Goal: Task Accomplishment & Management: Complete application form

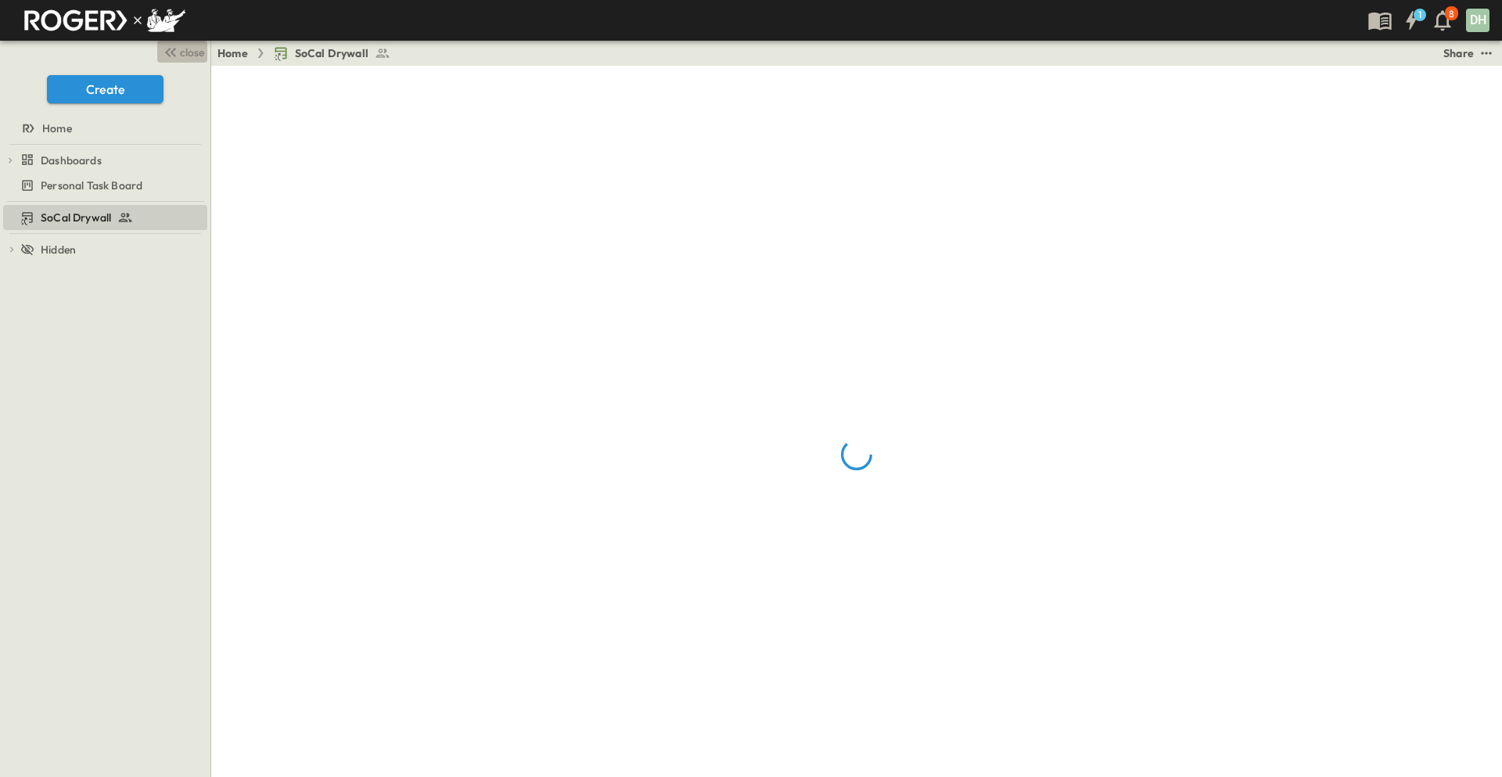
click at [188, 51] on span "close" at bounding box center [192, 53] width 24 height 16
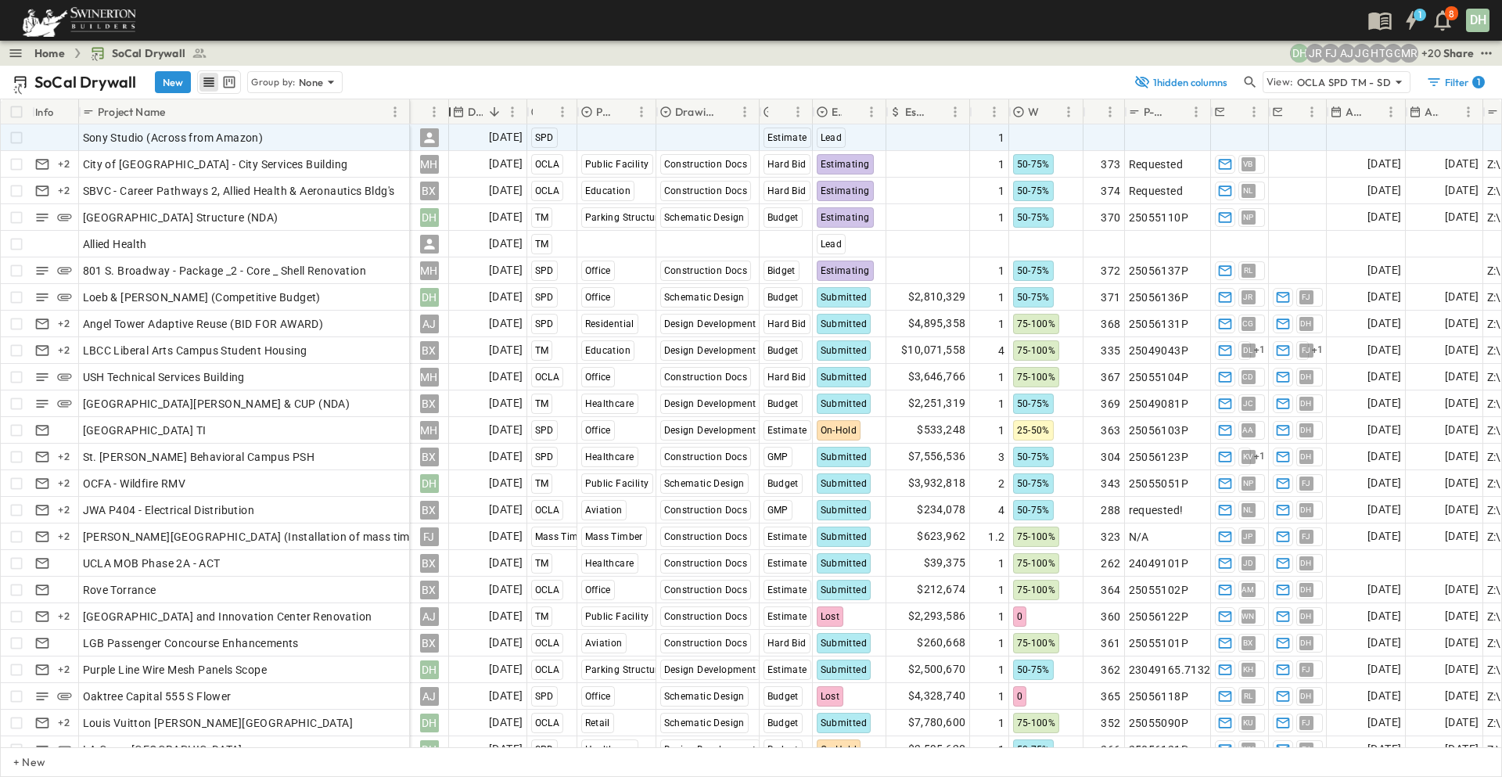
drag, startPoint x: 549, startPoint y: 109, endPoint x: 444, endPoint y: 128, distance: 106.6
click at [444, 128] on div "Info Project Name Owner Due Date Region Primary Market Drawing Status Estimate …" at bounding box center [751, 423] width 1500 height 648
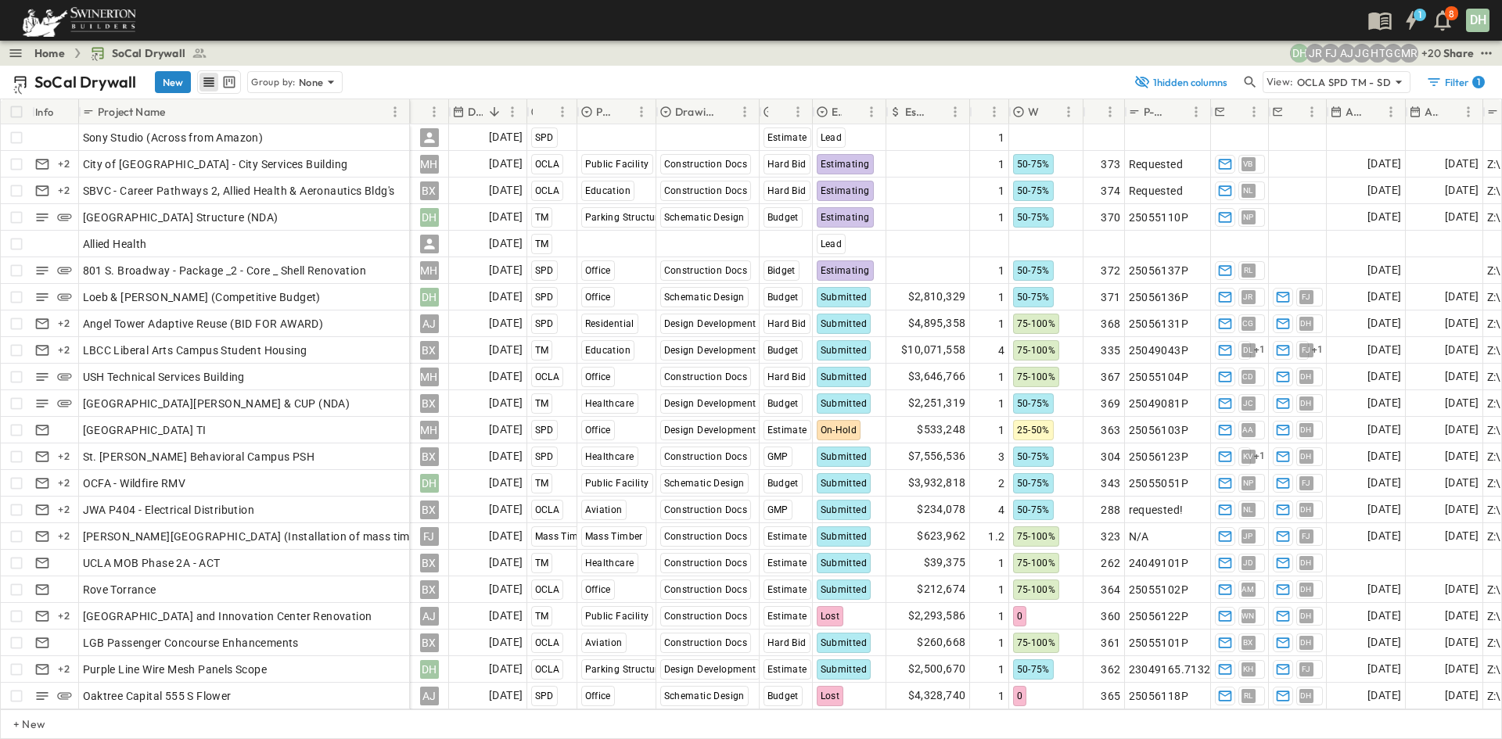
click at [169, 77] on button "New" at bounding box center [173, 82] width 36 height 22
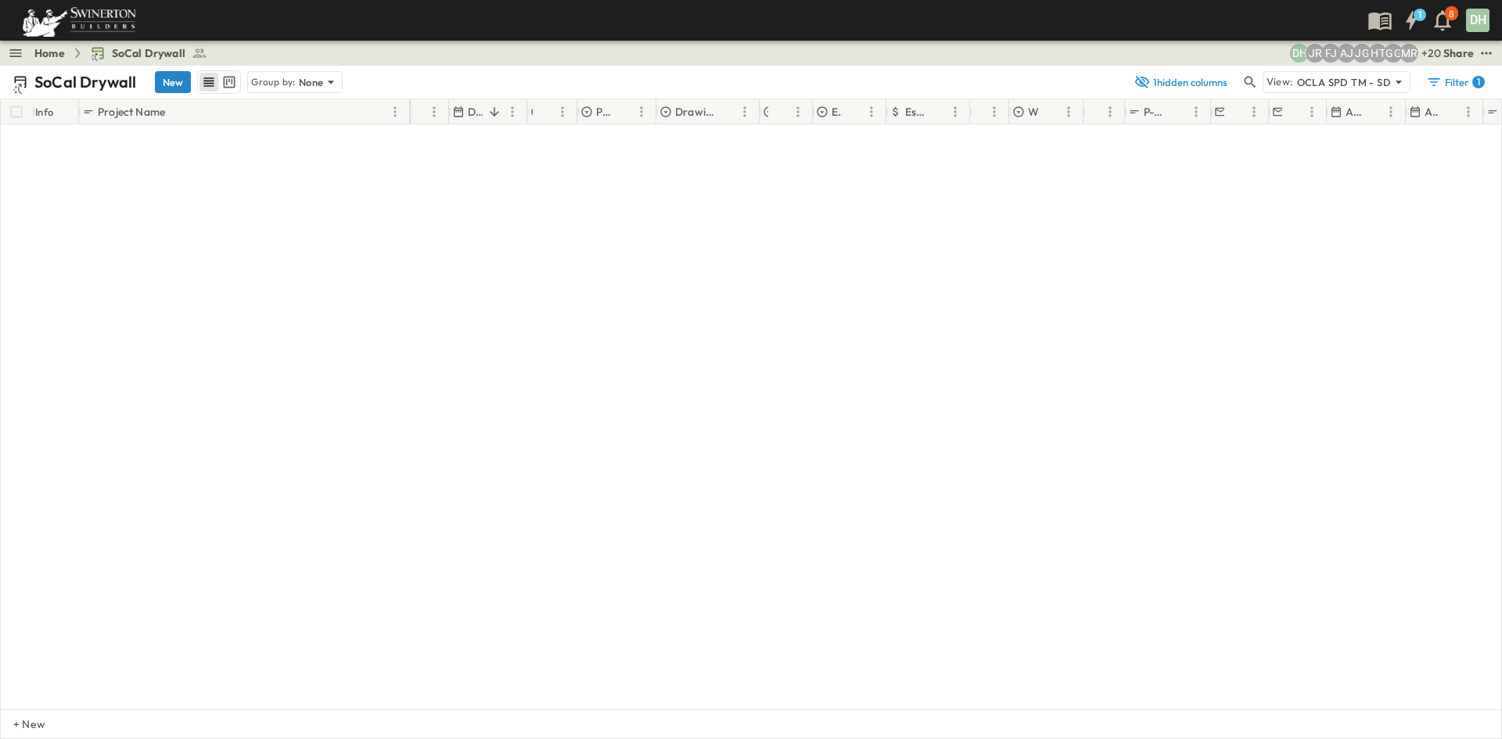
scroll to position [6129, 0]
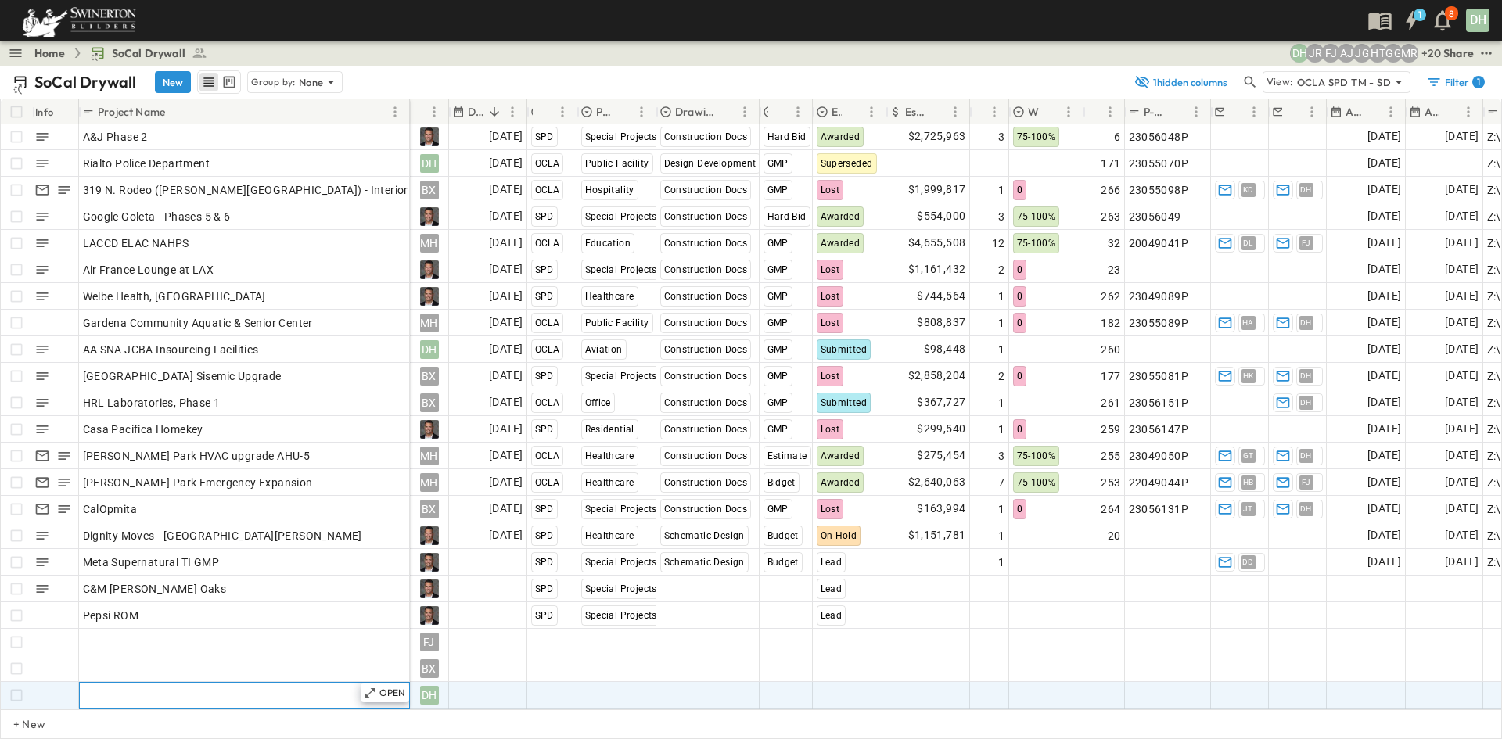
click at [225, 684] on div "Add Name" at bounding box center [244, 695] width 323 height 22
click at [483, 688] on span "Add Date" at bounding box center [499, 696] width 47 height 16
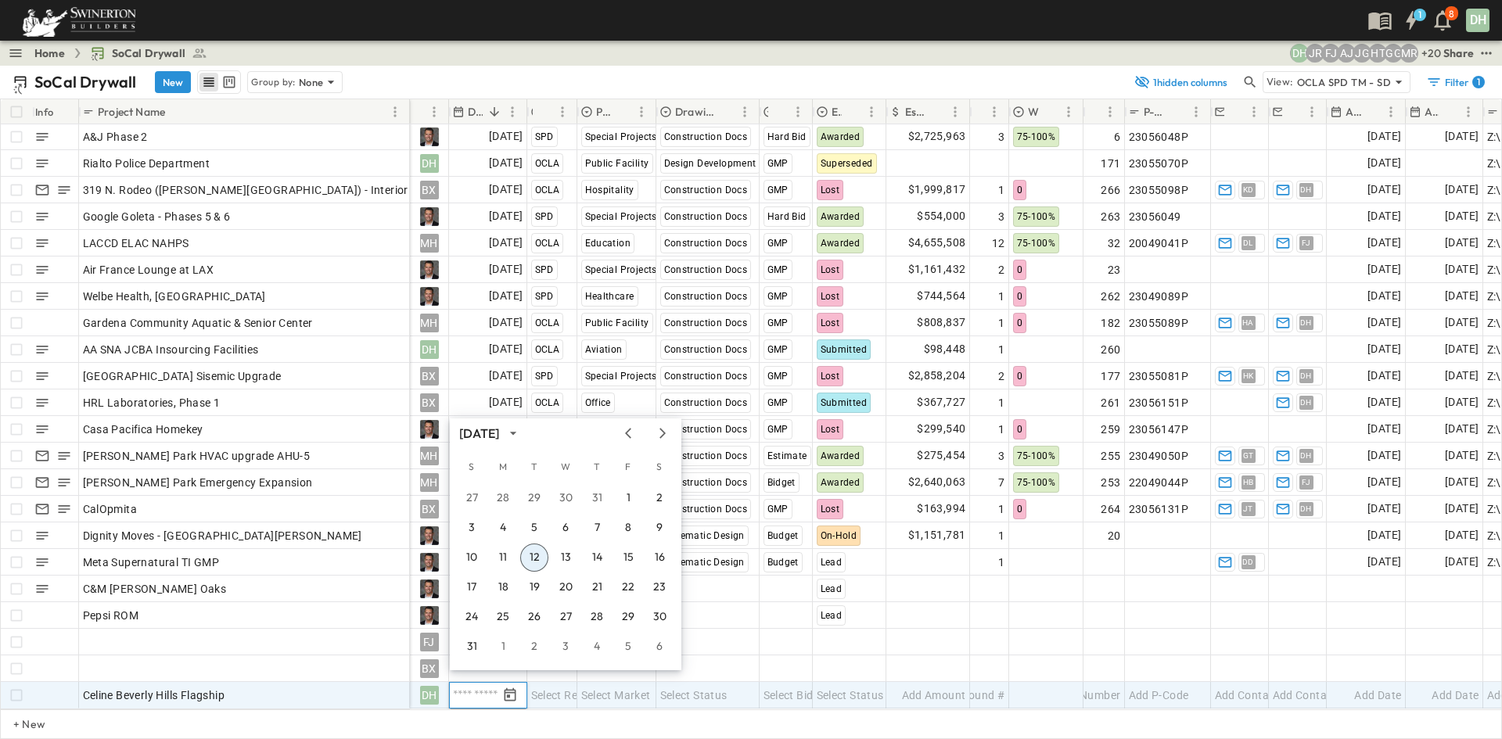
scroll to position [6130, 0]
click at [498, 619] on button "25" at bounding box center [503, 617] width 28 height 28
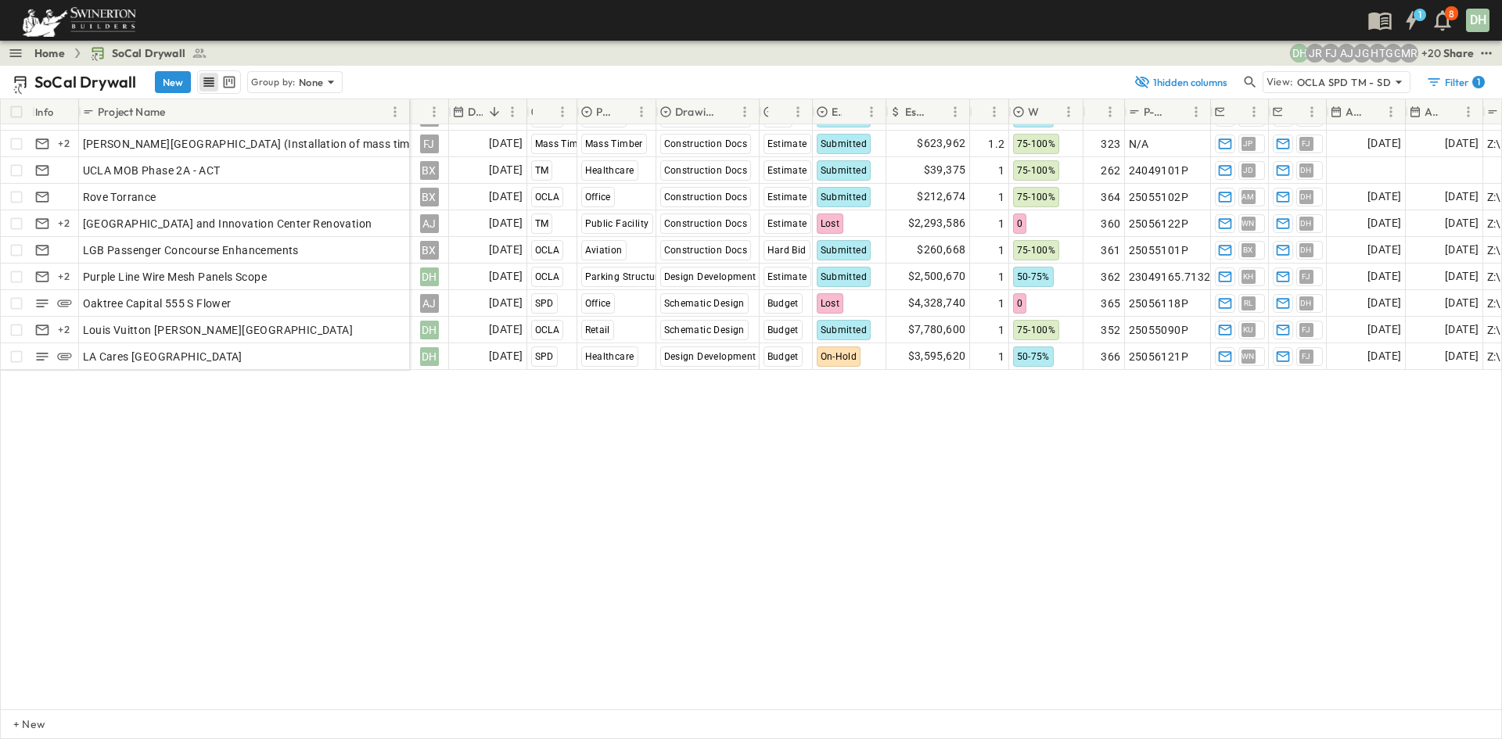
scroll to position [0, 0]
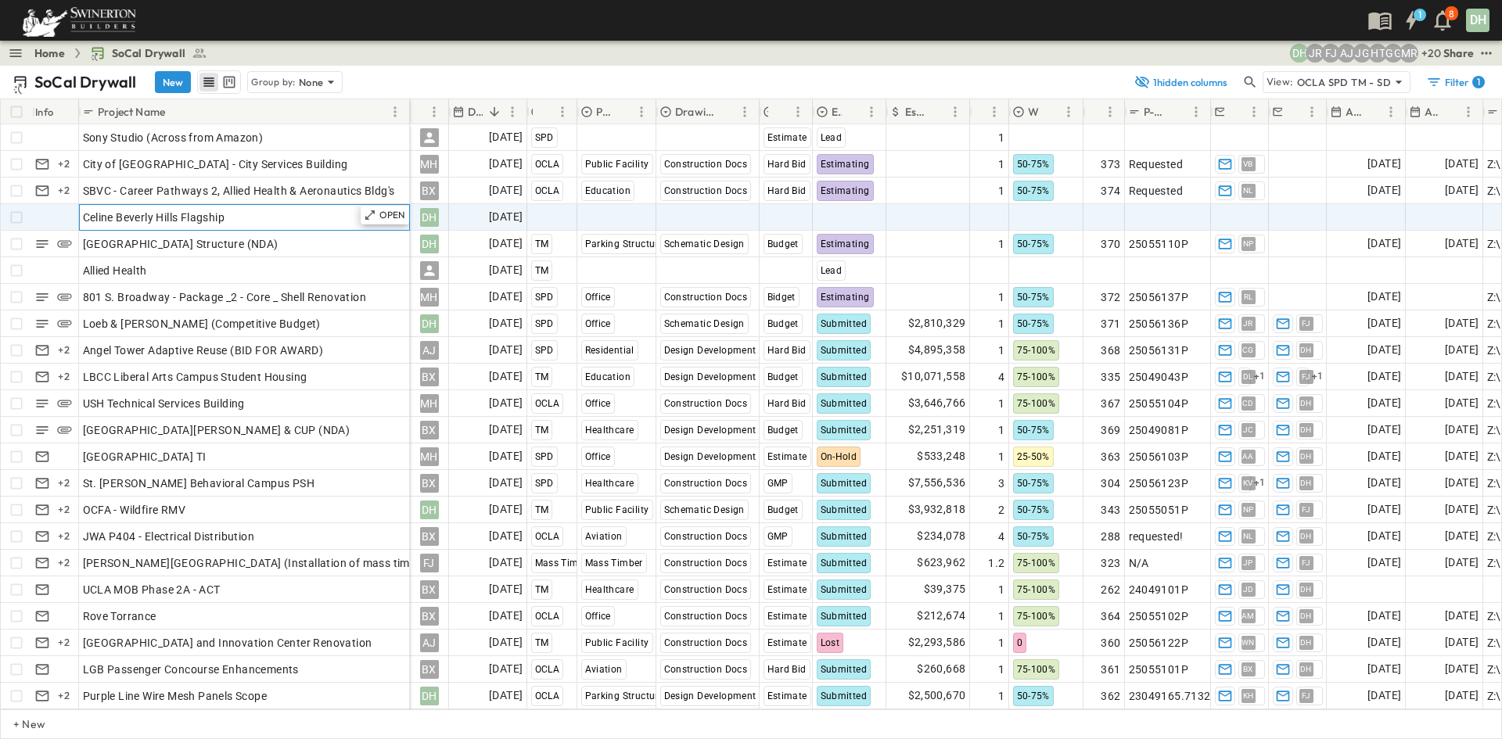
click at [288, 218] on div "Celine Beverly Hills Flagship" at bounding box center [244, 218] width 323 height 22
click at [1236, 214] on span "Add Contact" at bounding box center [1247, 218] width 64 height 16
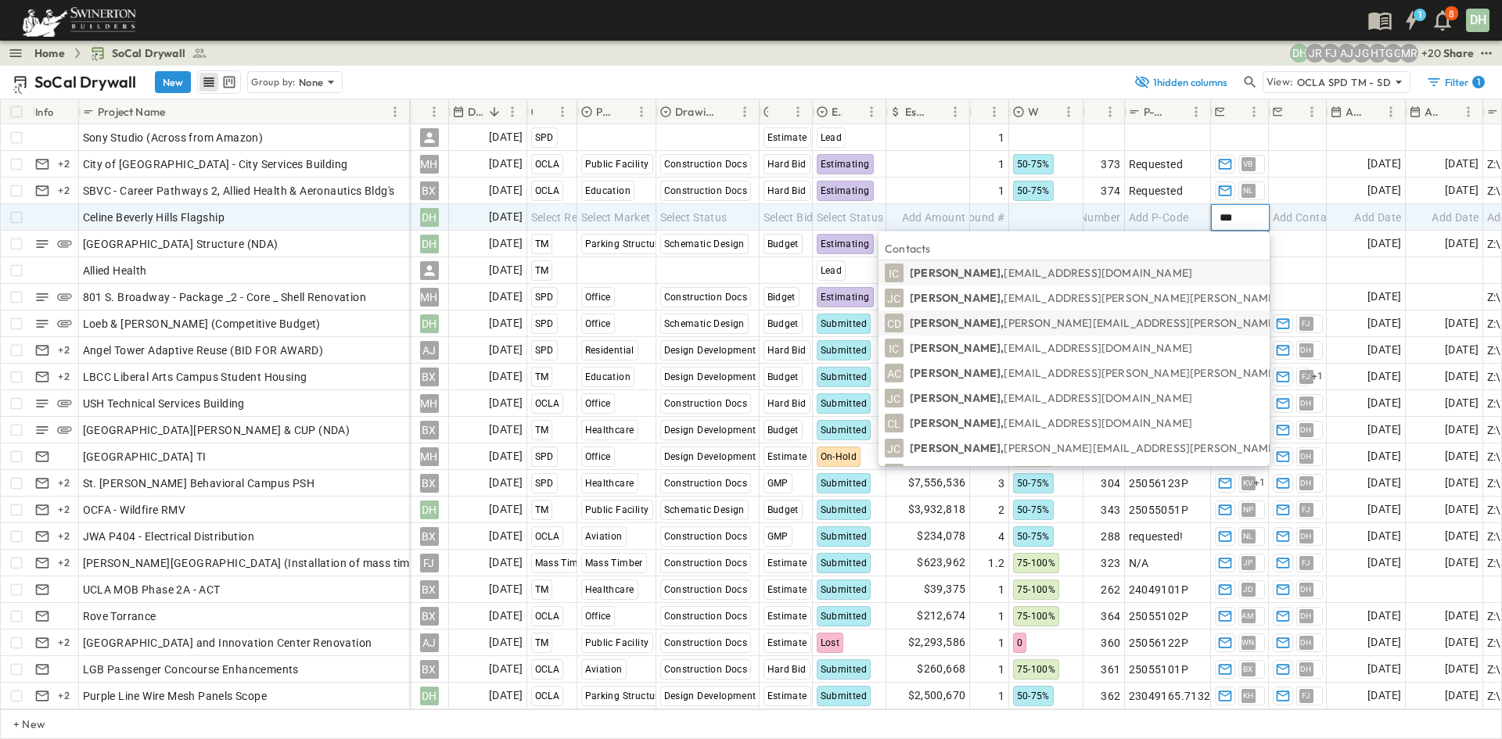
type input "***"
click at [1042, 321] on p "[PERSON_NAME], [PERSON_NAME][EMAIL_ADDRESS][PERSON_NAME][PERSON_NAME][DOMAIN_NA…" at bounding box center [1184, 323] width 548 height 16
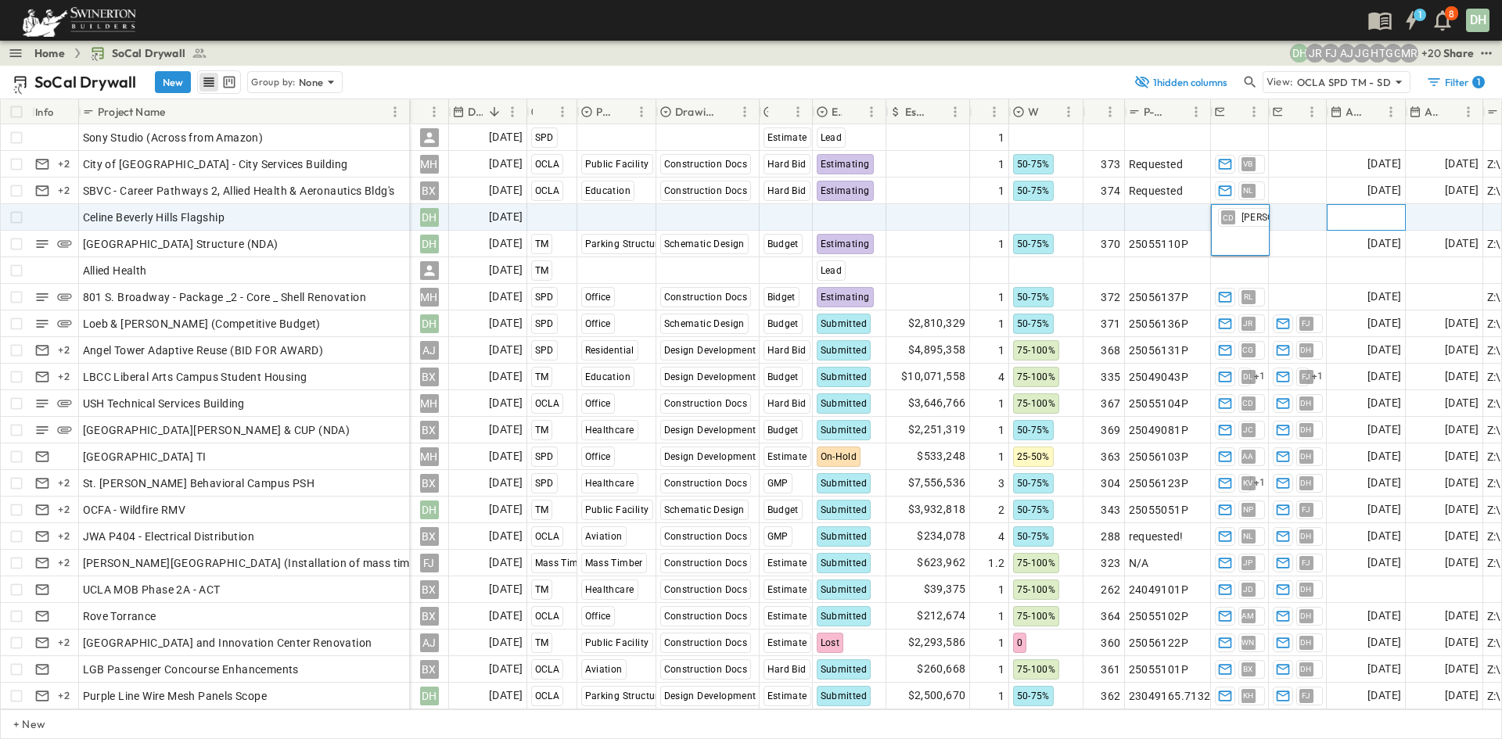
click at [1367, 210] on span "Add Date" at bounding box center [1377, 218] width 47 height 16
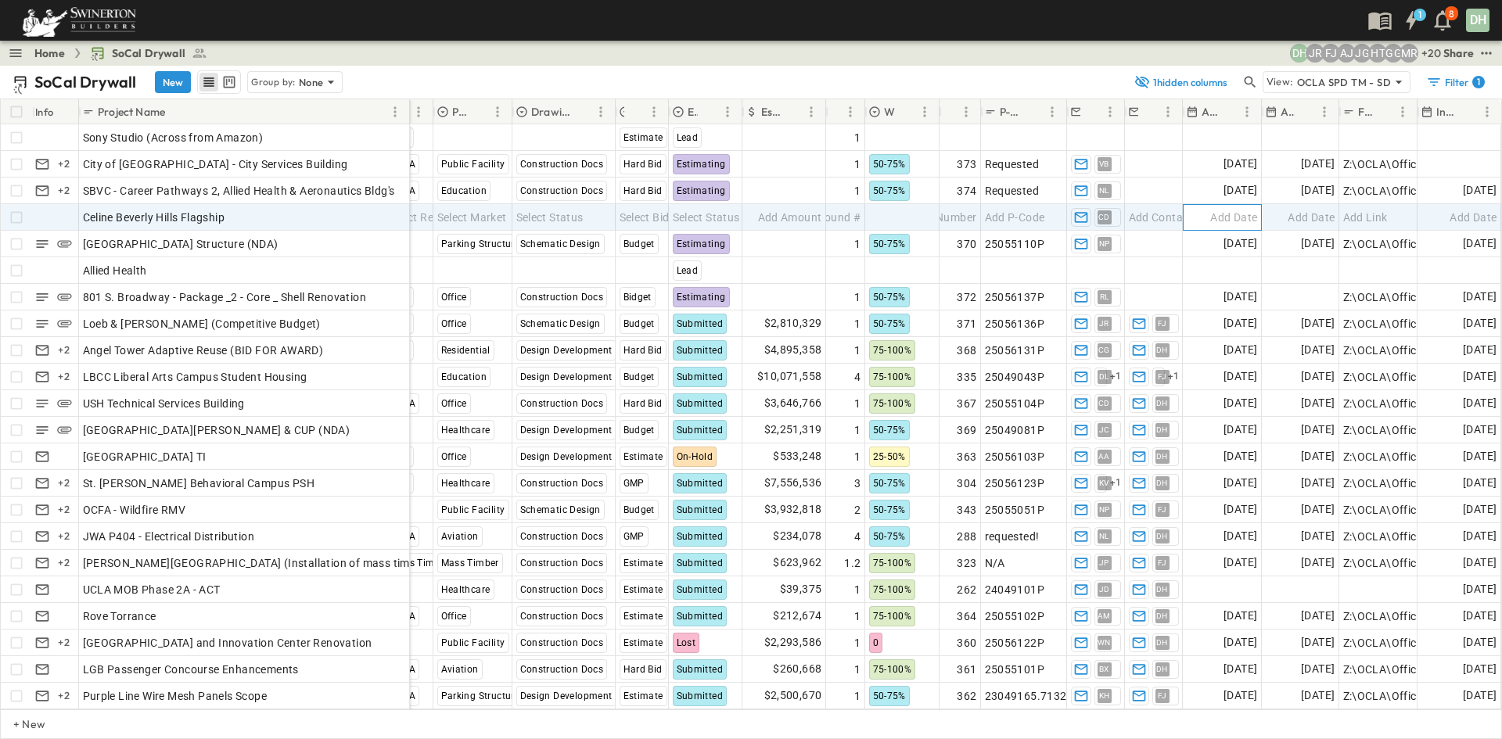
scroll to position [0, 156]
click at [1433, 217] on div "Add Date" at bounding box center [1459, 217] width 82 height 25
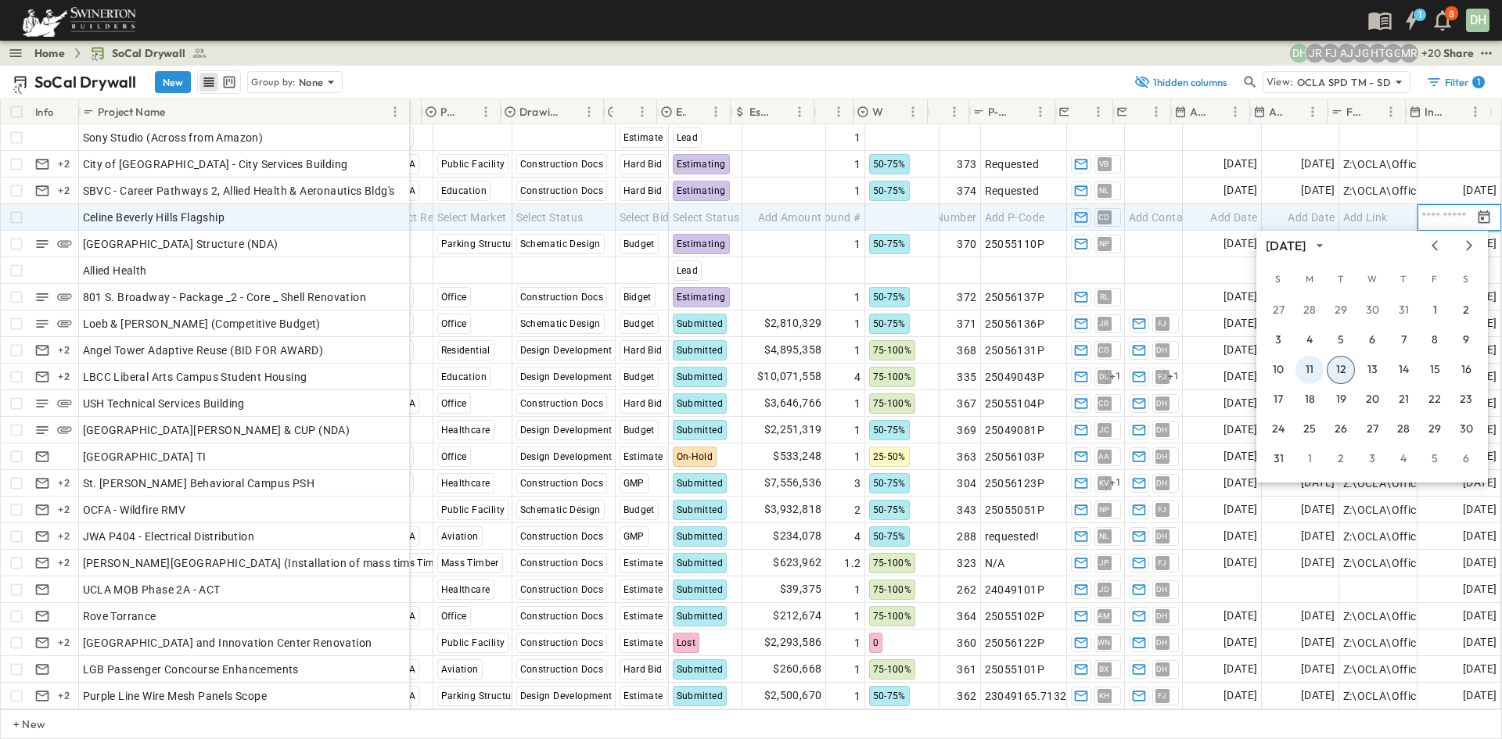
click at [1310, 367] on button "11" at bounding box center [1309, 370] width 28 height 28
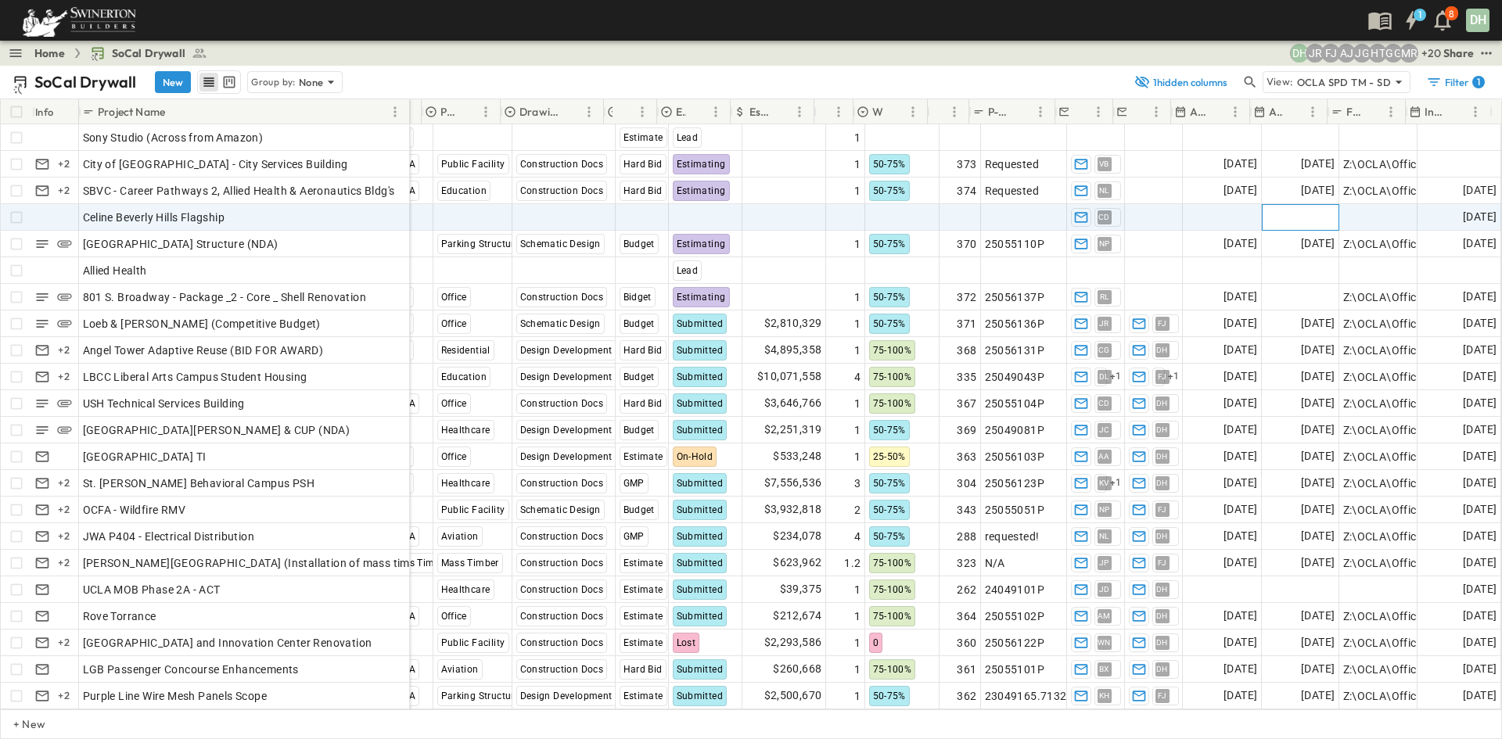
click at [1295, 210] on span "Add Date" at bounding box center [1311, 218] width 47 height 16
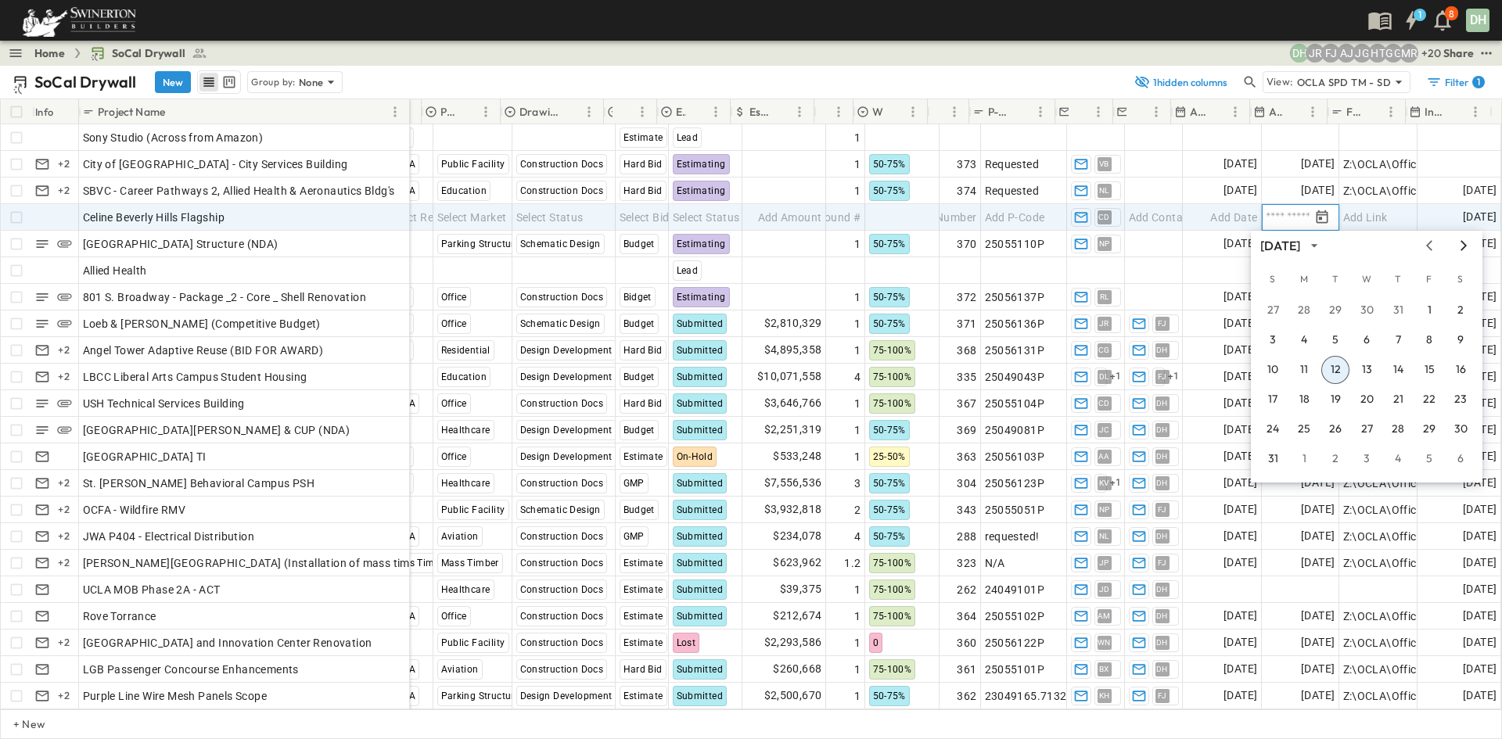
click at [1459, 243] on icon "Next month" at bounding box center [1463, 245] width 19 height 13
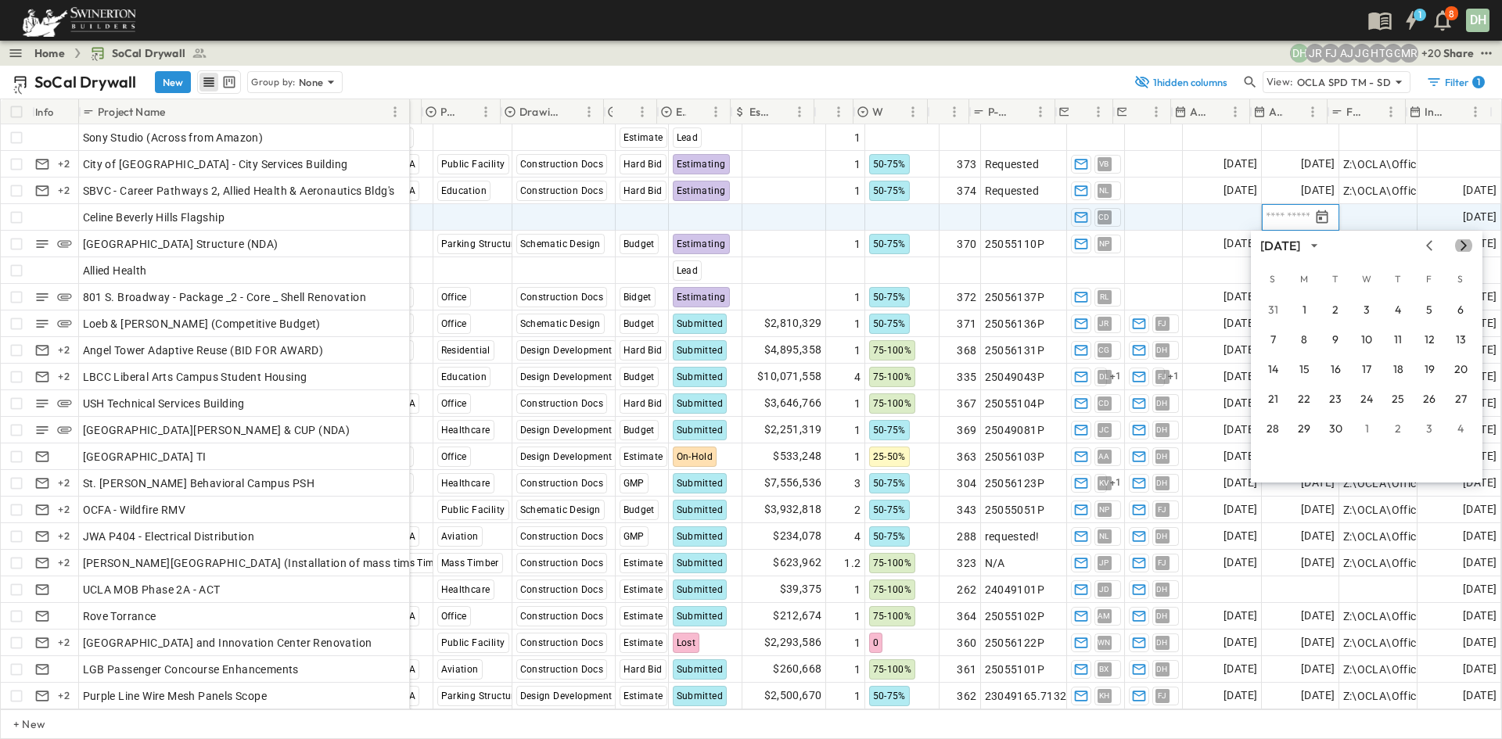
click at [1464, 243] on icon "Next month" at bounding box center [1463, 245] width 19 height 13
click at [1304, 338] on button "3" at bounding box center [1304, 340] width 28 height 28
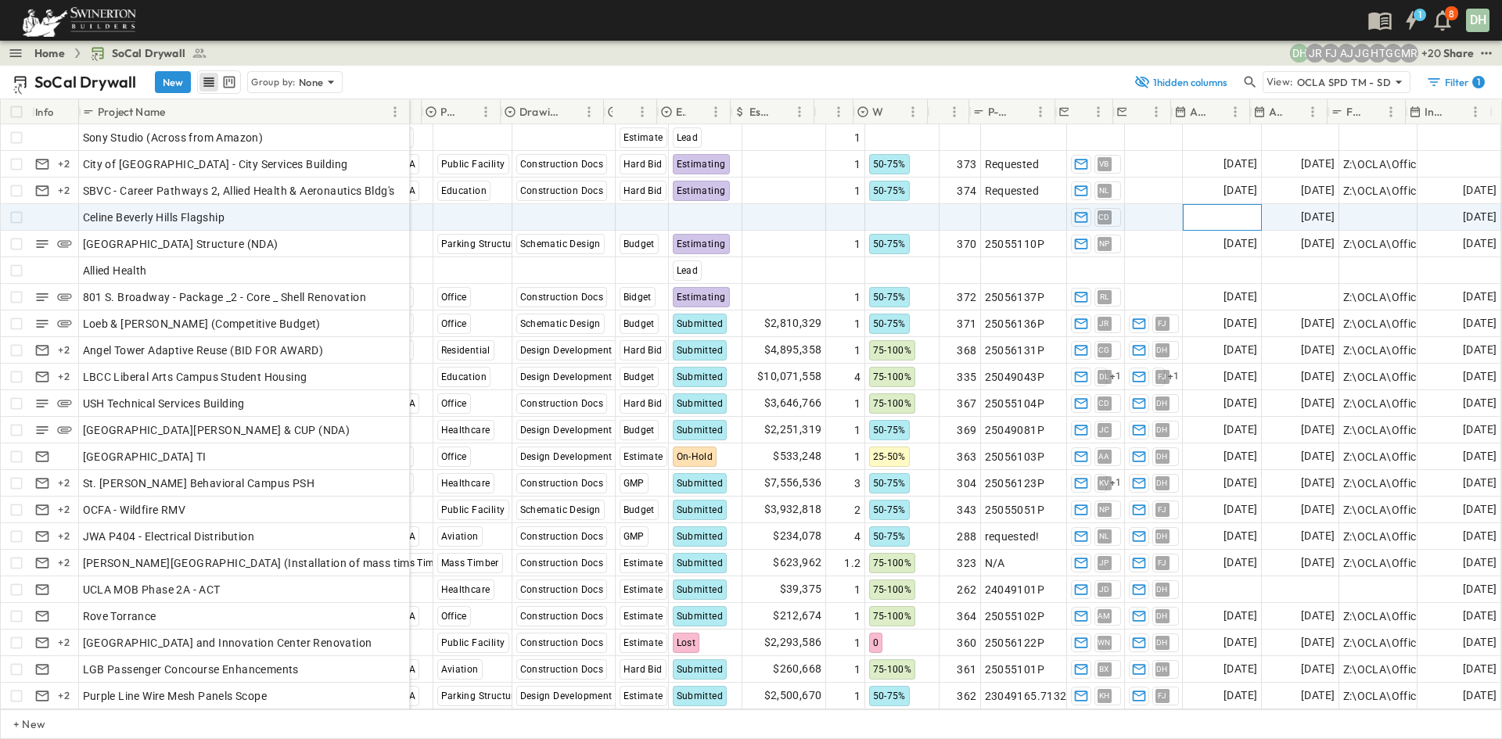
click at [1220, 210] on span "Add Date" at bounding box center [1233, 218] width 47 height 16
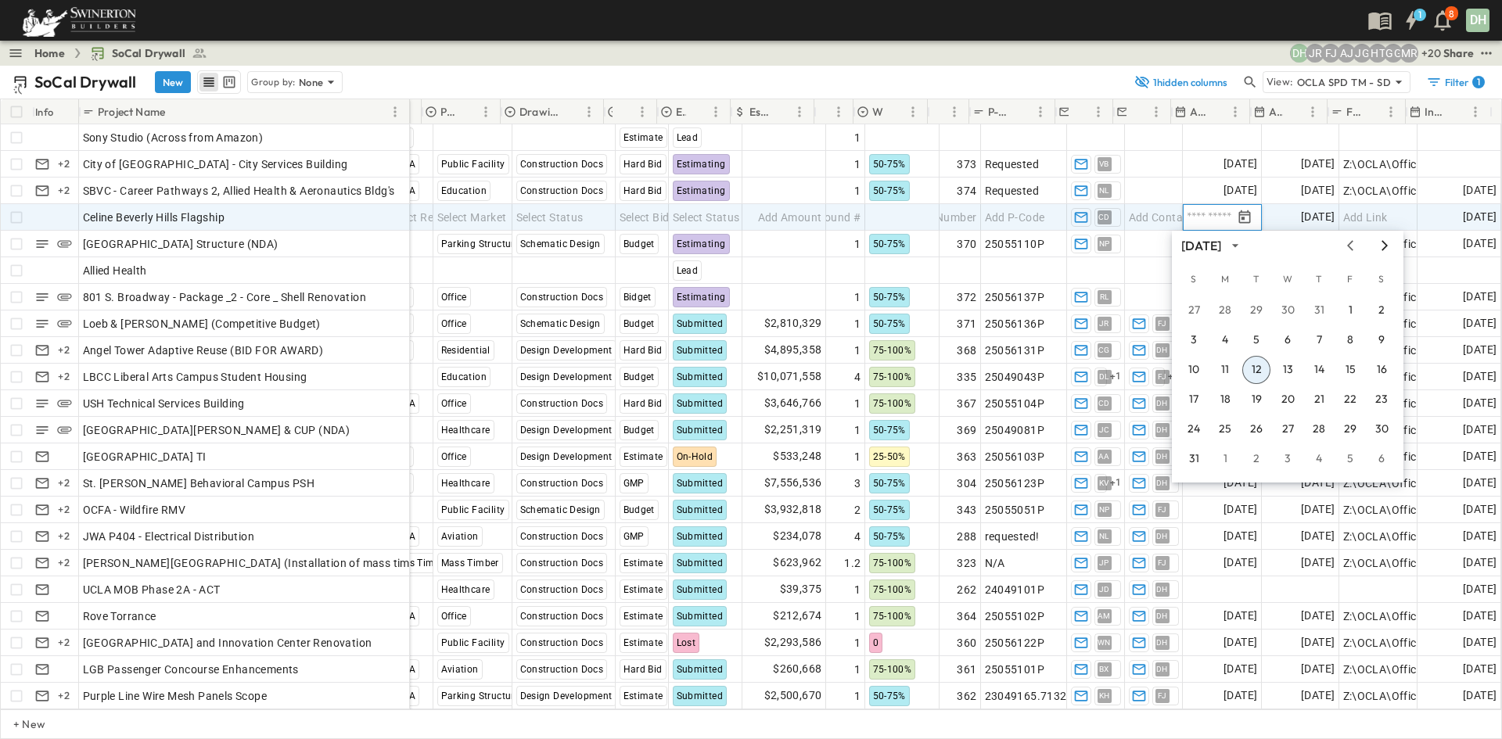
click at [1390, 246] on icon "Next month" at bounding box center [1384, 245] width 19 height 13
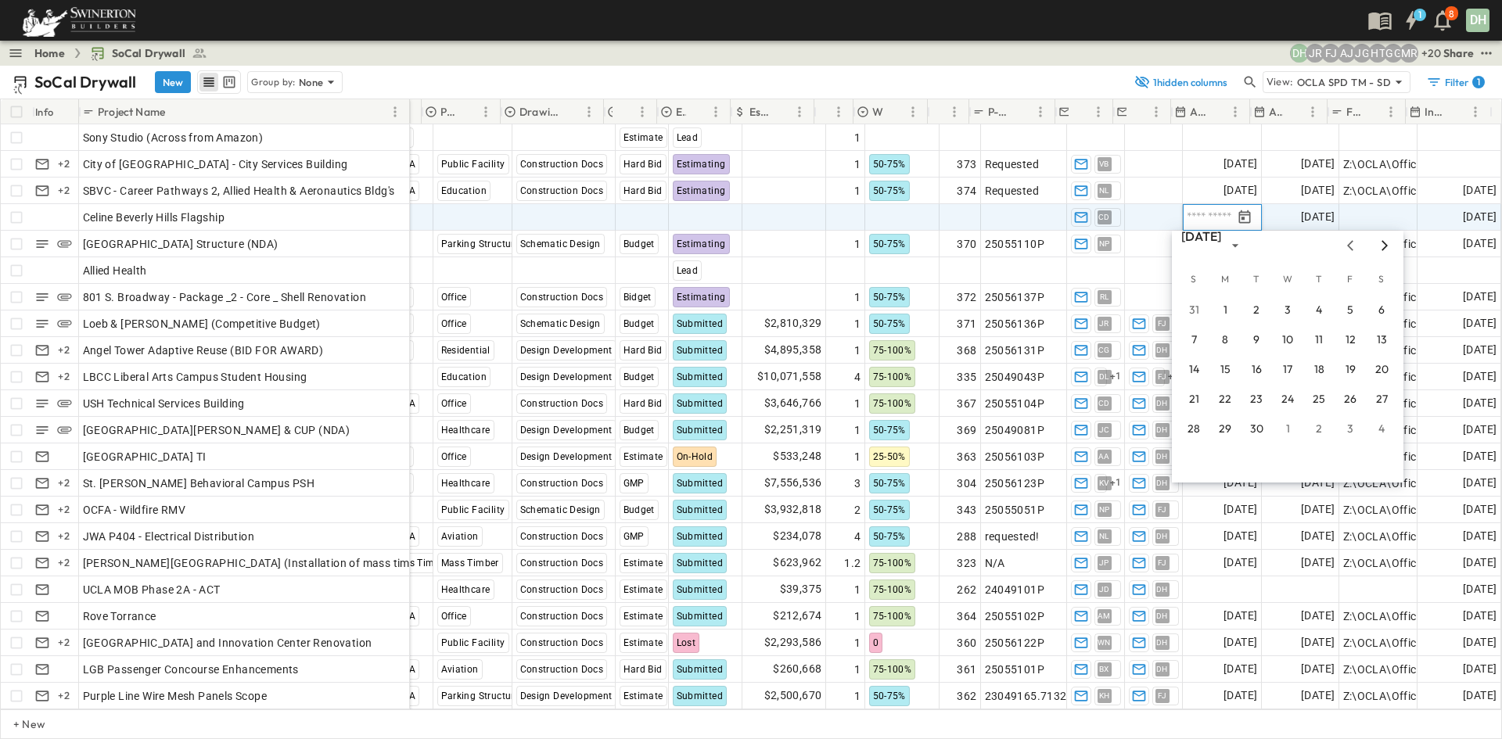
click at [1389, 246] on icon "Next month" at bounding box center [1384, 245] width 19 height 13
click at [1226, 337] on button "3" at bounding box center [1225, 340] width 28 height 28
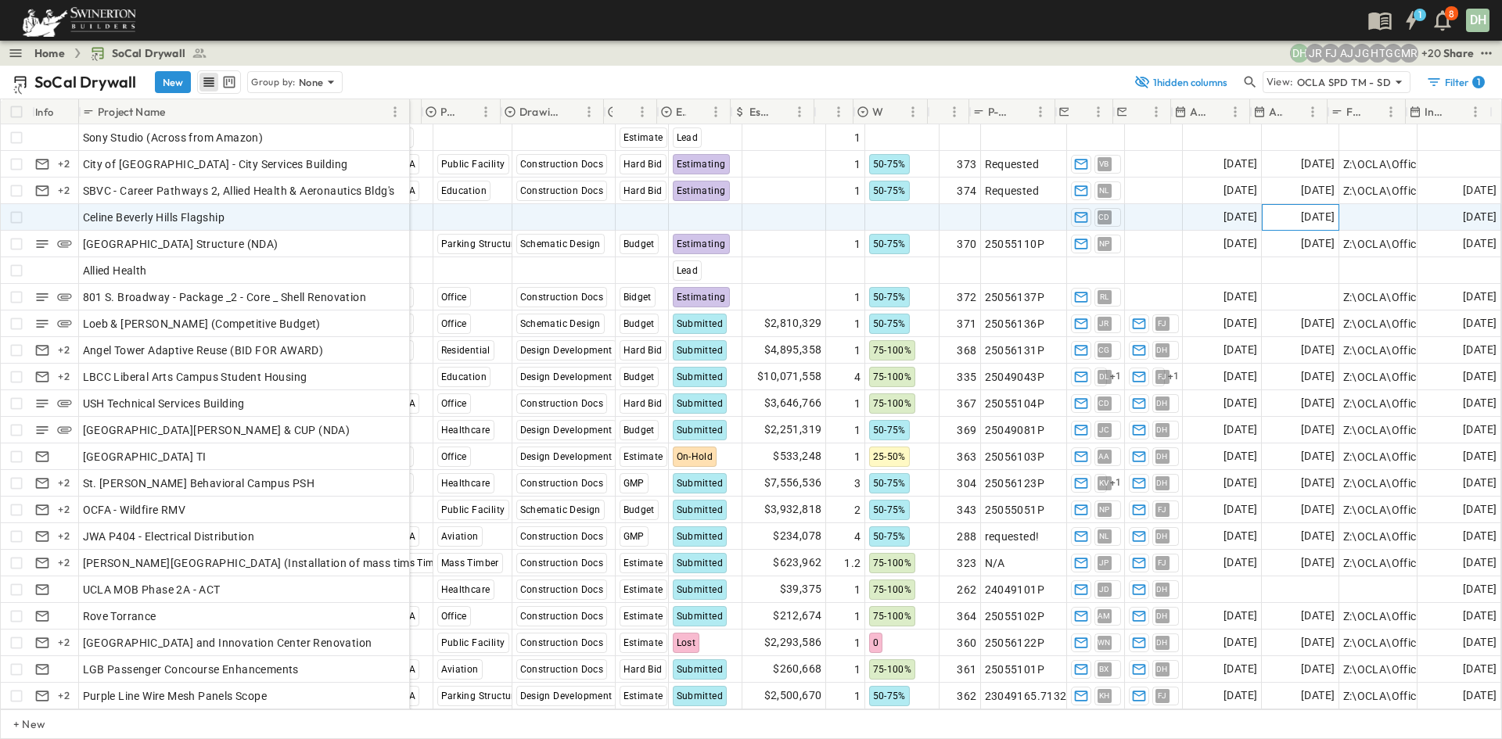
click at [1307, 215] on span "[DATE]" at bounding box center [1318, 217] width 34 height 18
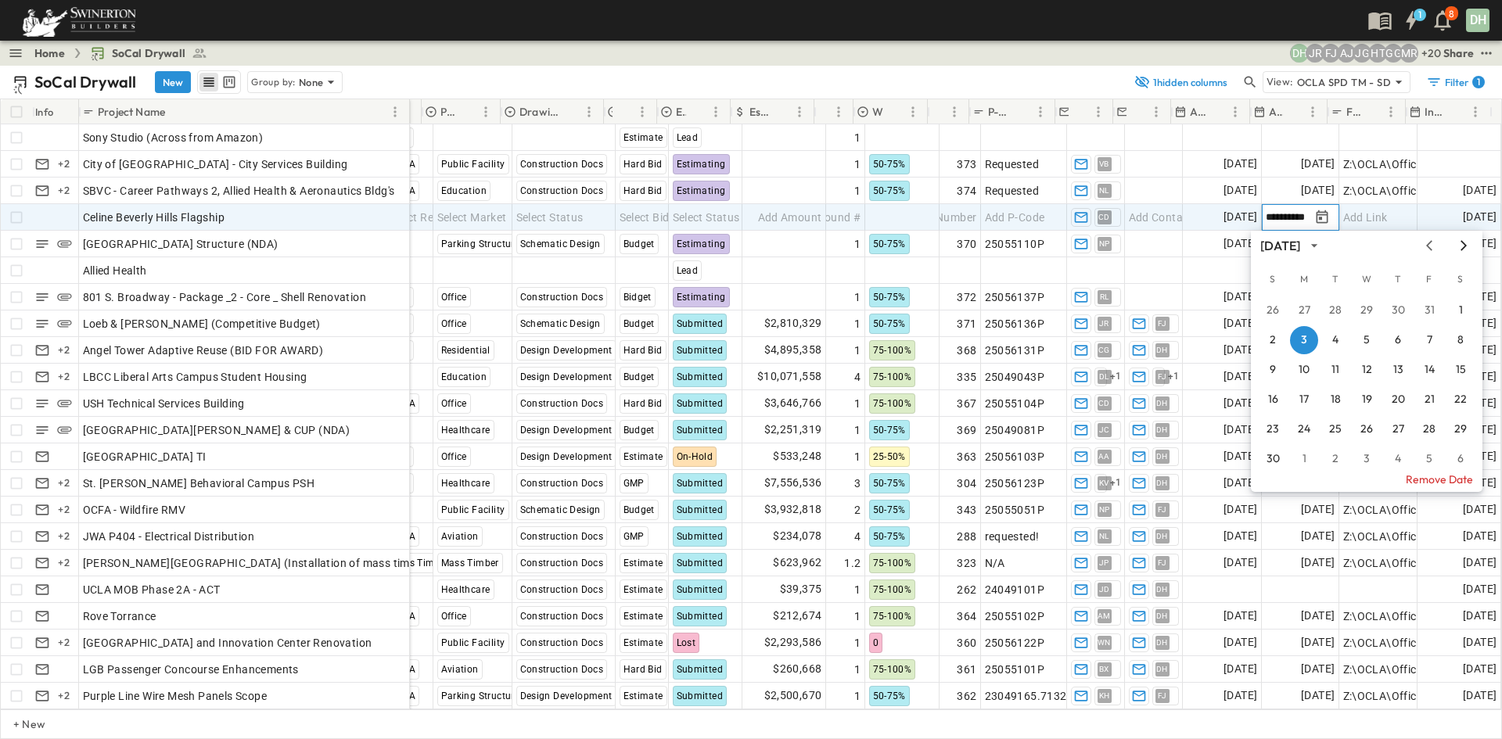
click at [1464, 246] on icon "Next month" at bounding box center [1463, 245] width 19 height 13
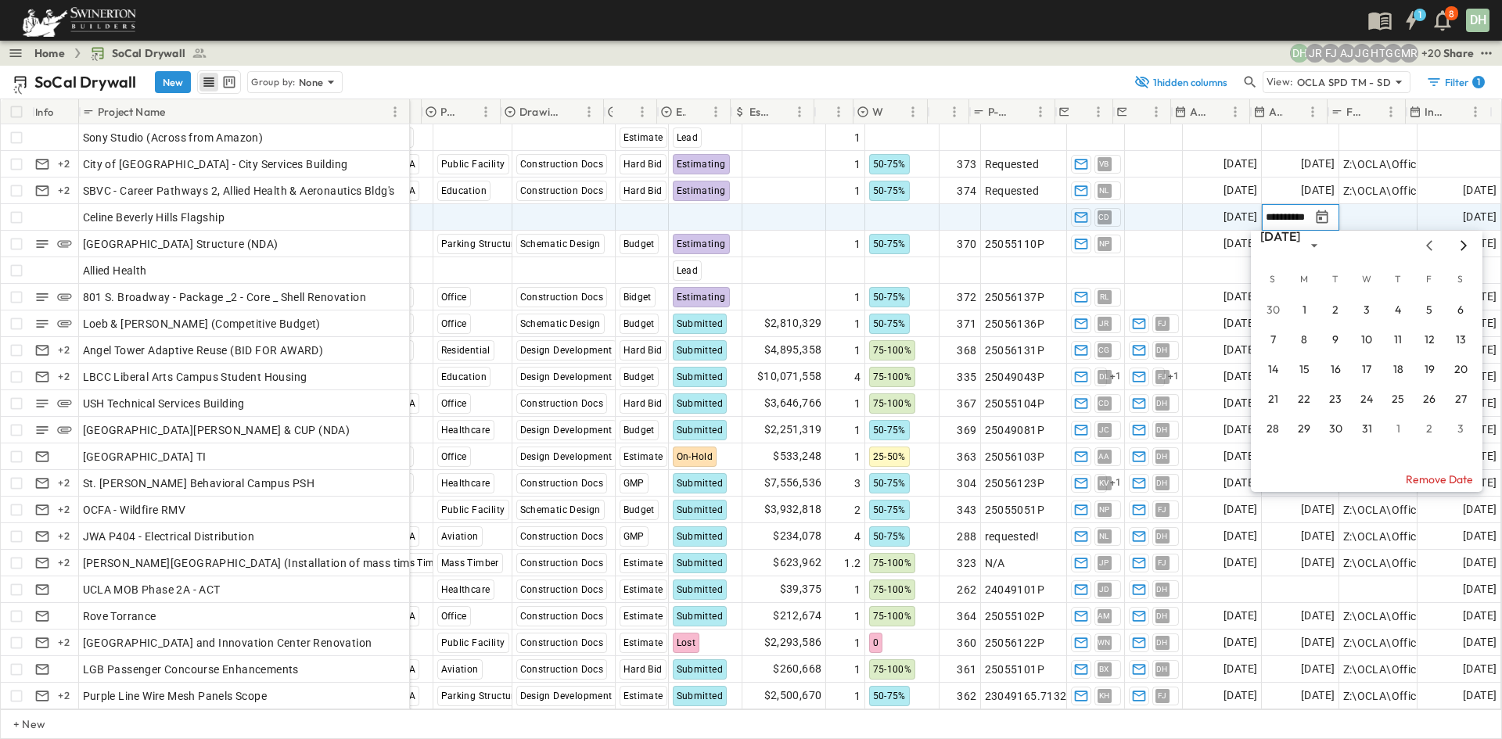
click at [1464, 246] on icon "Next month" at bounding box center [1463, 245] width 19 height 13
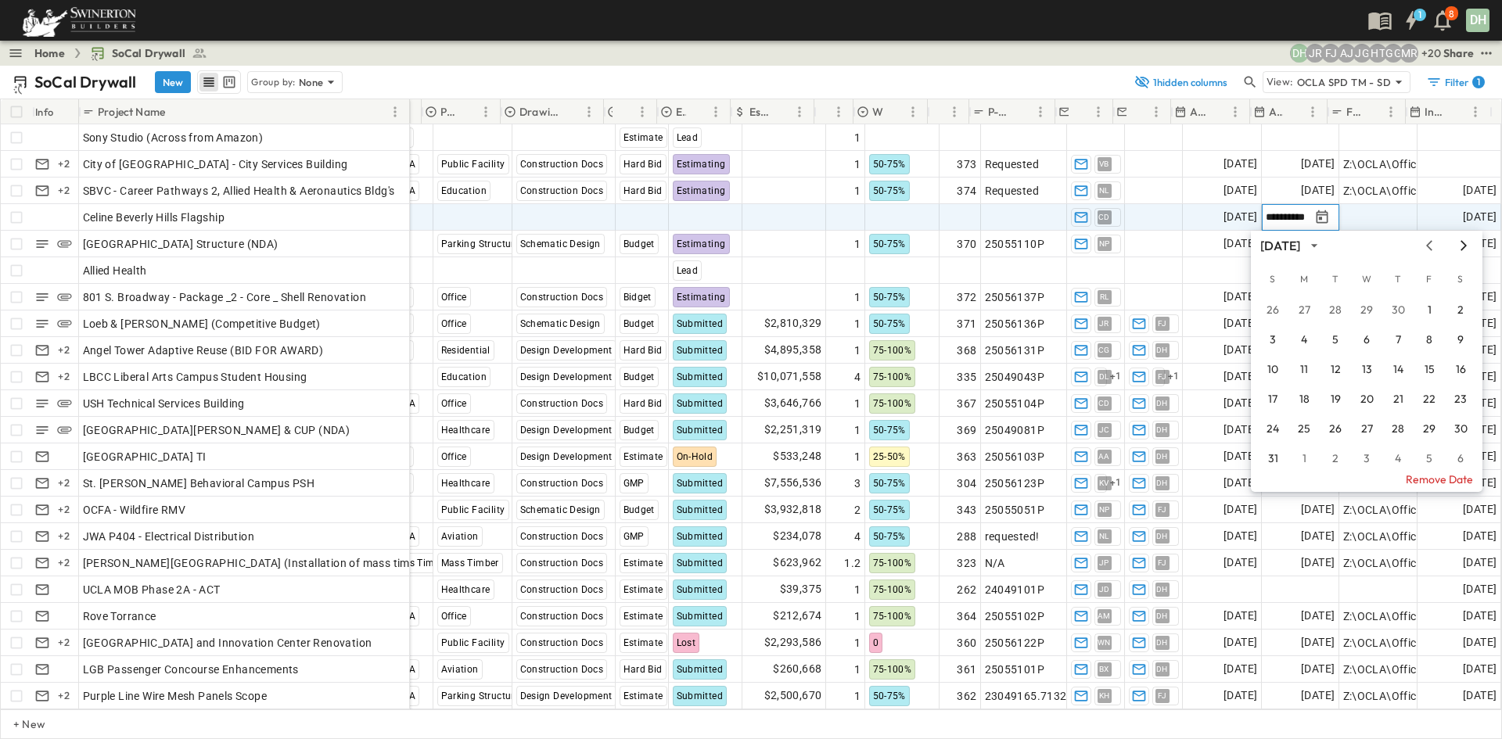
click at [1464, 246] on icon "Next month" at bounding box center [1463, 245] width 19 height 13
click at [1428, 340] on button "12" at bounding box center [1429, 340] width 28 height 28
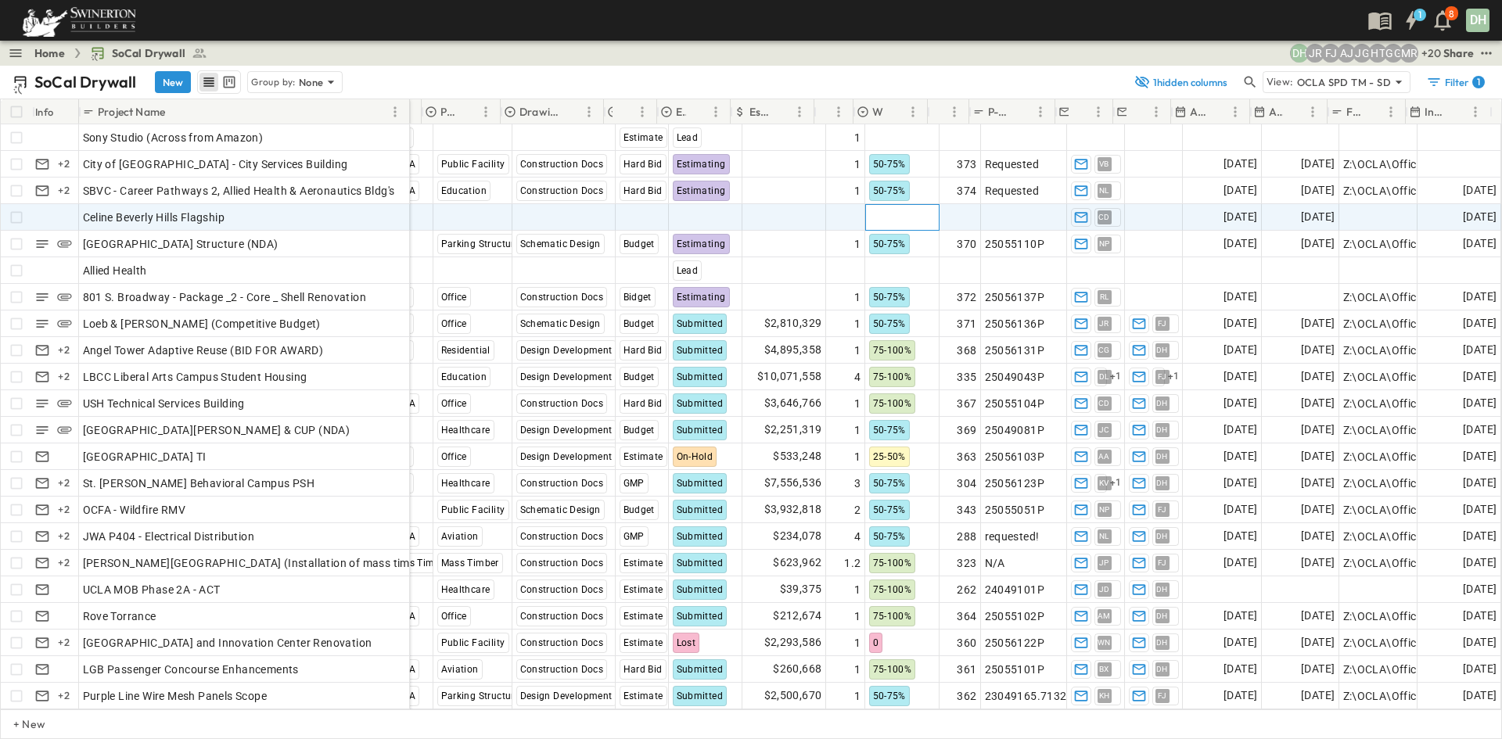
click at [891, 218] on div at bounding box center [902, 217] width 73 height 25
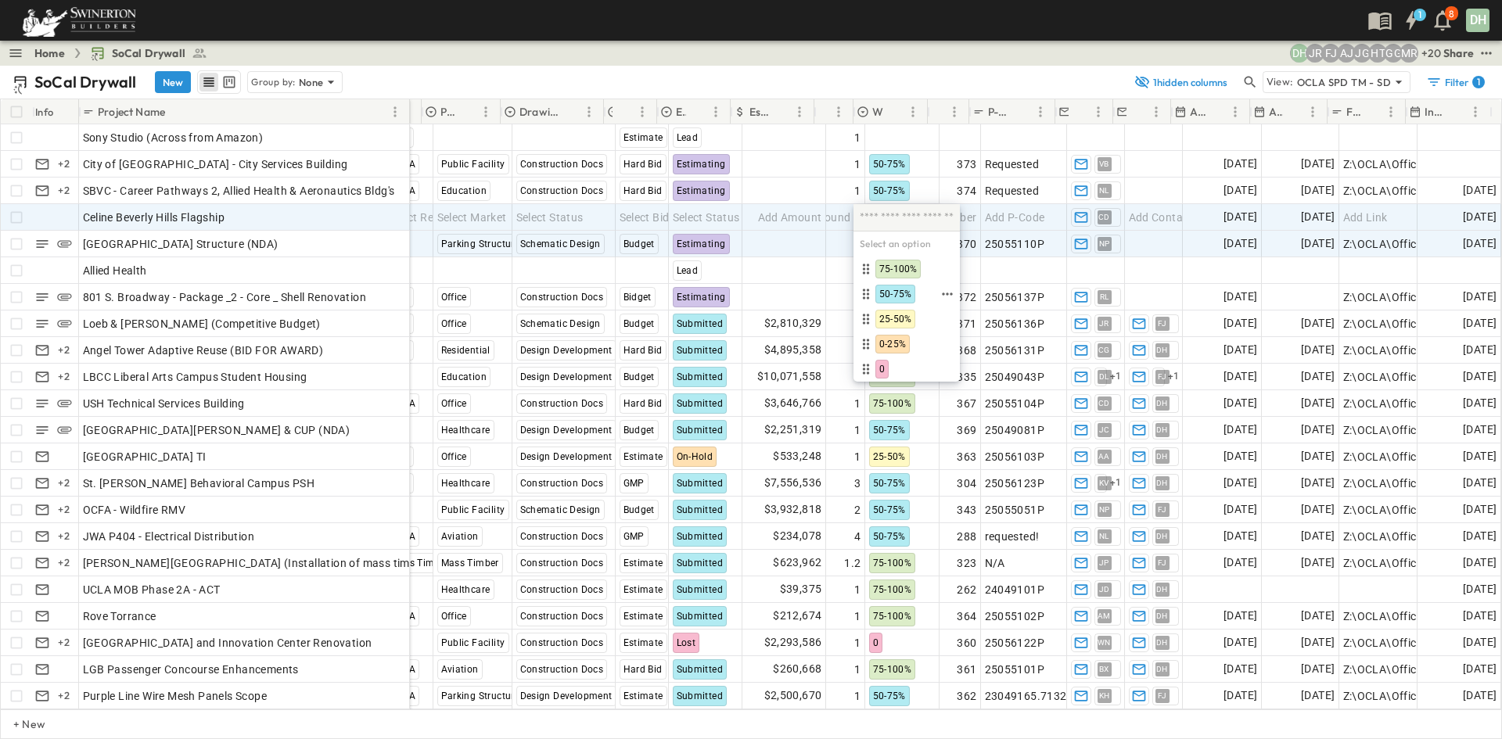
drag, startPoint x: 899, startPoint y: 291, endPoint x: 822, endPoint y: 233, distance: 96.1
click at [902, 292] on span "50-75%" at bounding box center [895, 294] width 32 height 13
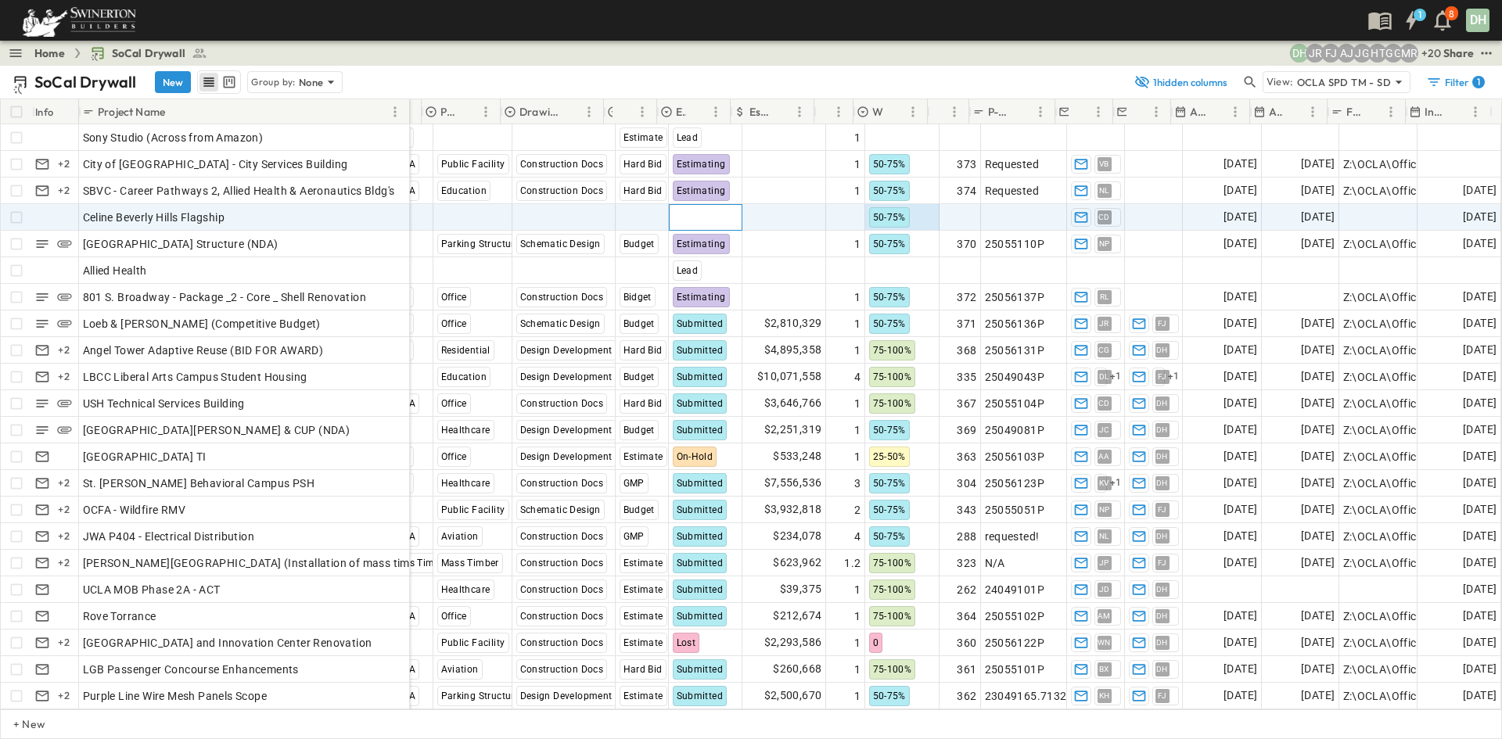
click at [687, 219] on span "Select Status" at bounding box center [706, 218] width 67 height 16
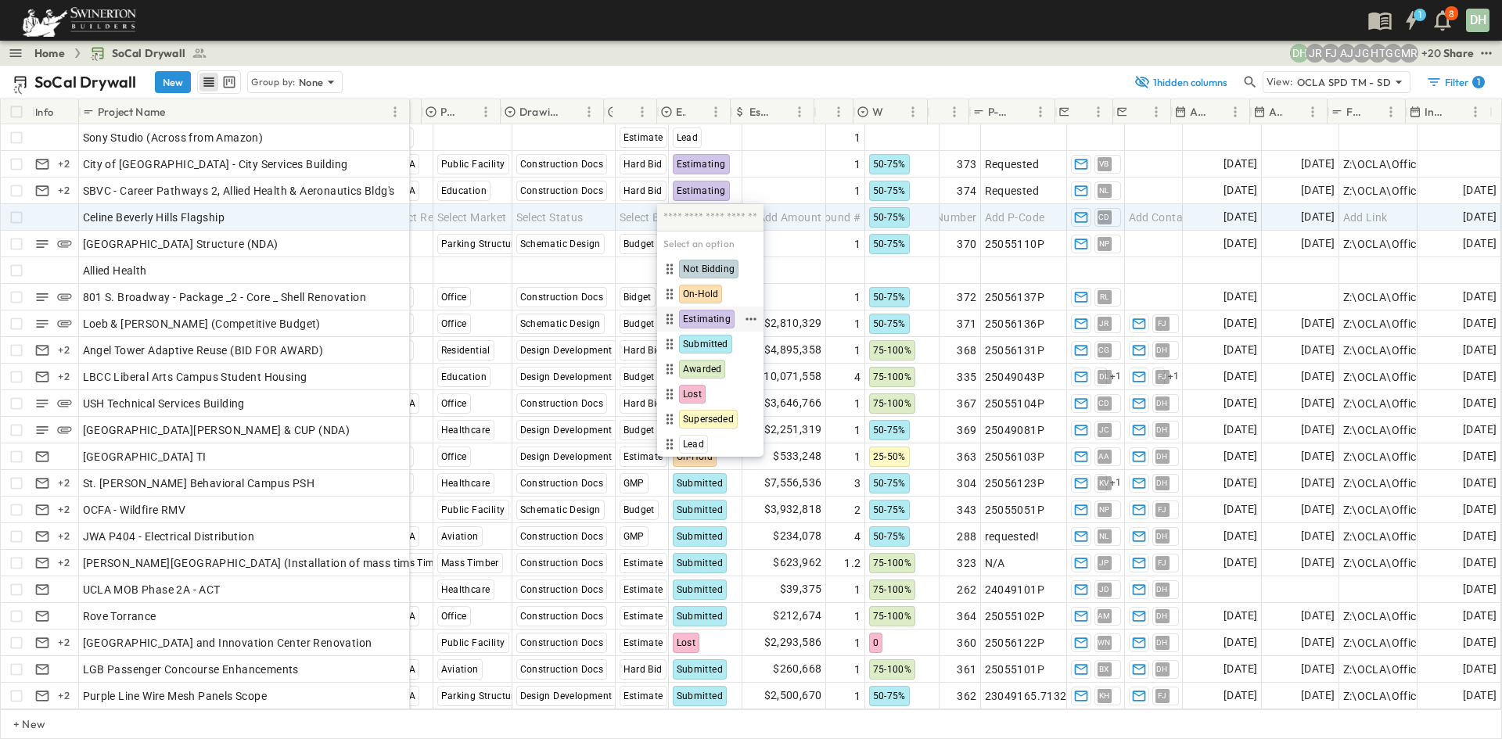
click at [700, 314] on span "Estimating" at bounding box center [707, 319] width 48 height 13
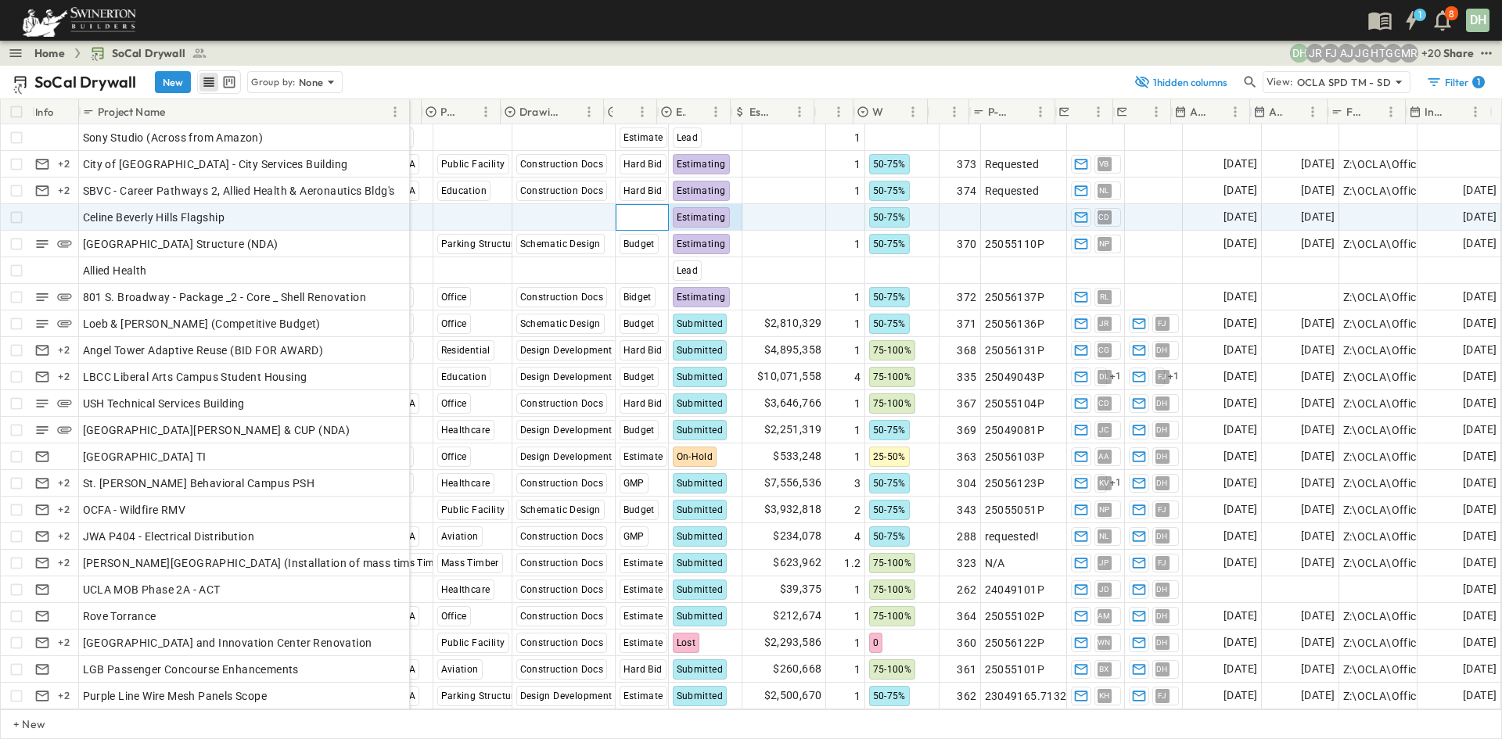
click at [632, 214] on span "Select Bid Type" at bounding box center [658, 218] width 77 height 16
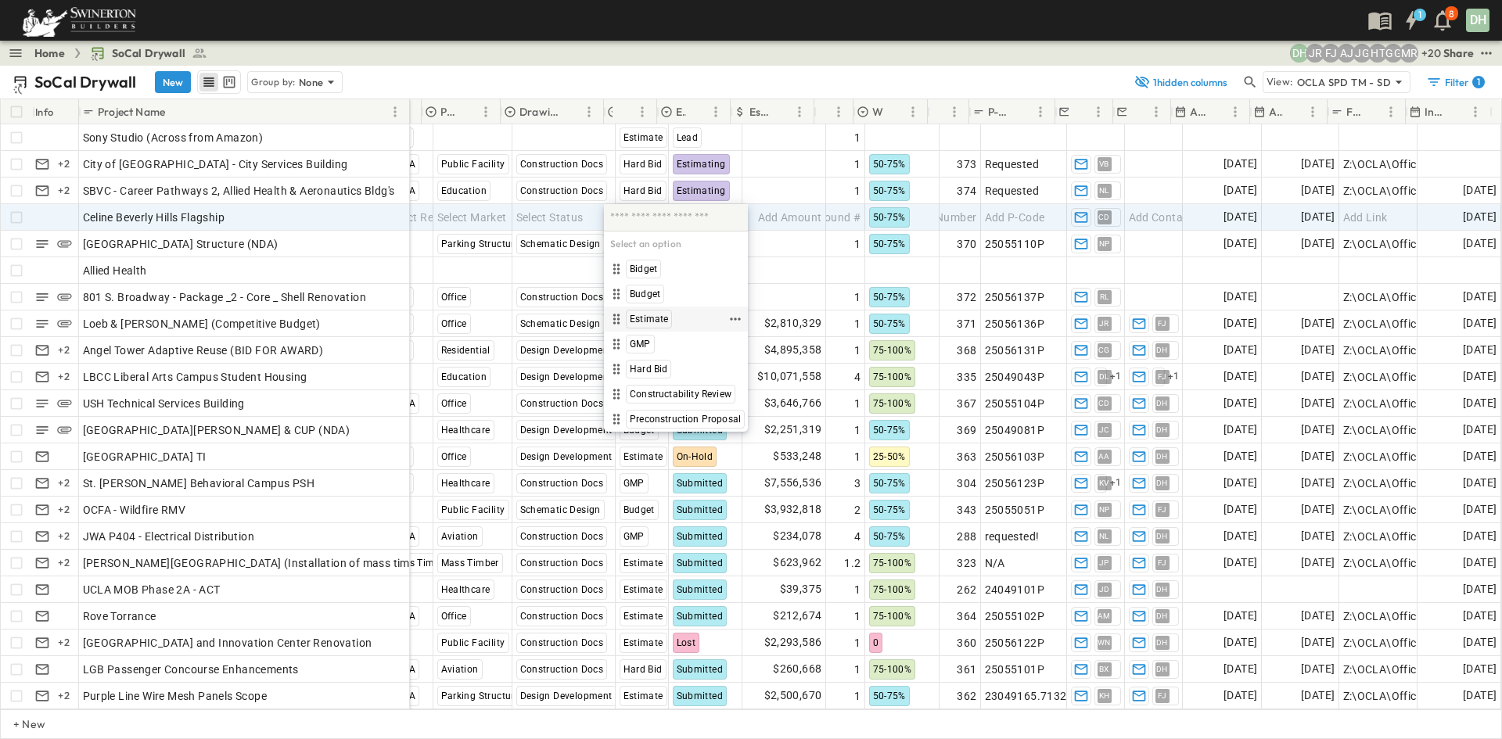
click at [652, 318] on span "Estimate" at bounding box center [649, 319] width 38 height 13
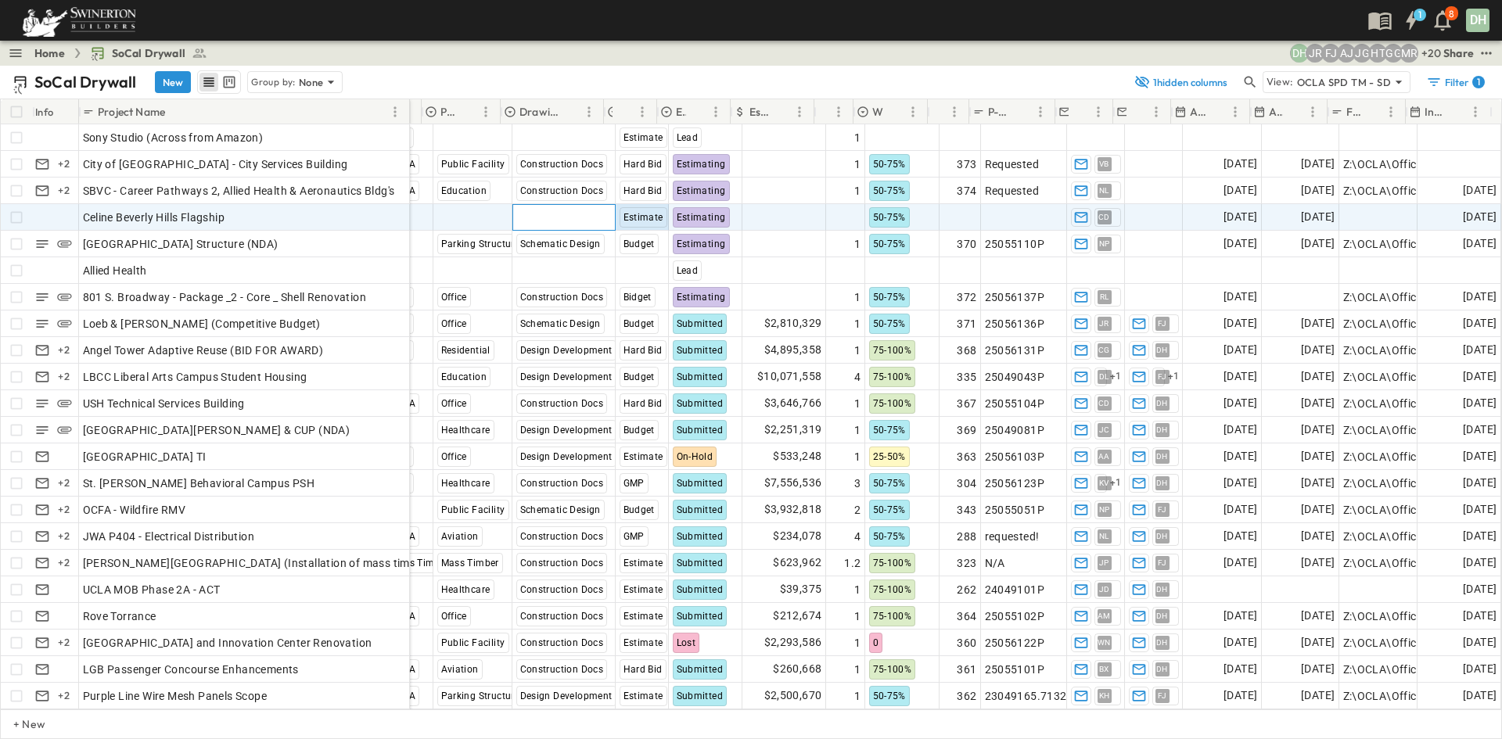
click at [552, 214] on span "Select Status" at bounding box center [549, 218] width 67 height 16
click at [551, 267] on span "Construction Docs" at bounding box center [566, 269] width 81 height 13
click at [484, 217] on span "Select Market" at bounding box center [472, 218] width 70 height 16
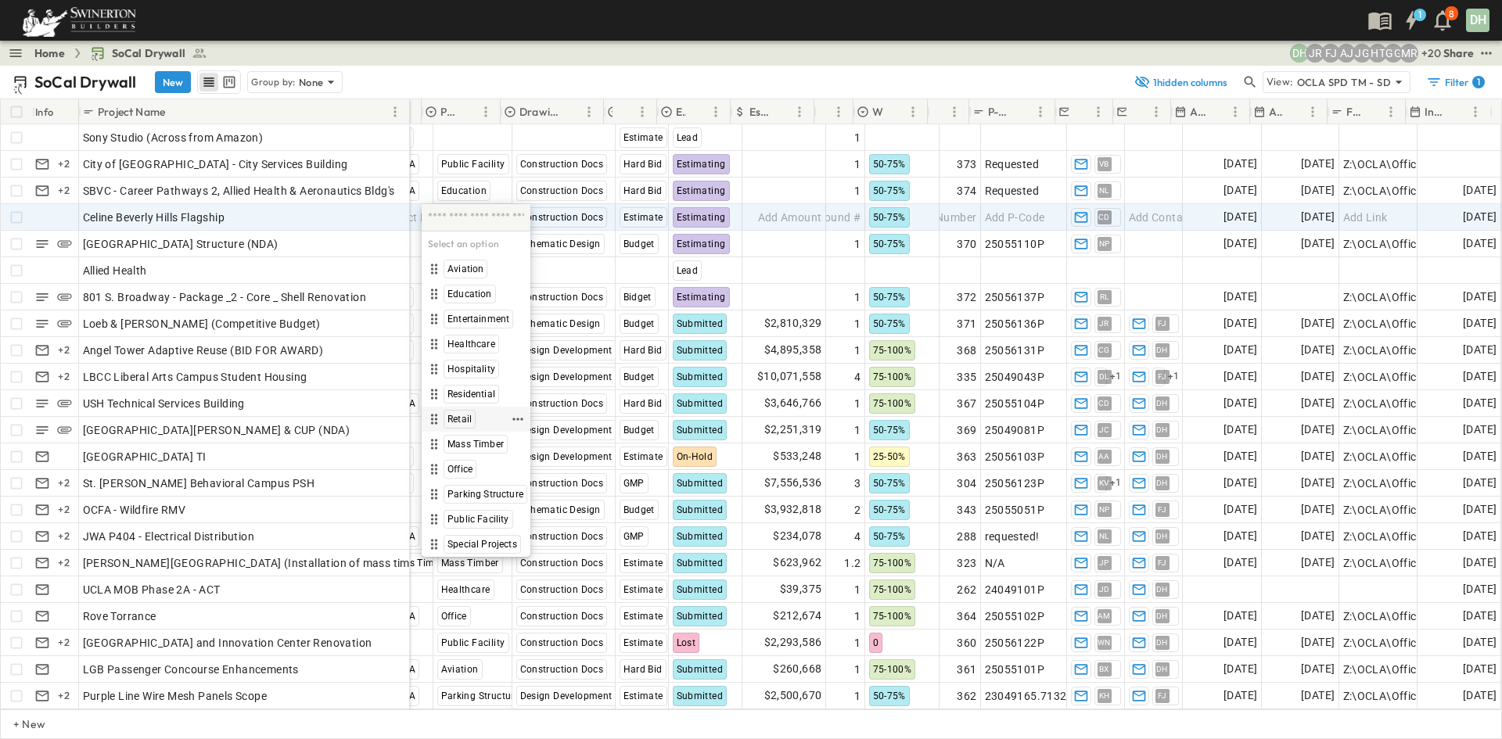
click at [455, 414] on span "Retail" at bounding box center [459, 419] width 24 height 13
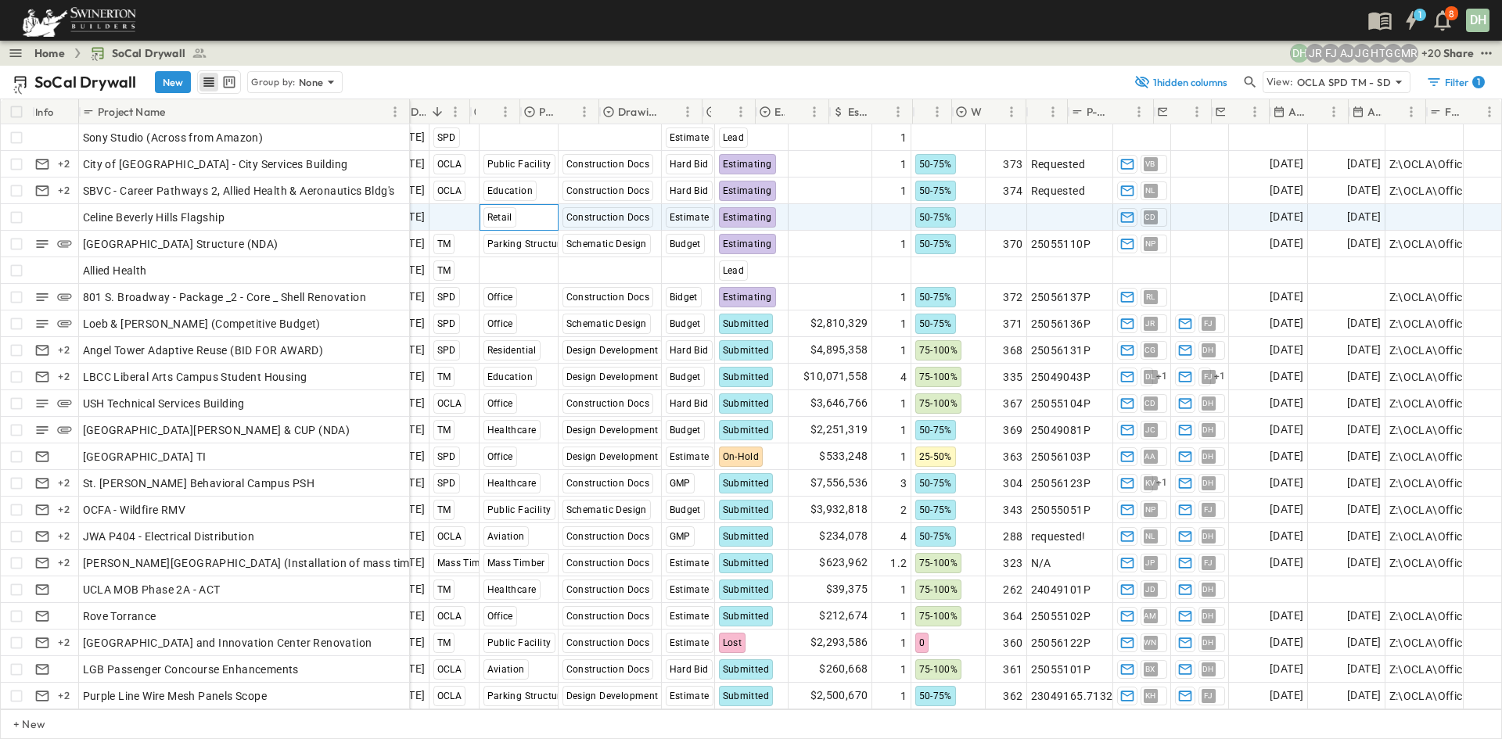
scroll to position [0, 0]
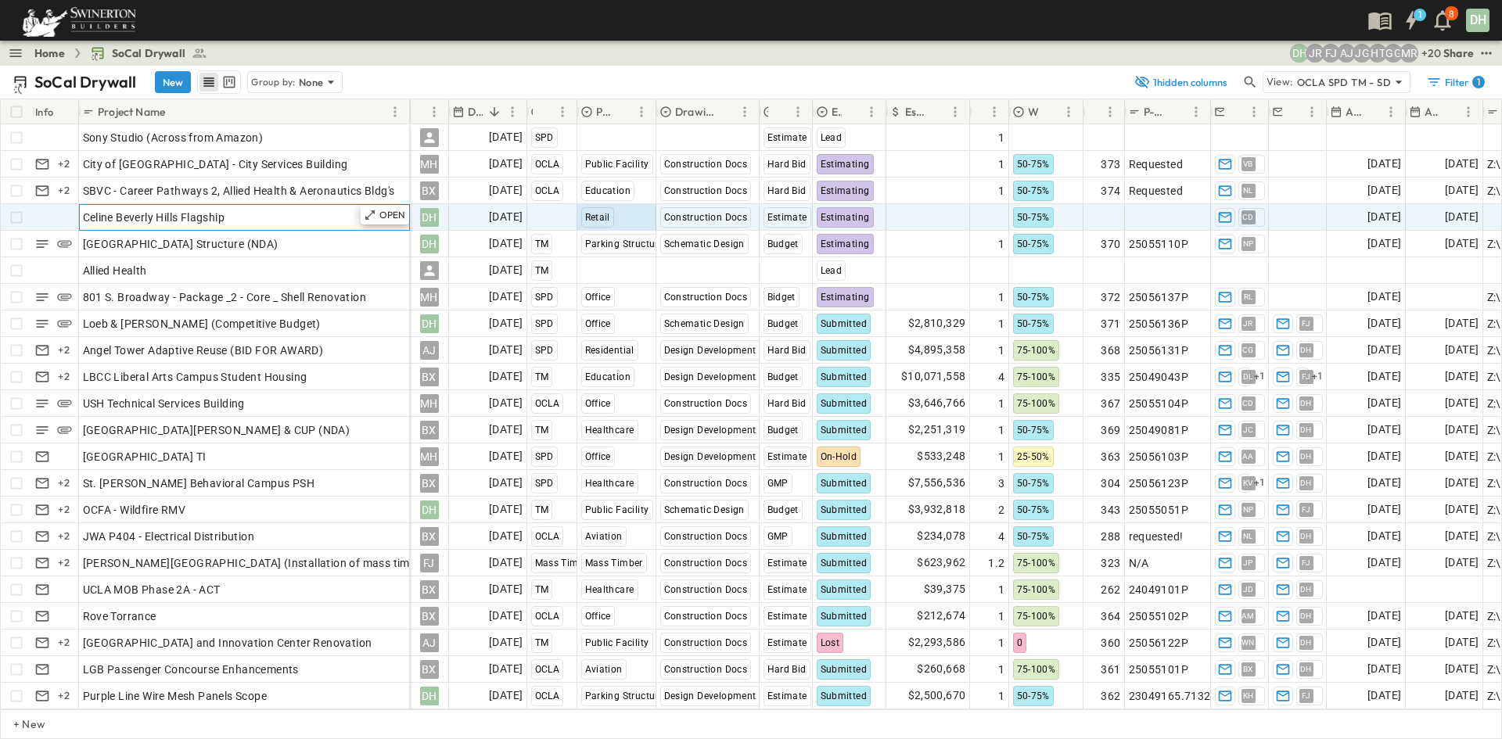
click at [346, 217] on div "Celine Beverly Hills Flagship" at bounding box center [244, 218] width 323 height 22
click at [397, 217] on p "OPEN" at bounding box center [392, 215] width 27 height 13
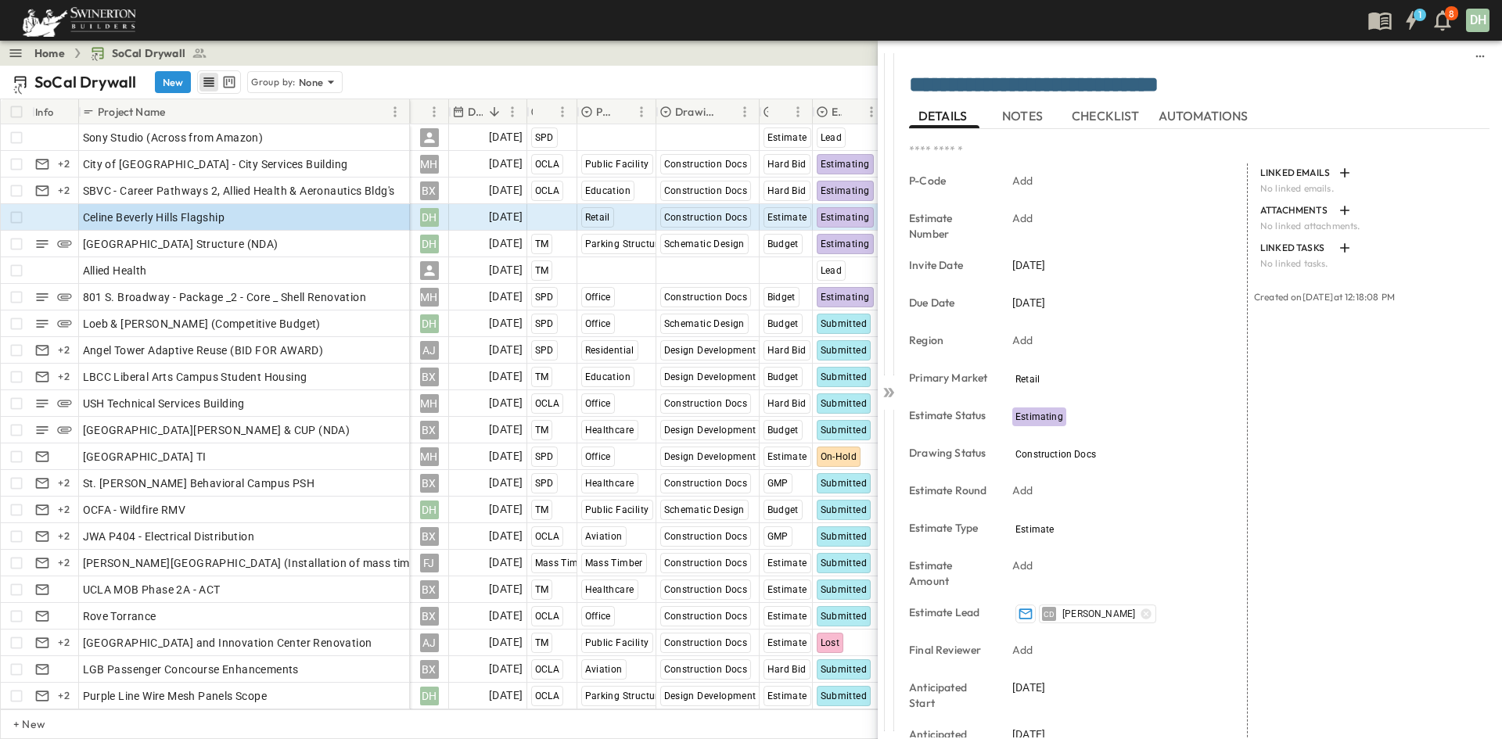
click at [1024, 118] on span "NOTES" at bounding box center [1024, 116] width 44 height 14
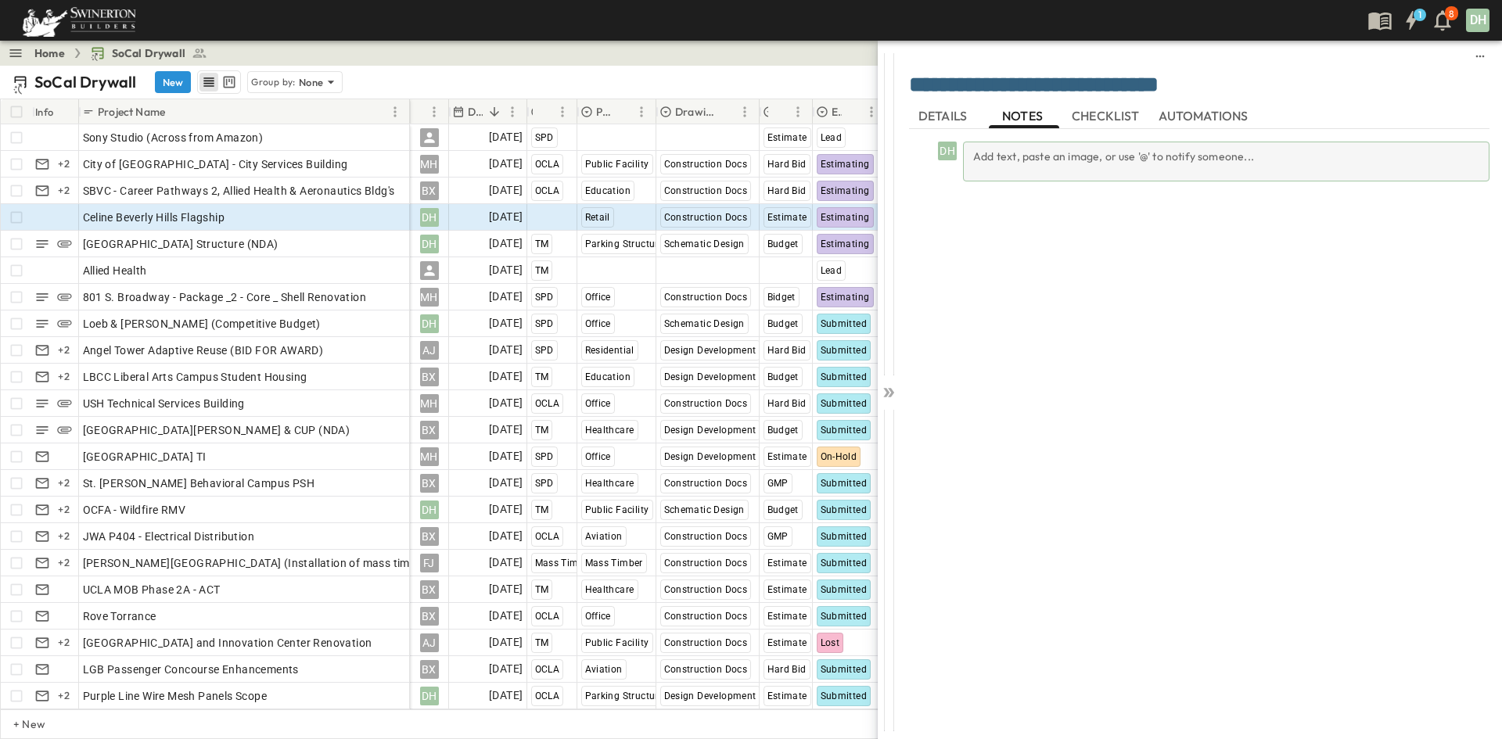
click at [1076, 143] on div "Add text, paste an image, or use '@' to notify someone..." at bounding box center [1226, 162] width 526 height 40
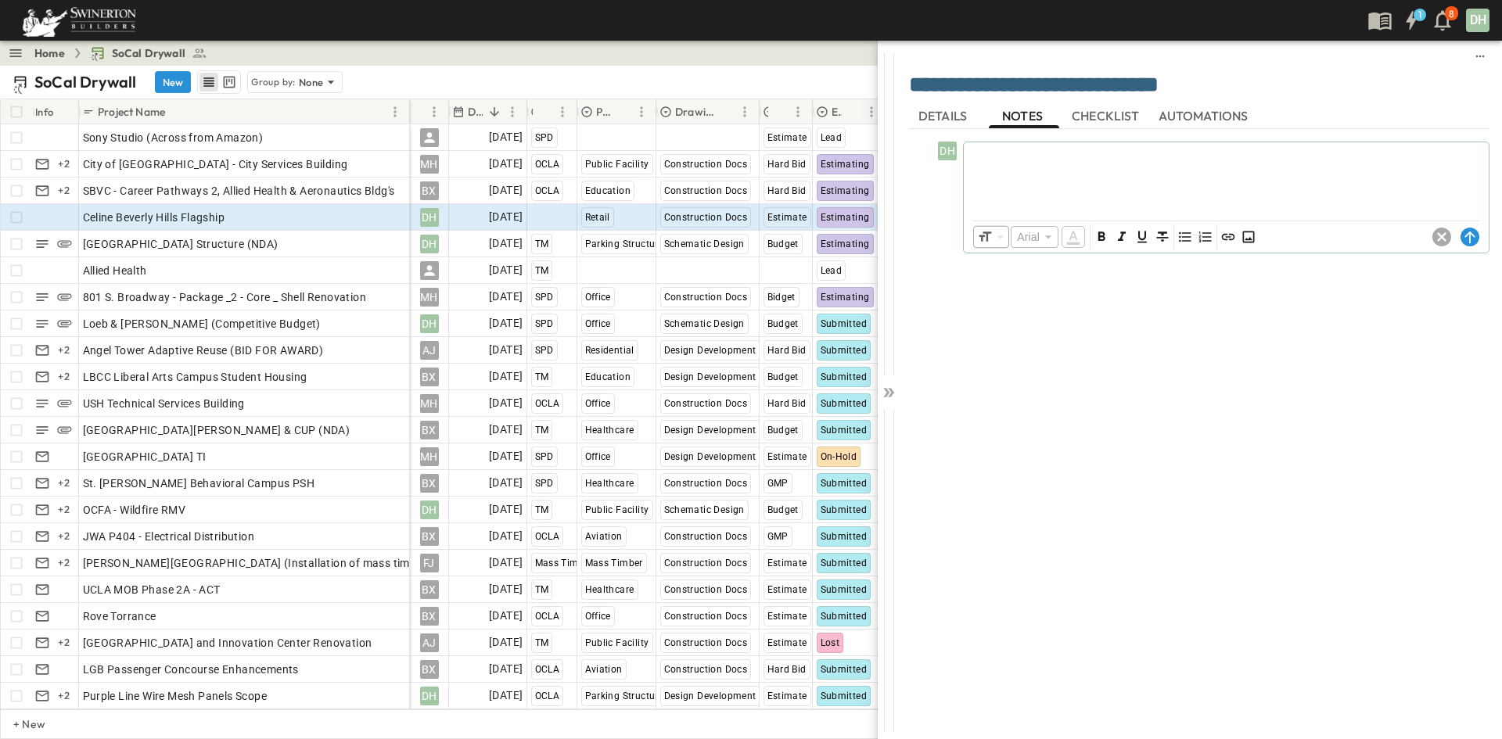
click at [1071, 154] on p at bounding box center [1226, 155] width 509 height 16
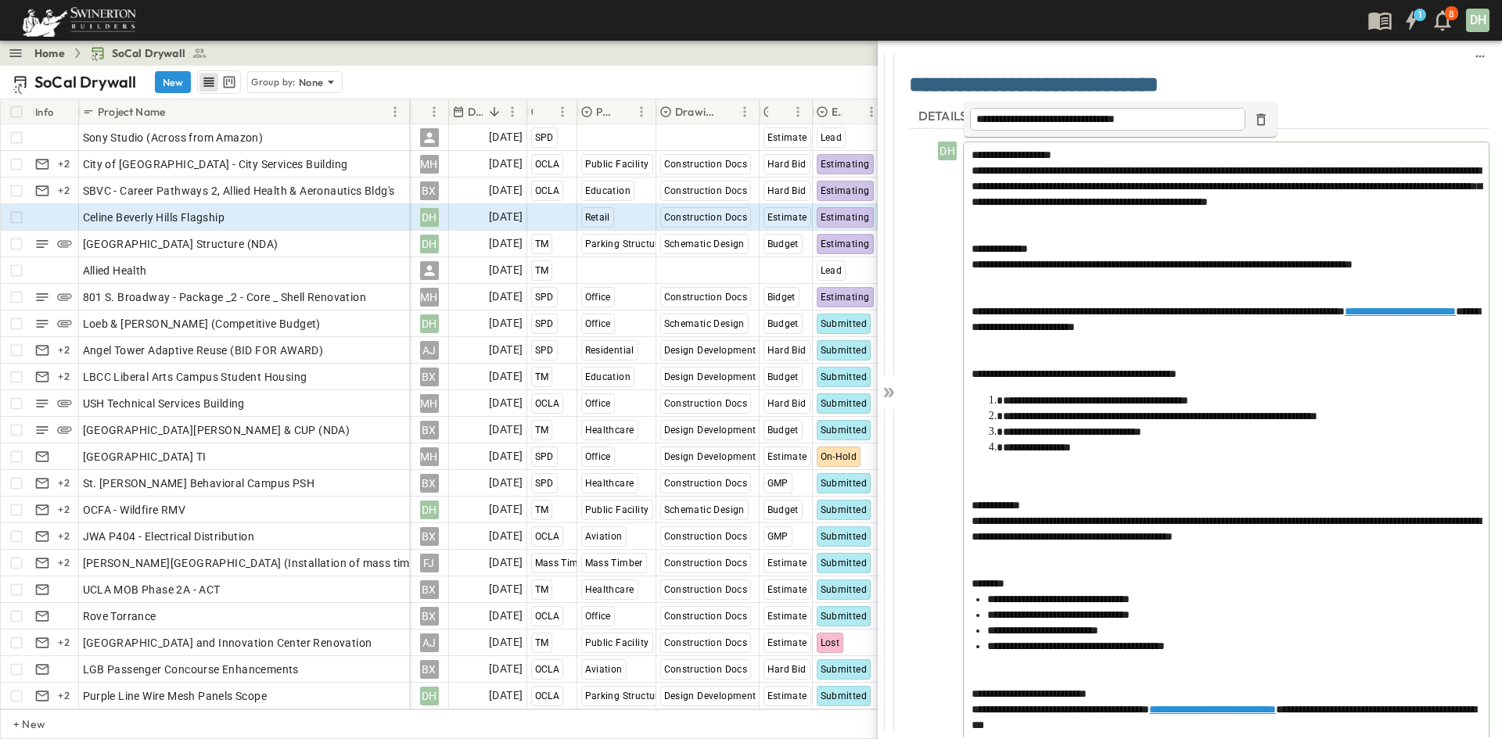
click at [973, 153] on span "**********" at bounding box center [1012, 154] width 80 height 11
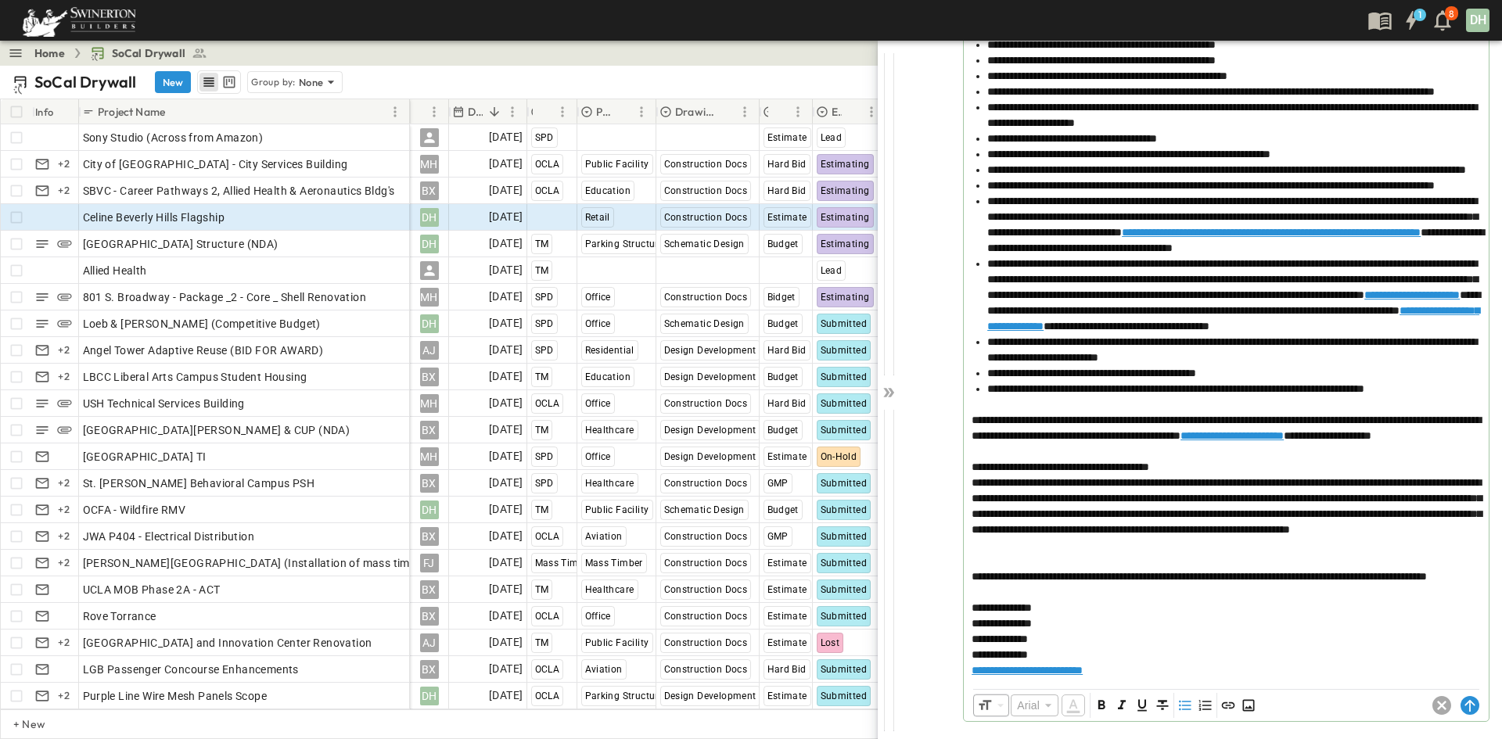
scroll to position [823, 0]
drag, startPoint x: 971, startPoint y: 532, endPoint x: 1047, endPoint y: 520, distance: 77.6
click at [972, 537] on div at bounding box center [1226, 545] width 509 height 16
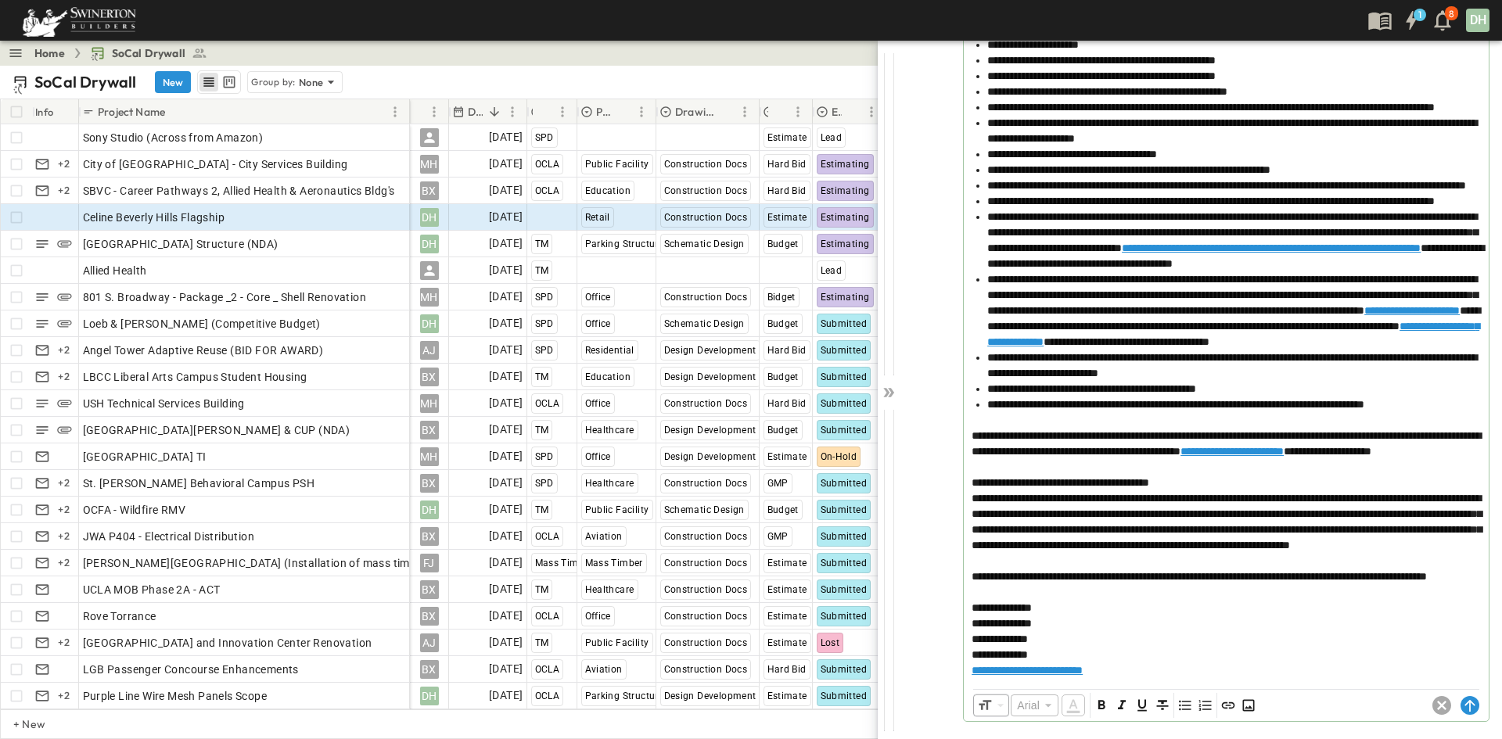
scroll to position [807, 0]
click at [1461, 706] on circle at bounding box center [1470, 705] width 19 height 19
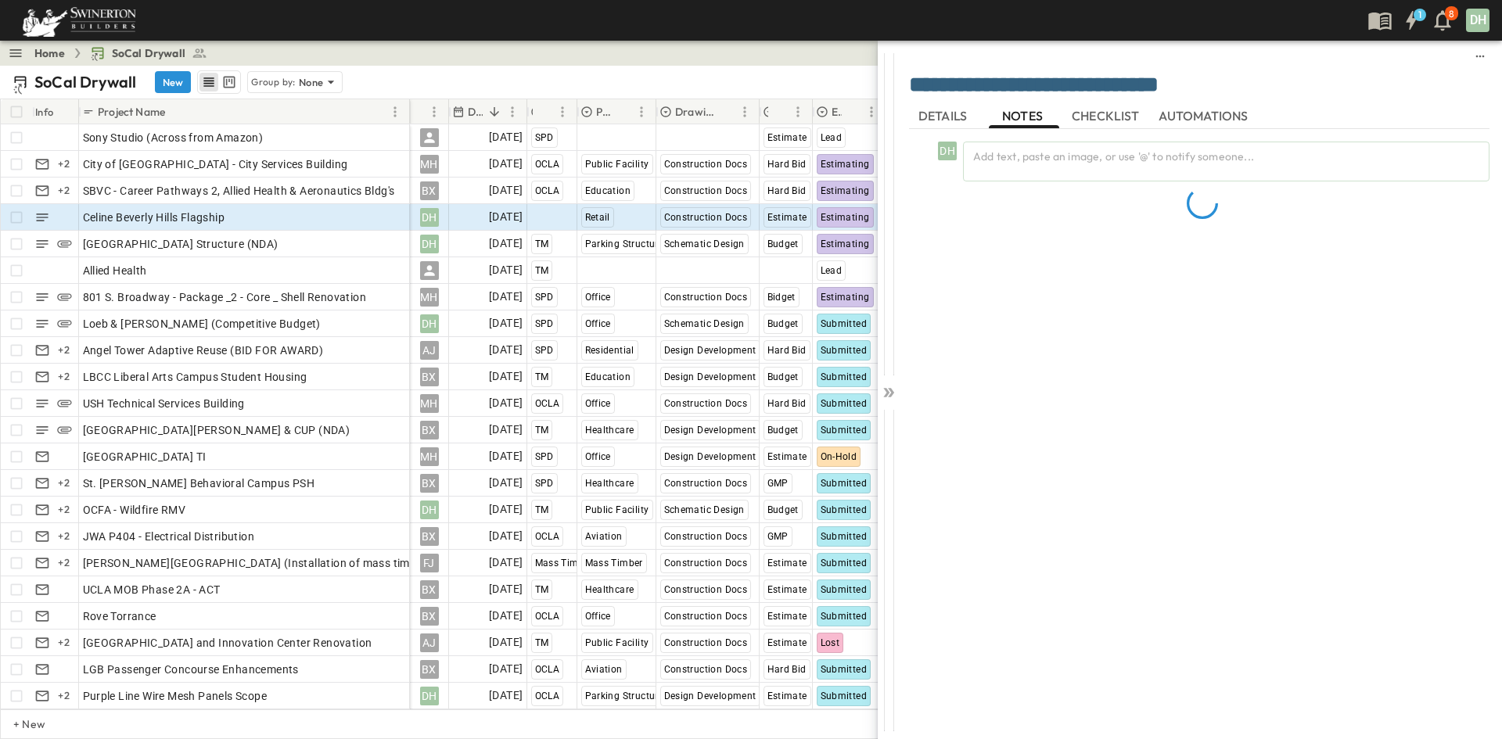
scroll to position [0, 0]
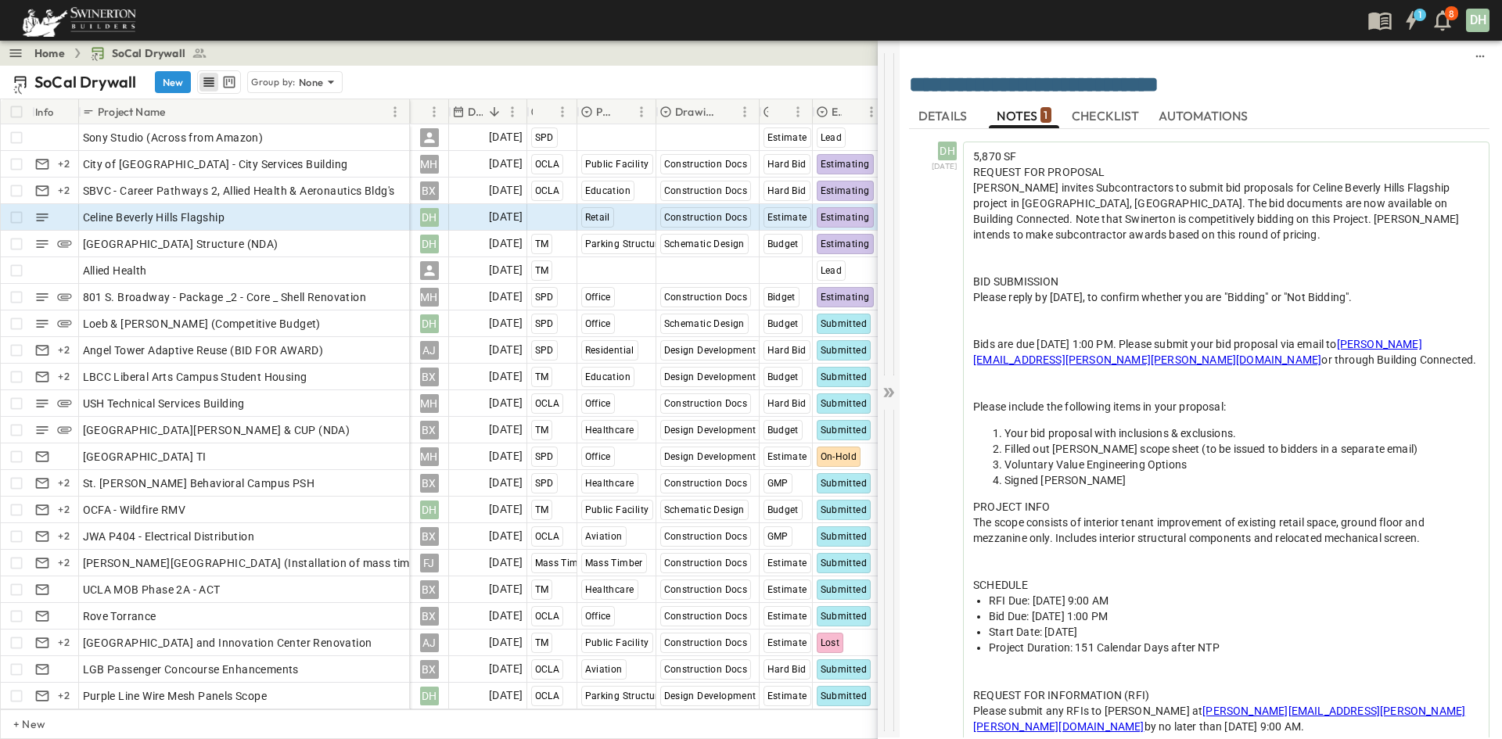
click at [890, 391] on icon at bounding box center [889, 393] width 16 height 16
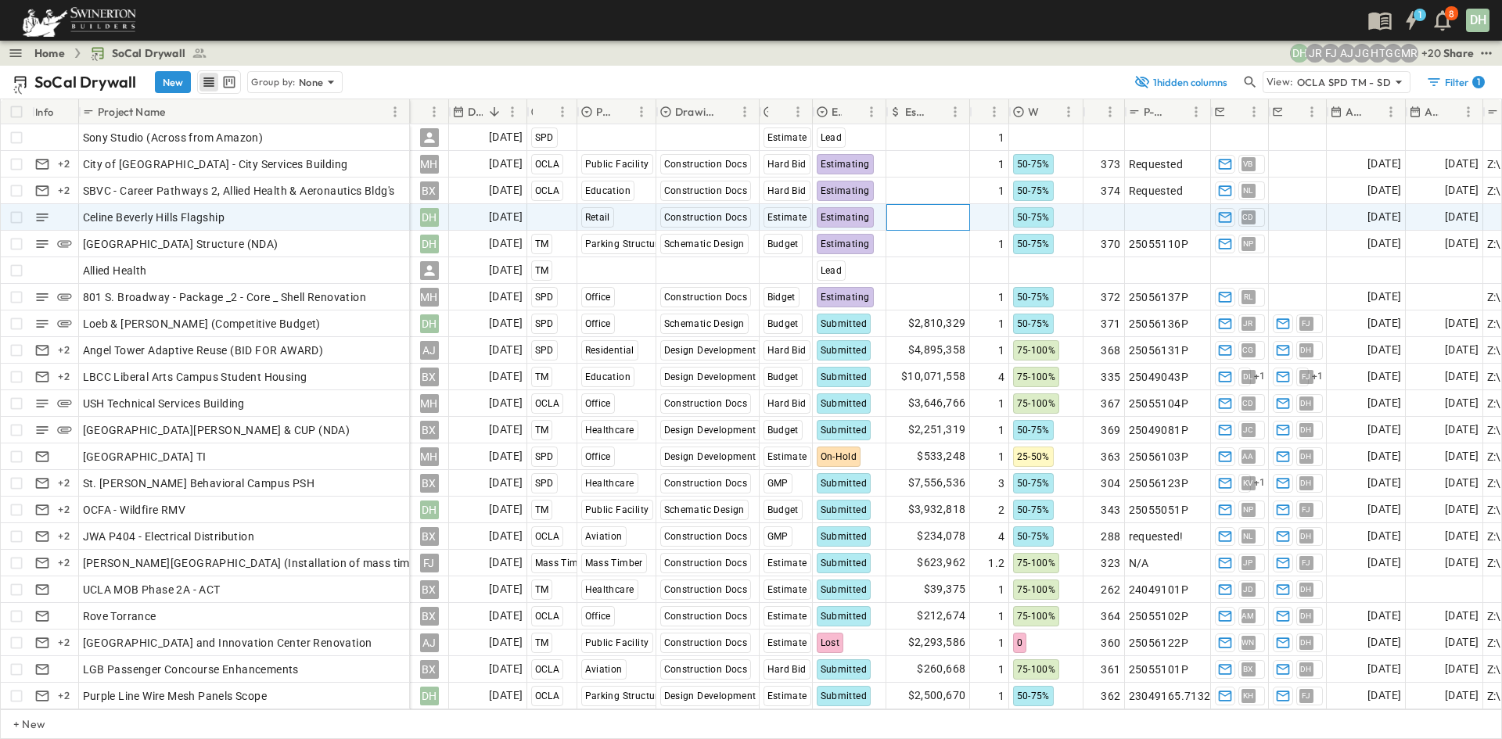
click at [927, 215] on span "Add Amount" at bounding box center [934, 218] width 64 height 16
click at [993, 210] on span "Add Round #" at bounding box center [971, 218] width 66 height 16
type input "*"
click at [1001, 212] on input "*" at bounding box center [989, 216] width 37 height 19
click at [1115, 218] on span "Add Number" at bounding box center [1089, 218] width 64 height 16
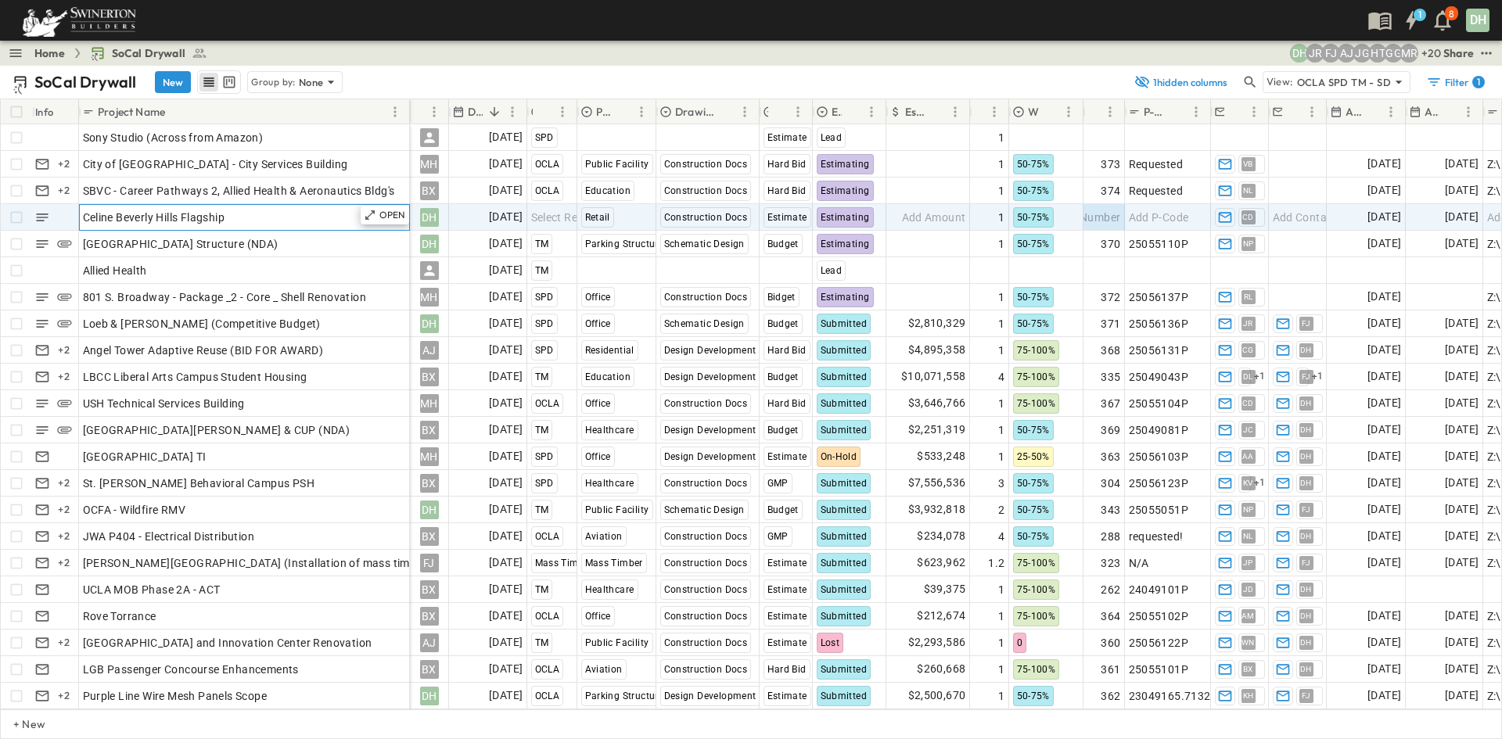
drag, startPoint x: 289, startPoint y: 221, endPoint x: 296, endPoint y: 220, distance: 8.0
click at [289, 221] on div "Celine Beverly Hills Flagship" at bounding box center [244, 218] width 323 height 22
click at [560, 222] on span "Select Region" at bounding box center [565, 218] width 69 height 16
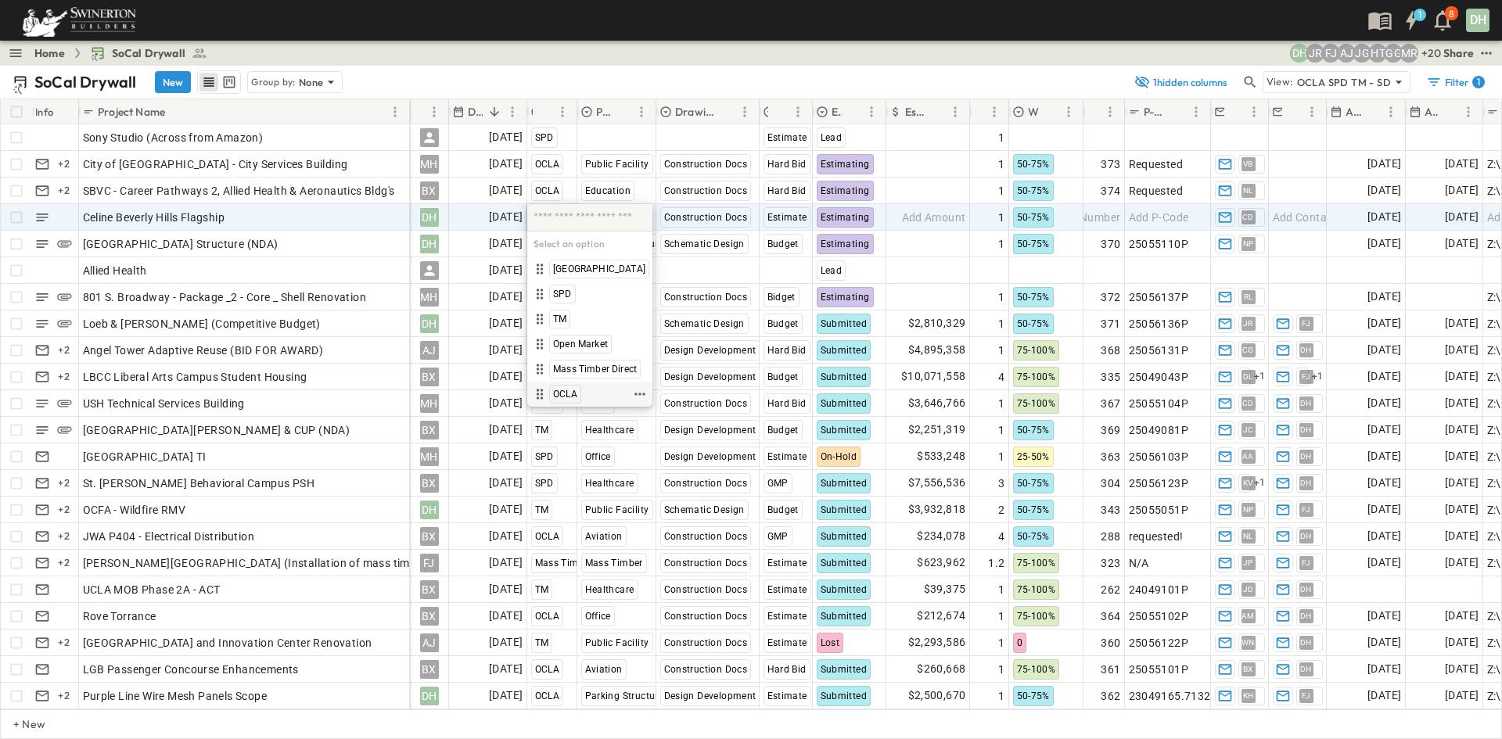
click at [566, 393] on span "OCLA" at bounding box center [565, 394] width 24 height 13
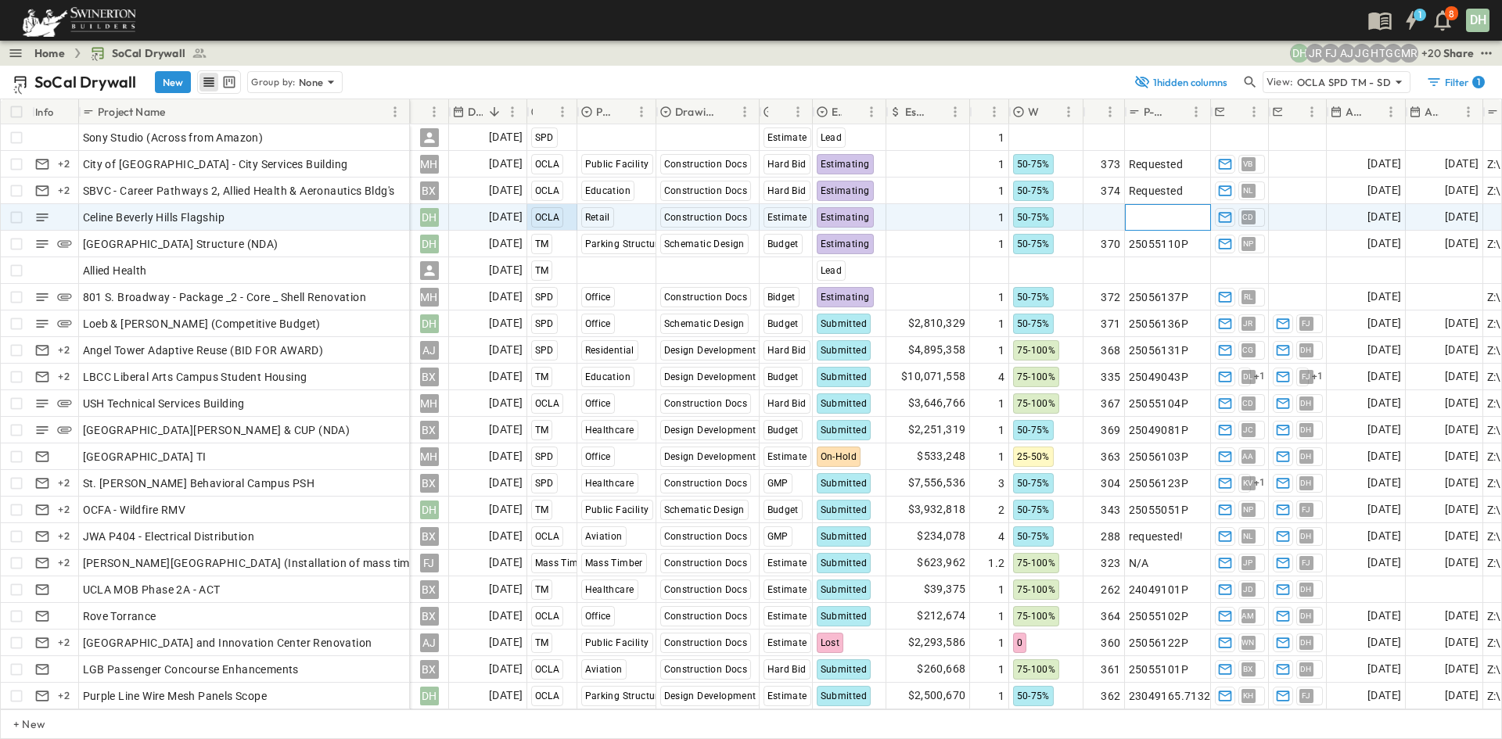
click at [1181, 217] on span "Add P-Code" at bounding box center [1159, 218] width 60 height 16
click at [1298, 217] on span "Add Contact" at bounding box center [1305, 218] width 64 height 16
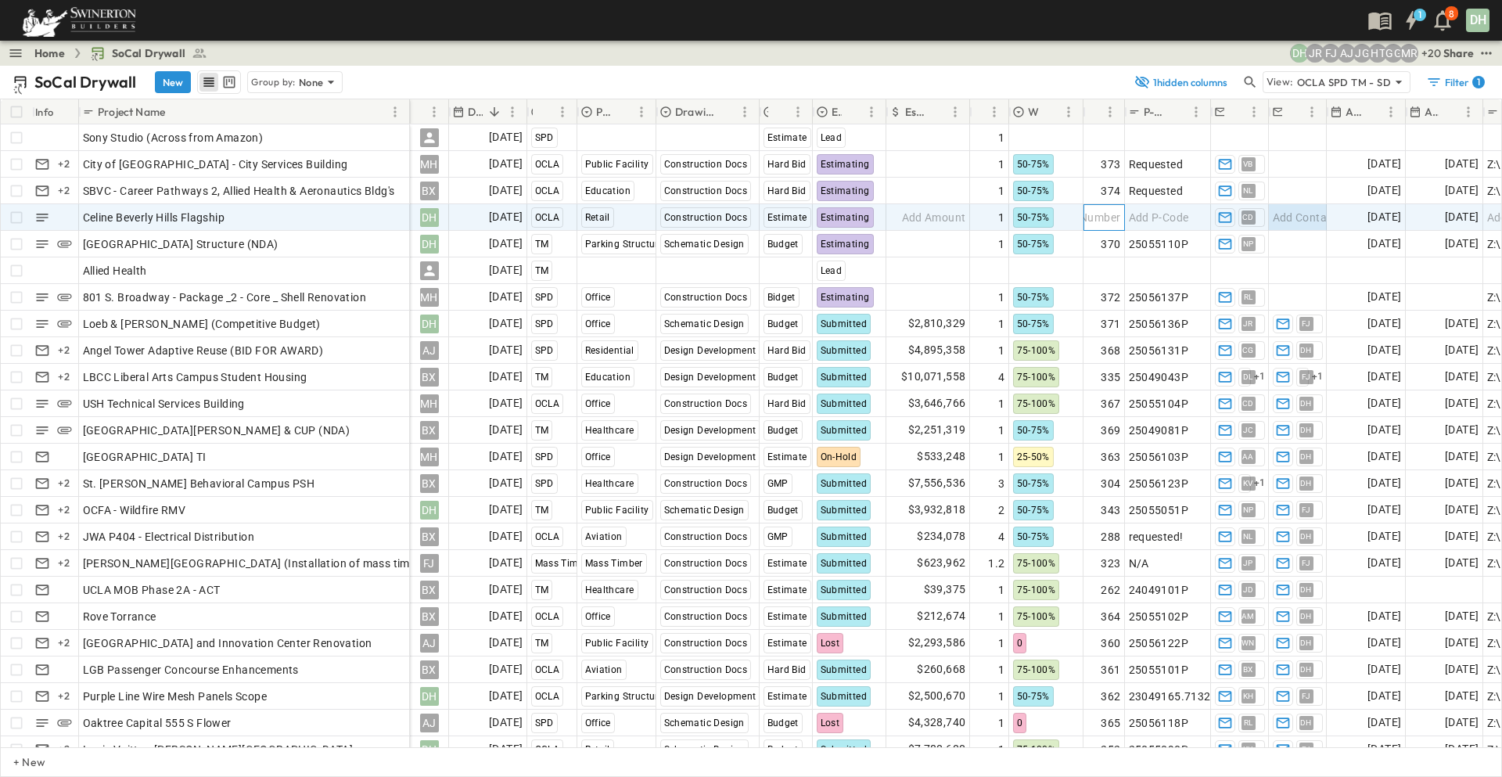
click at [1108, 208] on div "Add Number" at bounding box center [1104, 218] width 34 height 22
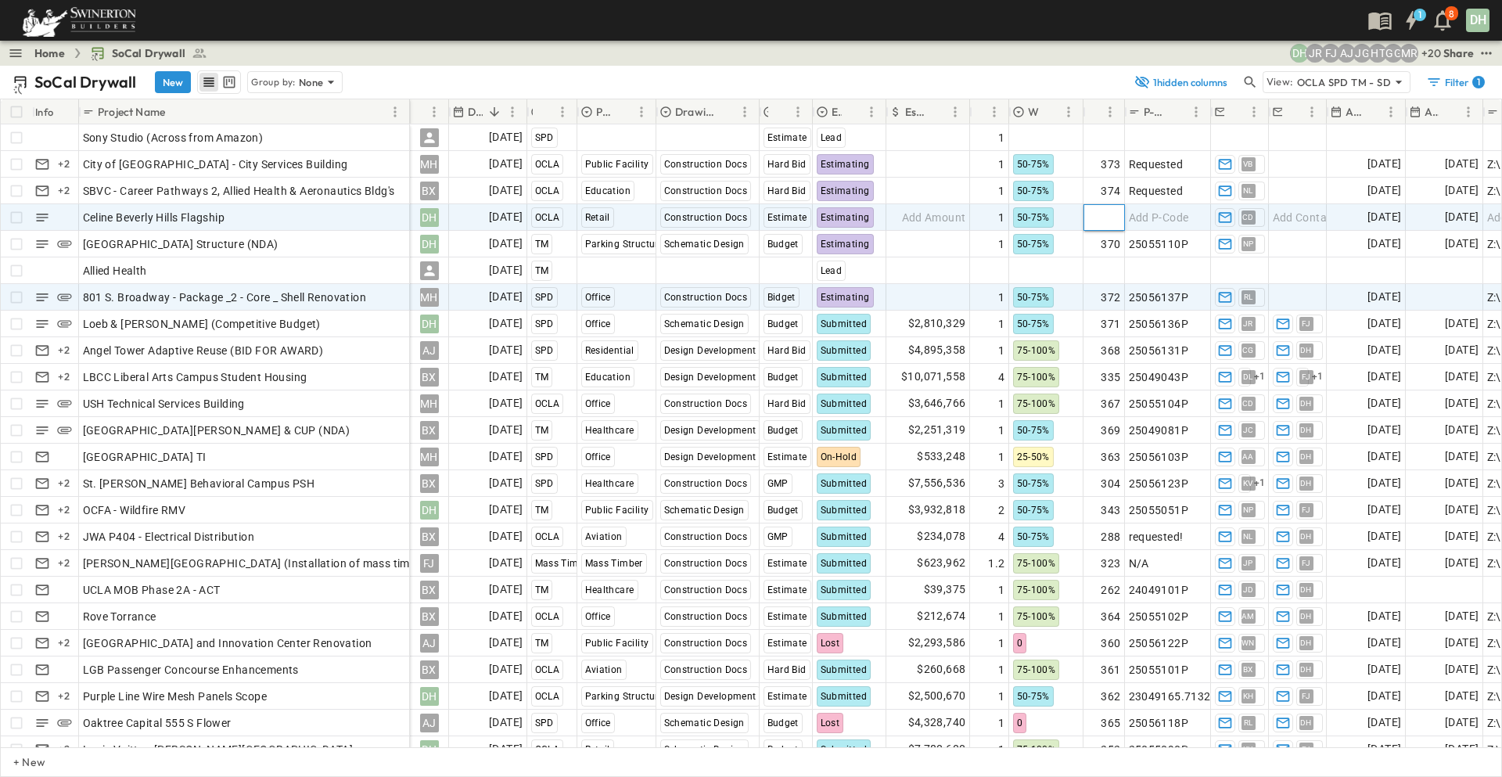
type input "***"
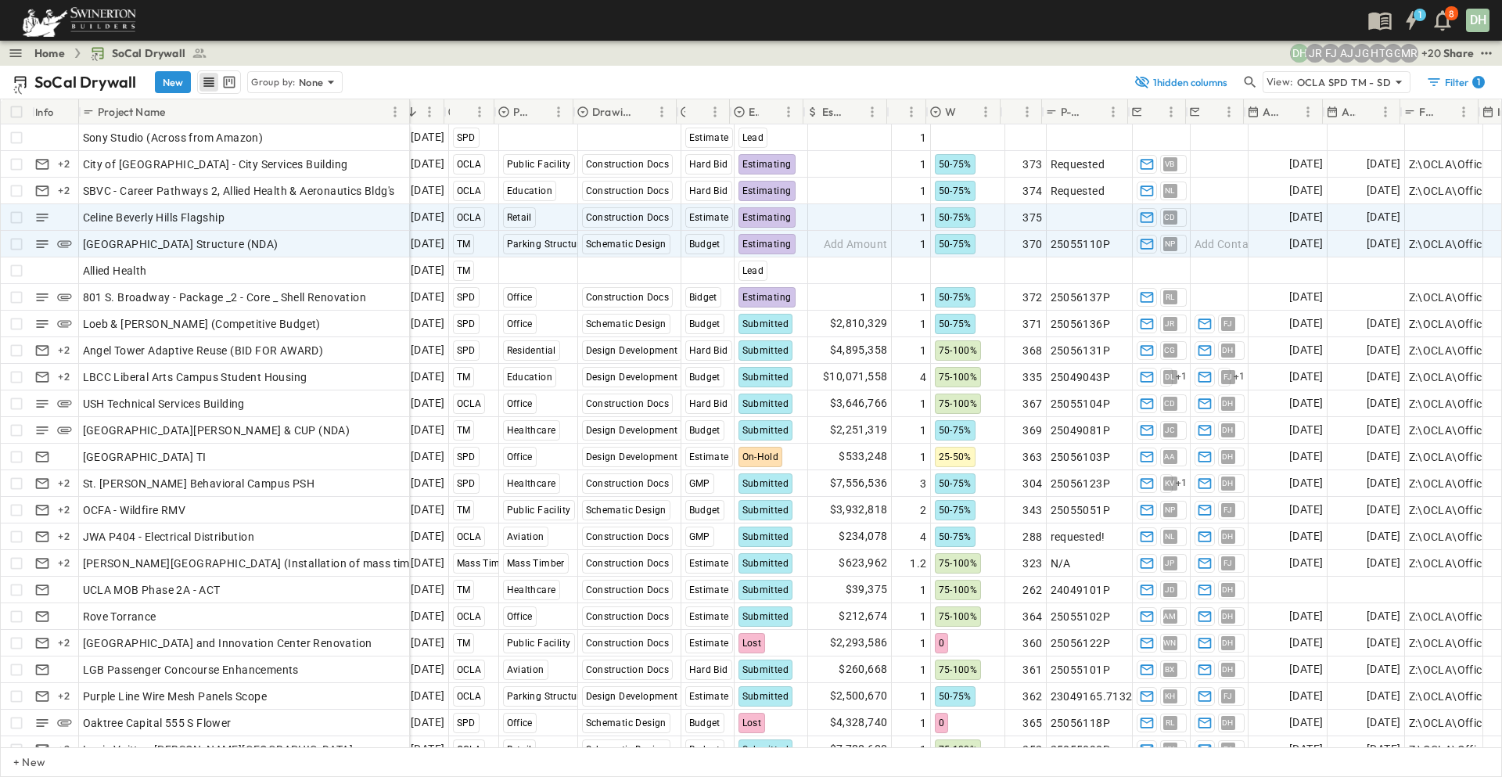
scroll to position [0, 156]
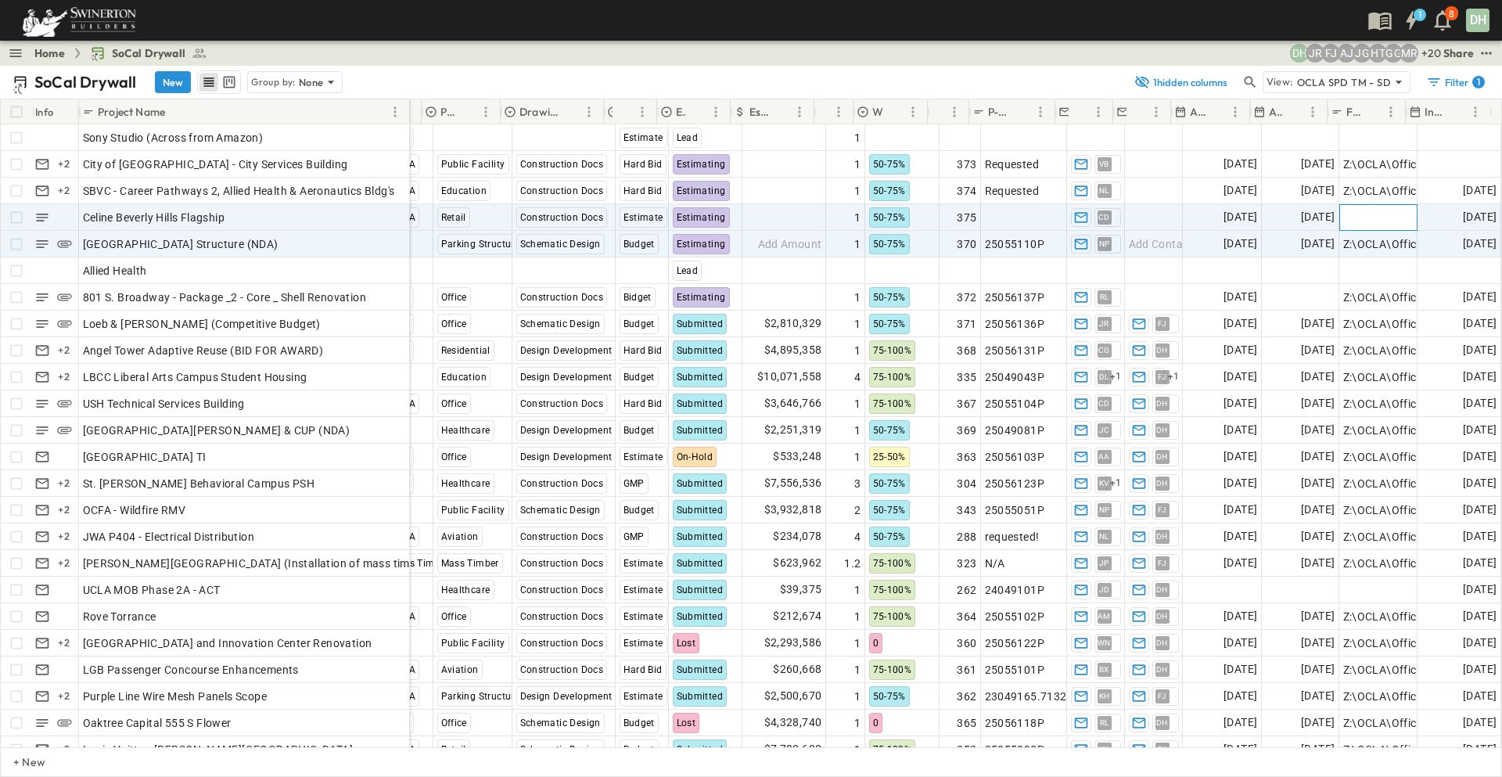
click at [1356, 217] on span "Add Link" at bounding box center [1365, 218] width 45 height 16
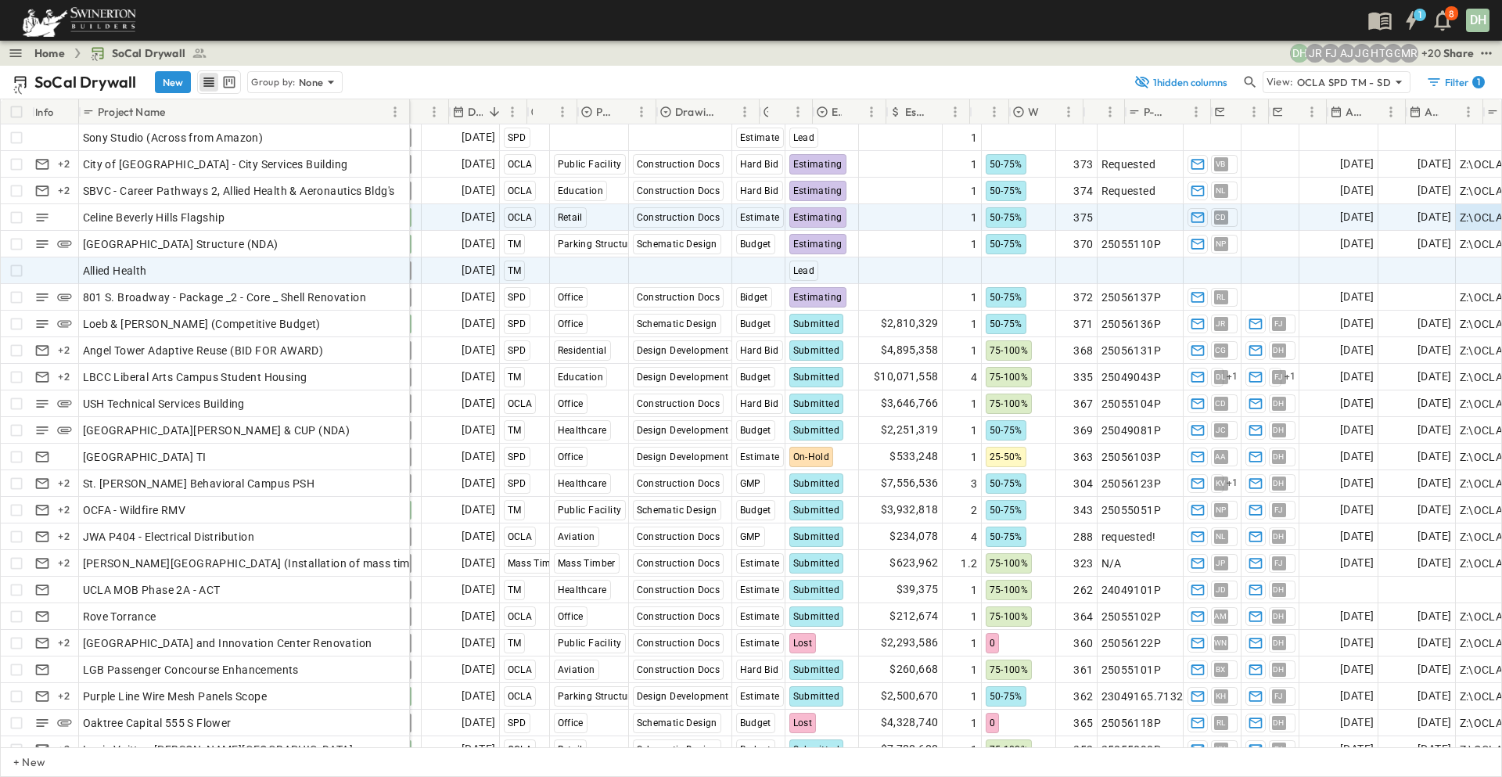
scroll to position [0, 0]
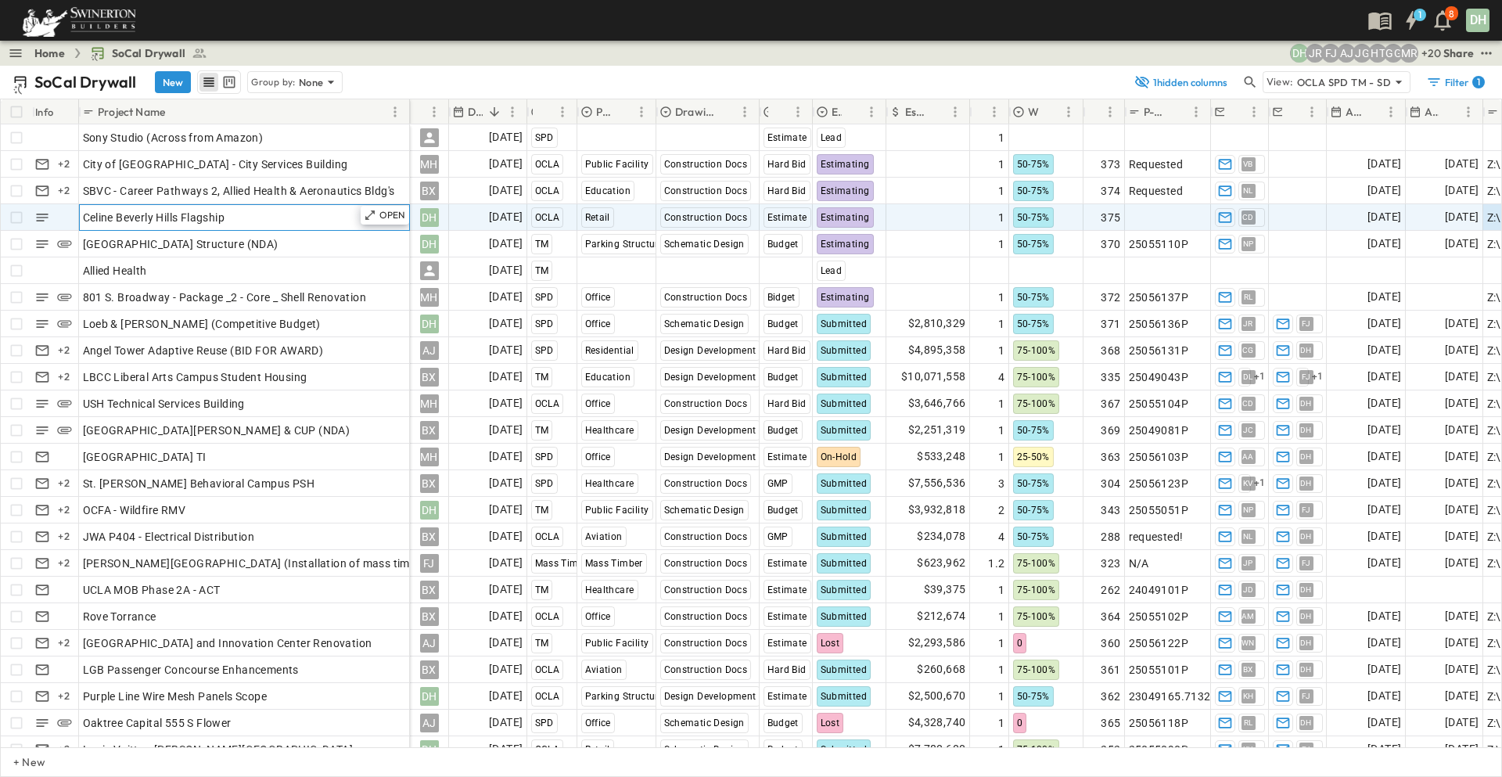
click at [294, 222] on div "Celine Beverly Hills Flagship" at bounding box center [244, 218] width 323 height 22
type input "**********"
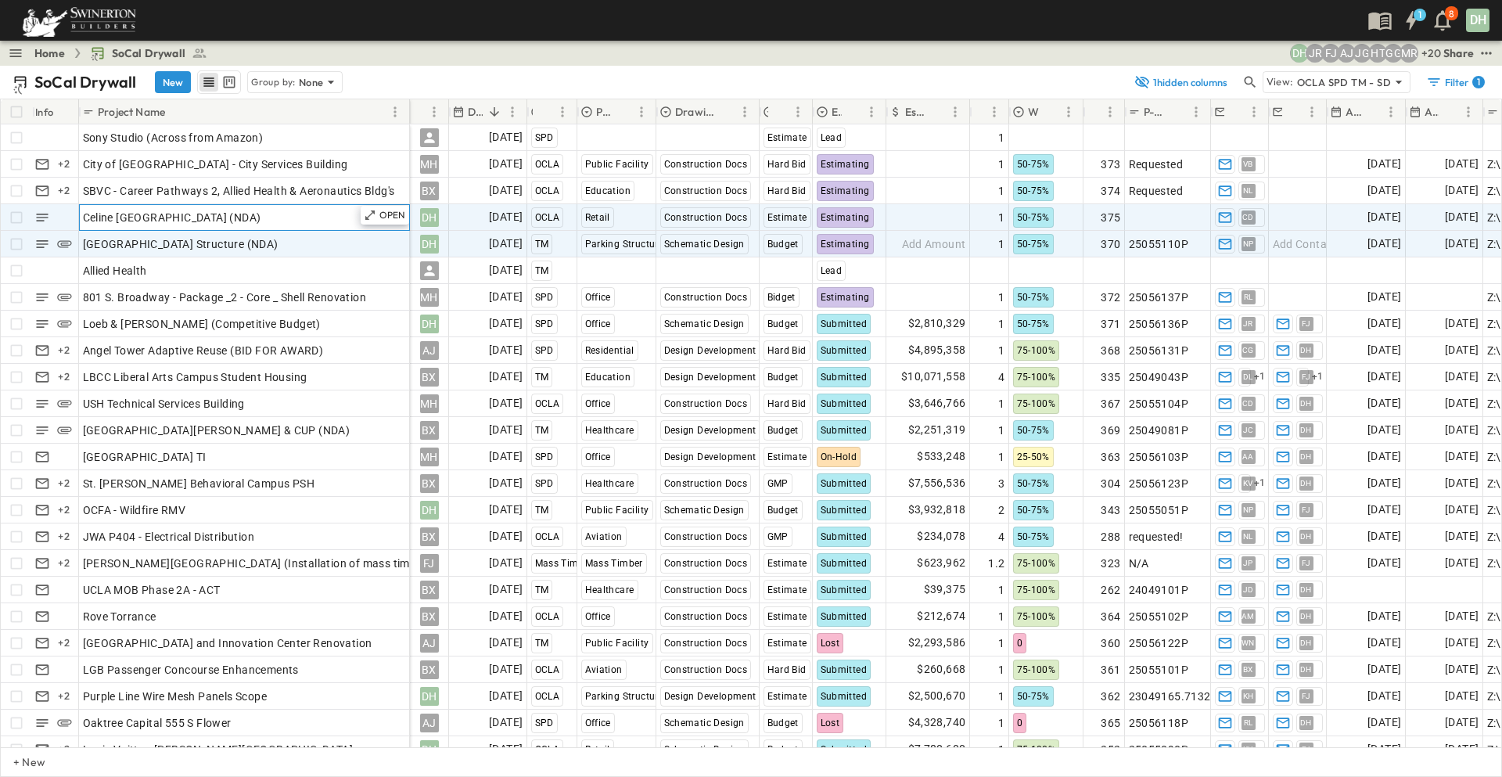
click at [305, 213] on div "Celine [GEOGRAPHIC_DATA] (NDA)" at bounding box center [244, 218] width 323 height 22
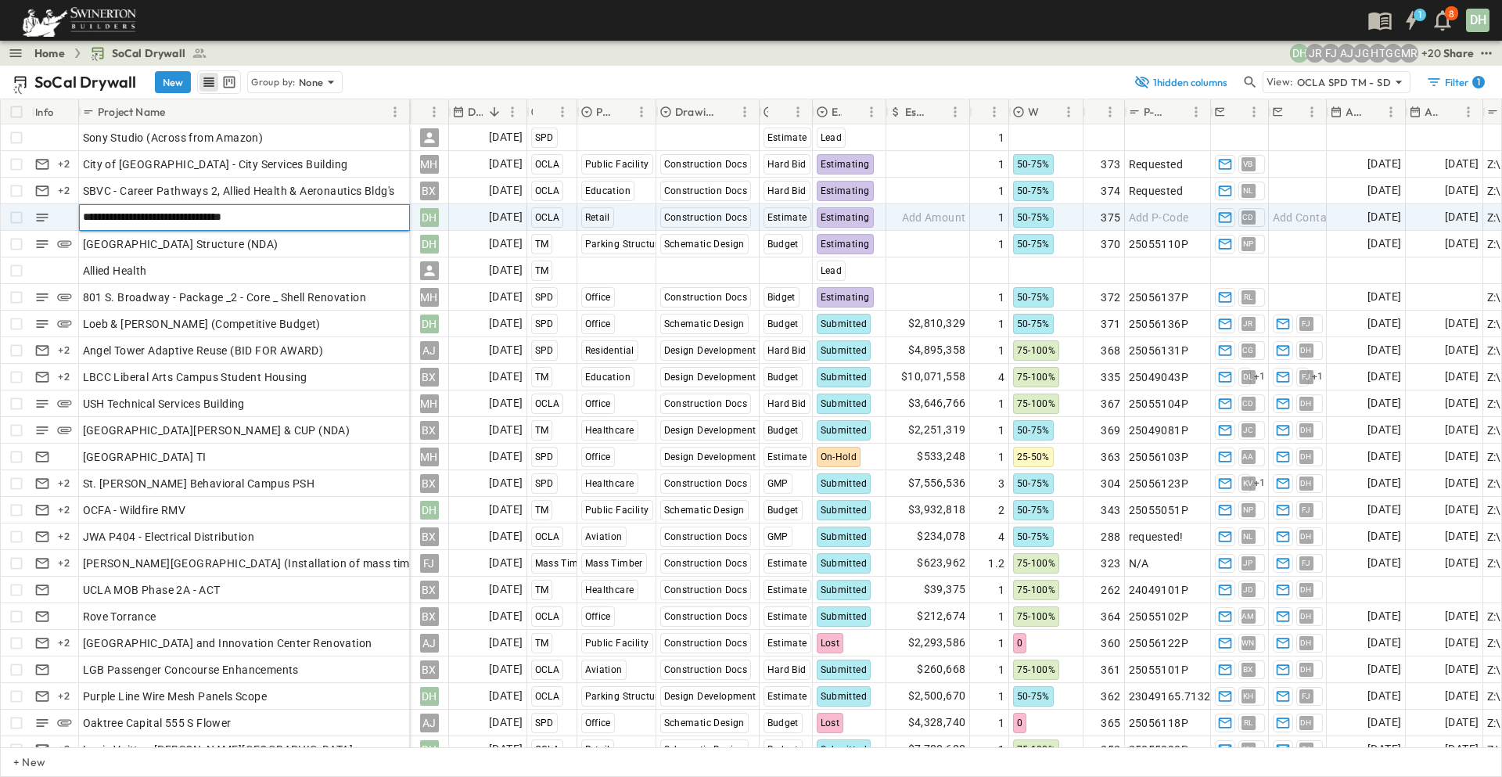
drag, startPoint x: 277, startPoint y: 221, endPoint x: 81, endPoint y: 221, distance: 196.4
click at [81, 221] on input "**********" at bounding box center [244, 216] width 329 height 19
click at [373, 216] on input "**********" at bounding box center [244, 216] width 329 height 19
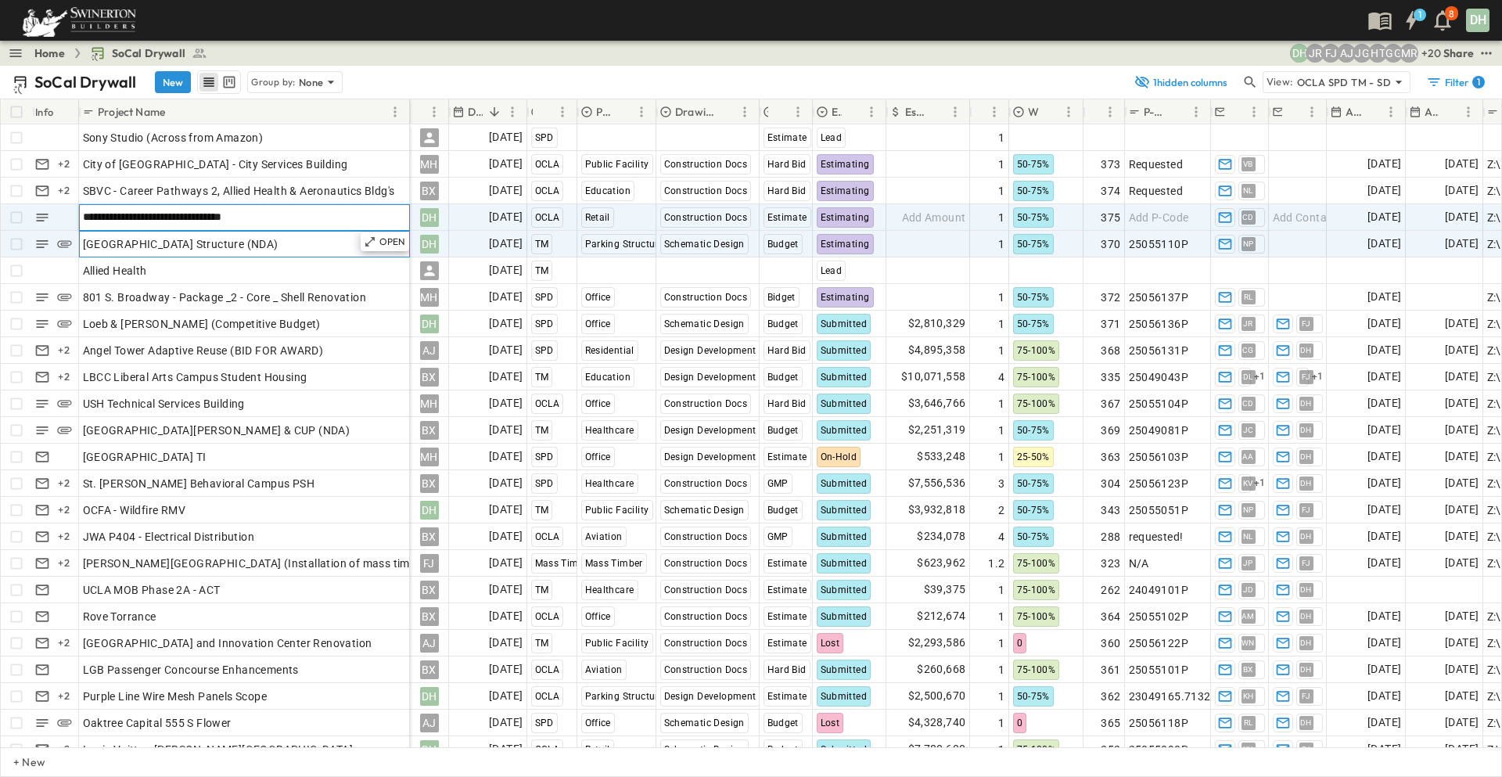
click at [278, 246] on span "[GEOGRAPHIC_DATA] Structure (NDA)" at bounding box center [181, 244] width 196 height 16
click at [328, 217] on div "Celine [GEOGRAPHIC_DATA] (NDA)" at bounding box center [244, 218] width 323 height 22
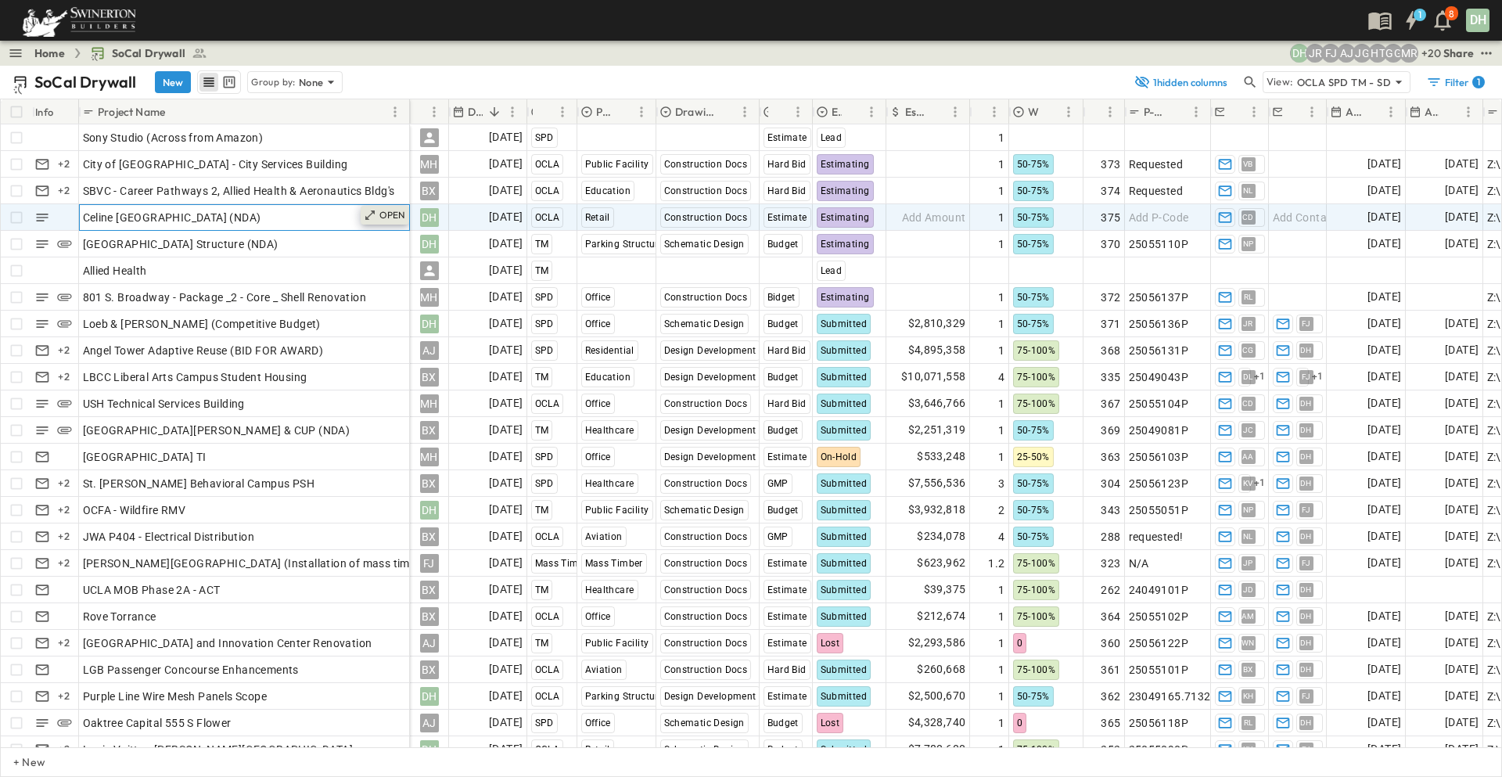
click at [386, 213] on p "OPEN" at bounding box center [392, 215] width 27 height 13
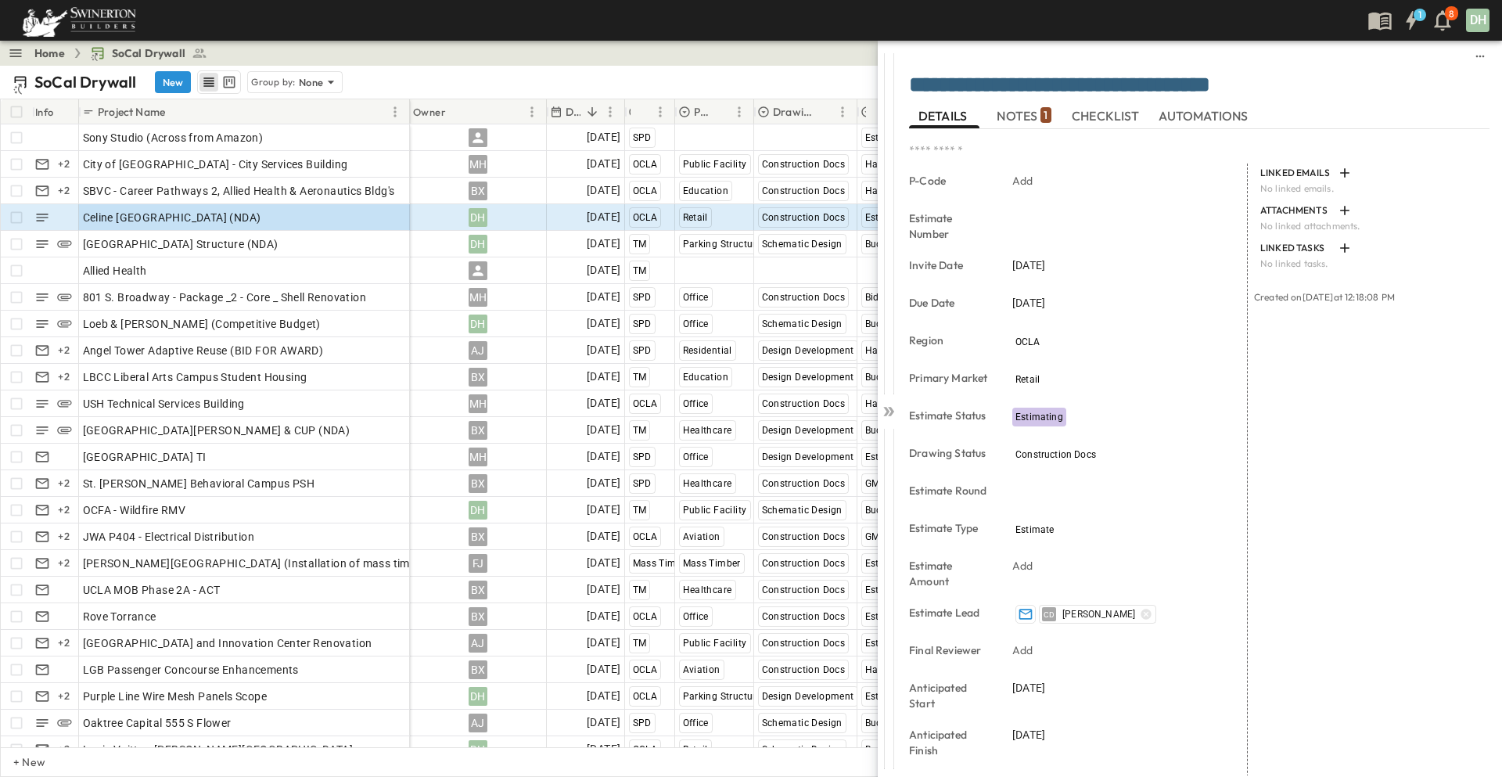
click at [1031, 109] on span "NOTES 1" at bounding box center [1024, 116] width 54 height 14
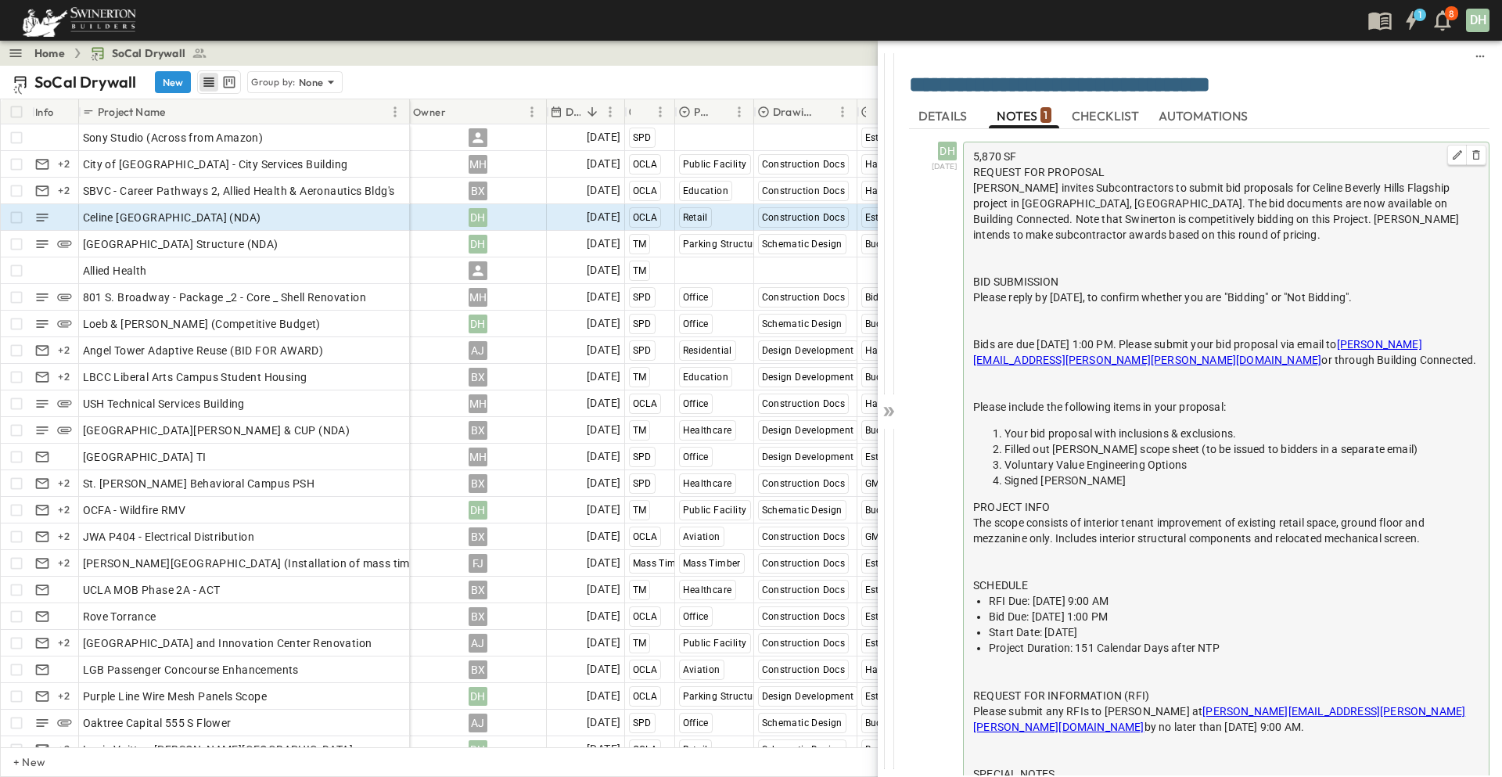
click at [983, 258] on div at bounding box center [1226, 266] width 506 height 16
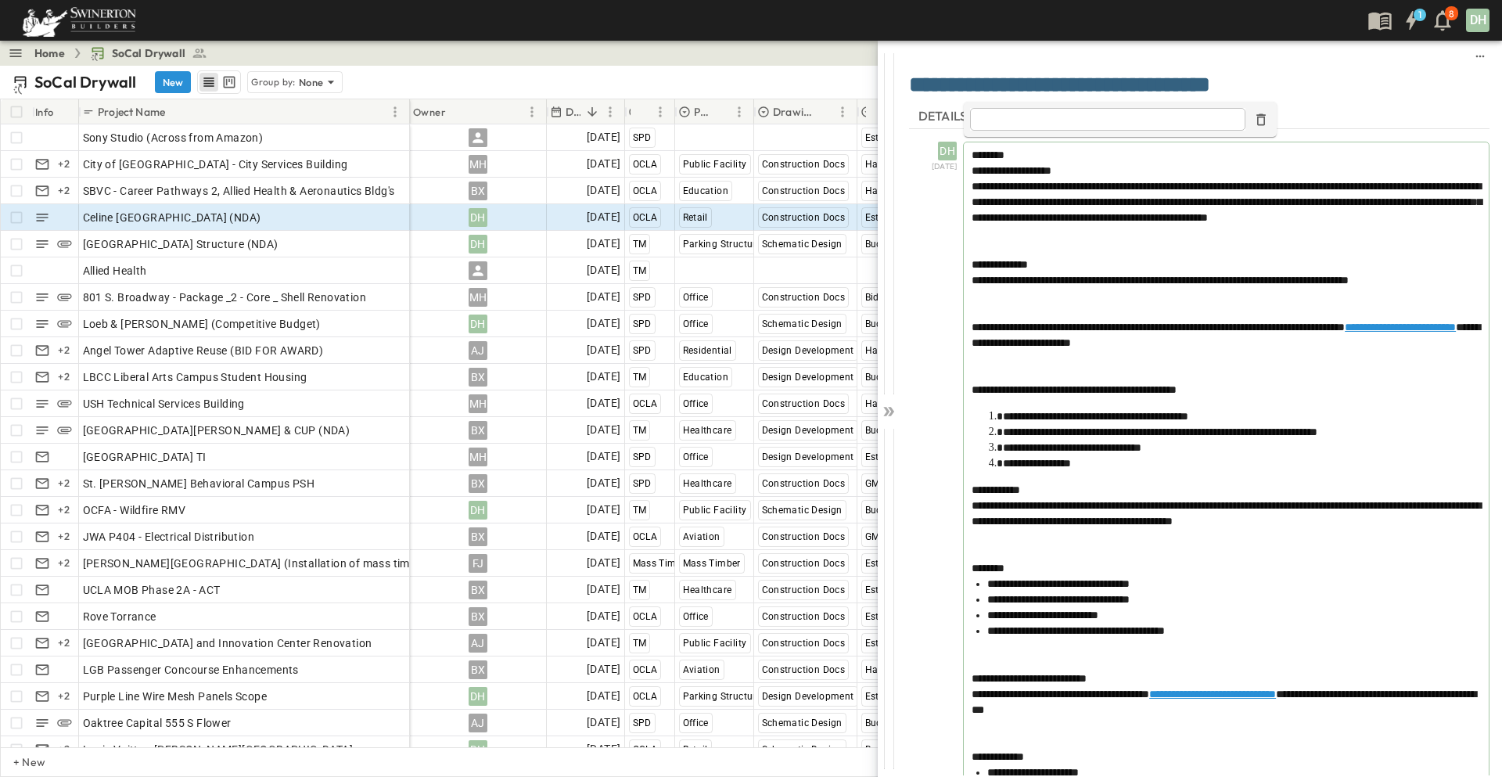
type input "**********"
click at [992, 253] on div at bounding box center [1226, 240] width 509 height 31
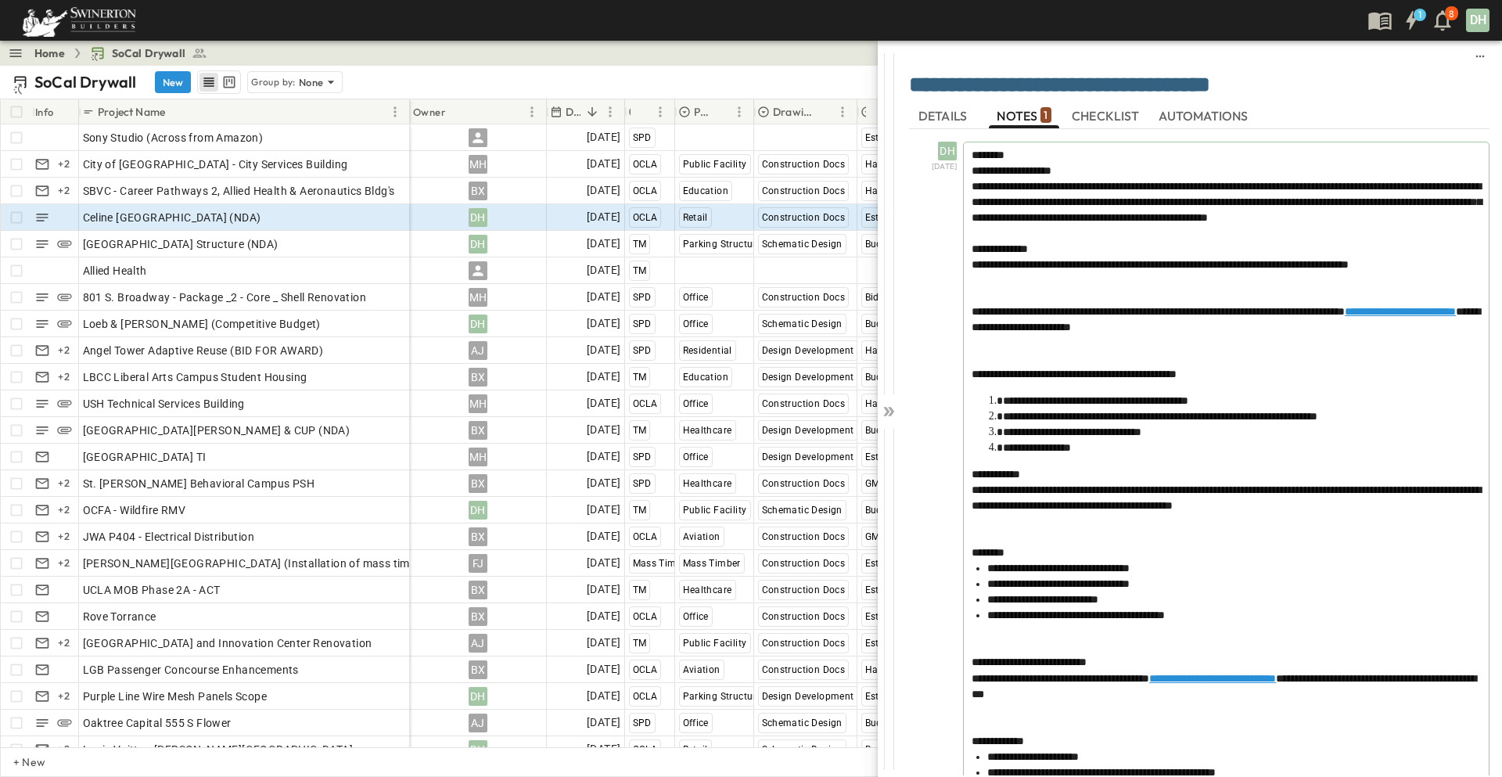
click at [976, 299] on div at bounding box center [1226, 287] width 509 height 31
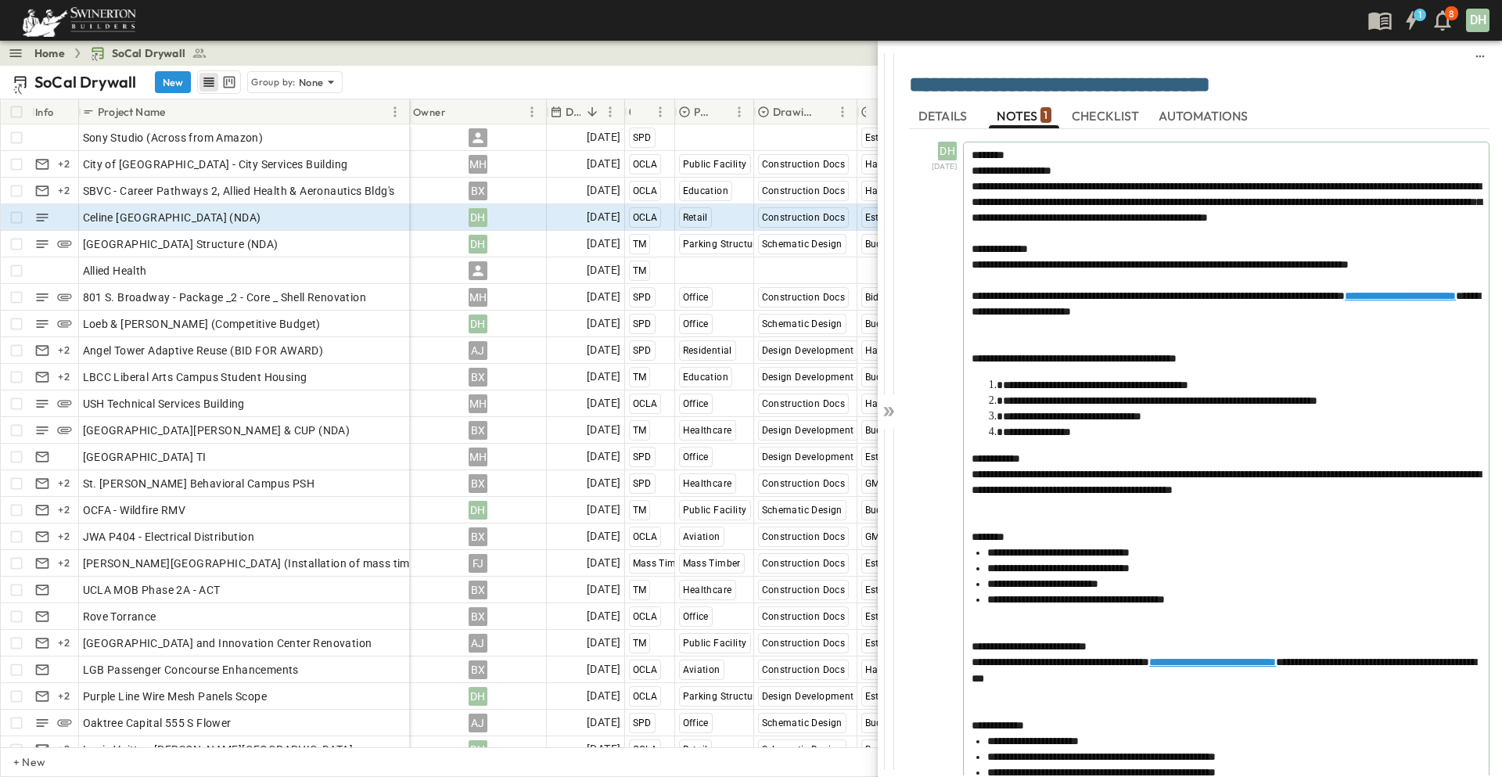
click at [969, 346] on div "**********" at bounding box center [1226, 790] width 525 height 1296
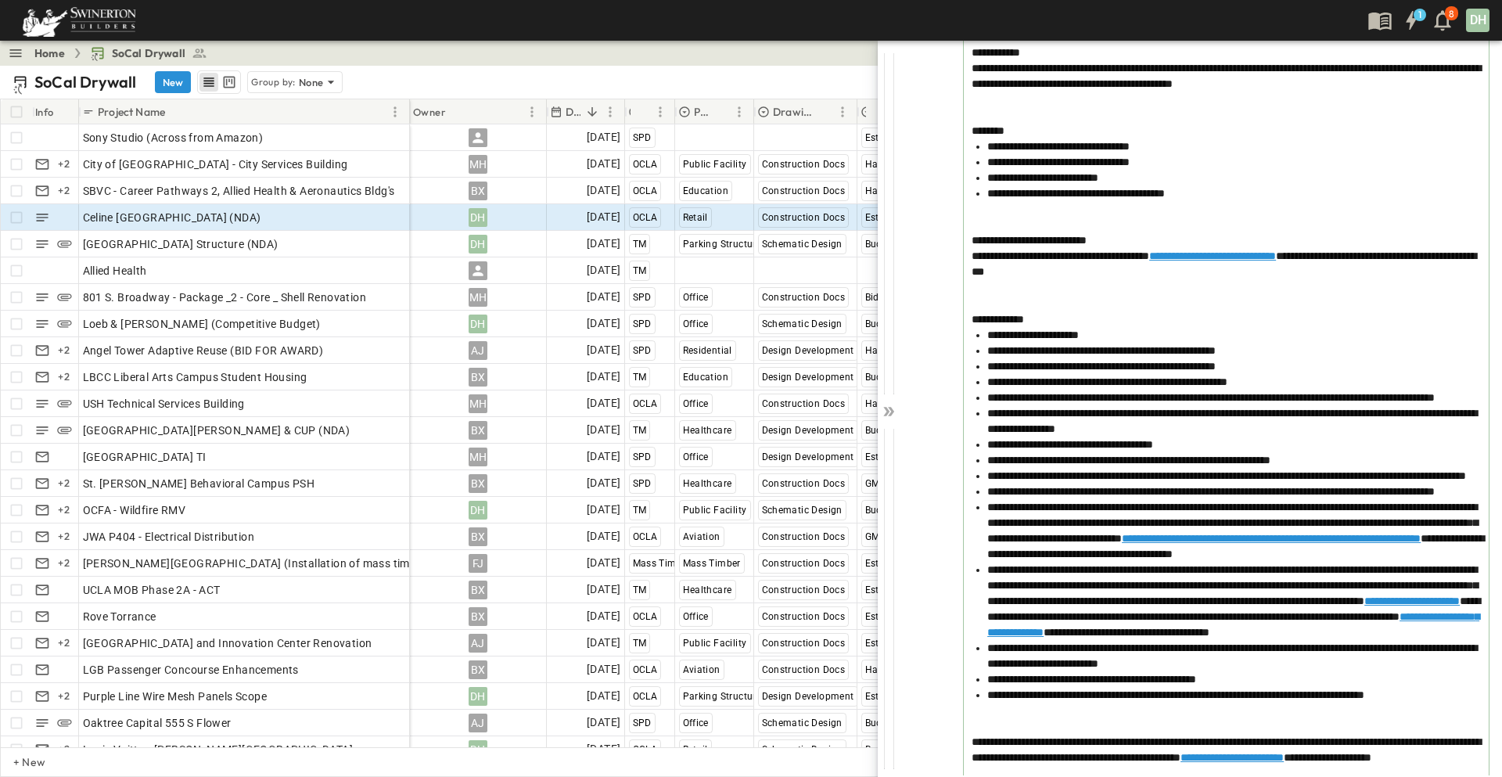
scroll to position [391, 0]
click at [973, 226] on div at bounding box center [1226, 215] width 509 height 31
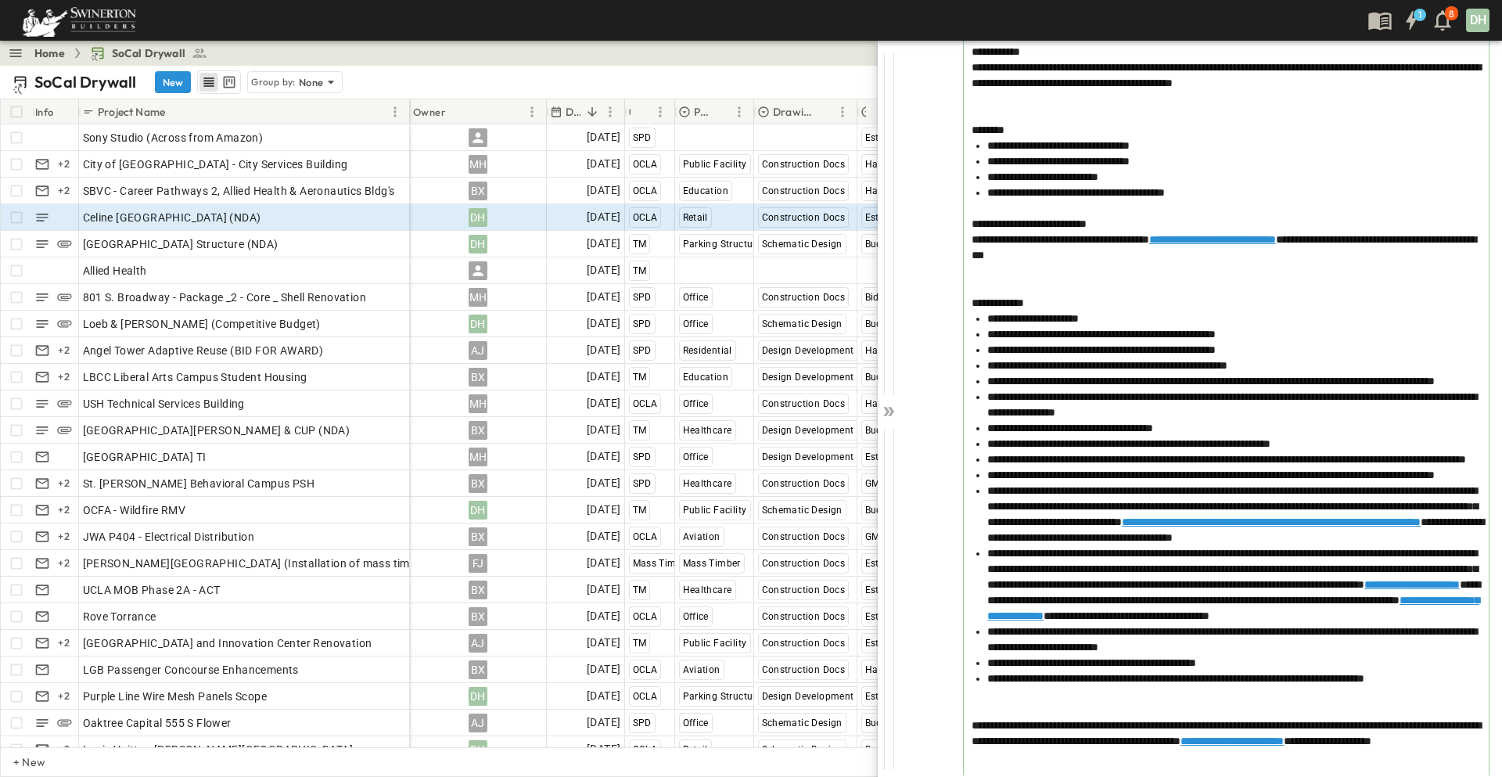
click at [977, 289] on div at bounding box center [1226, 278] width 509 height 31
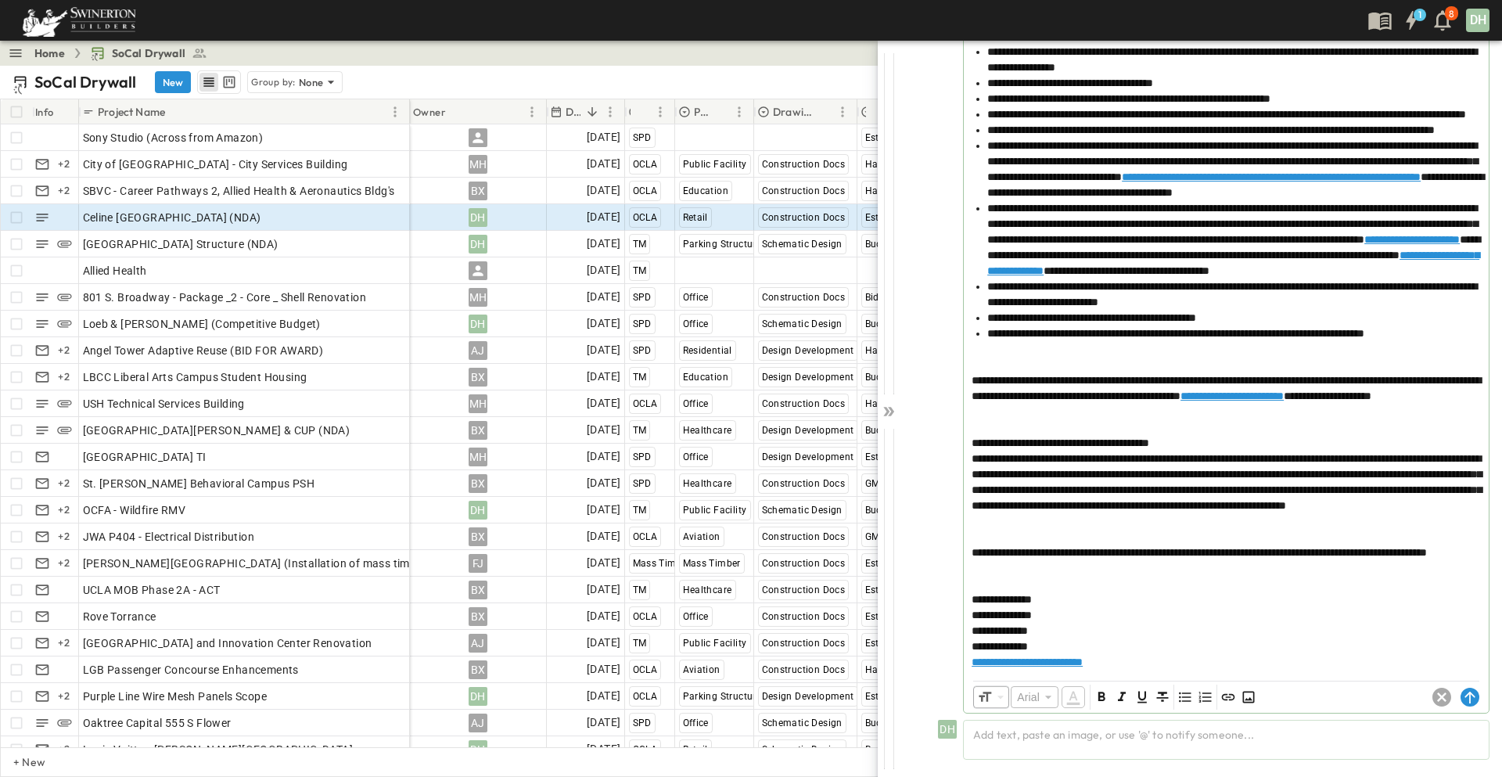
scroll to position [894, 0]
click at [972, 341] on div at bounding box center [1226, 356] width 509 height 31
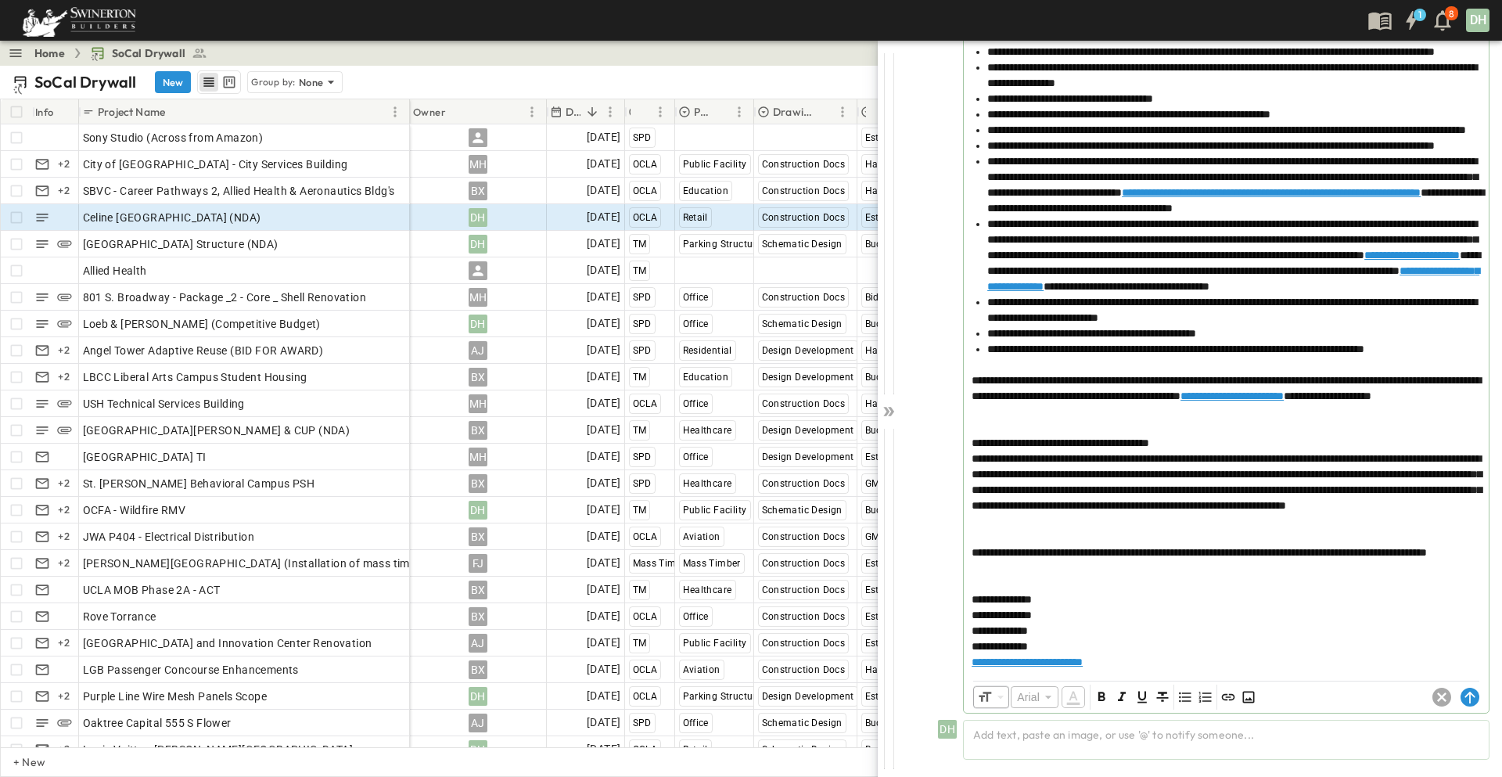
click at [968, 379] on div "**********" at bounding box center [1226, 55] width 525 height 1234
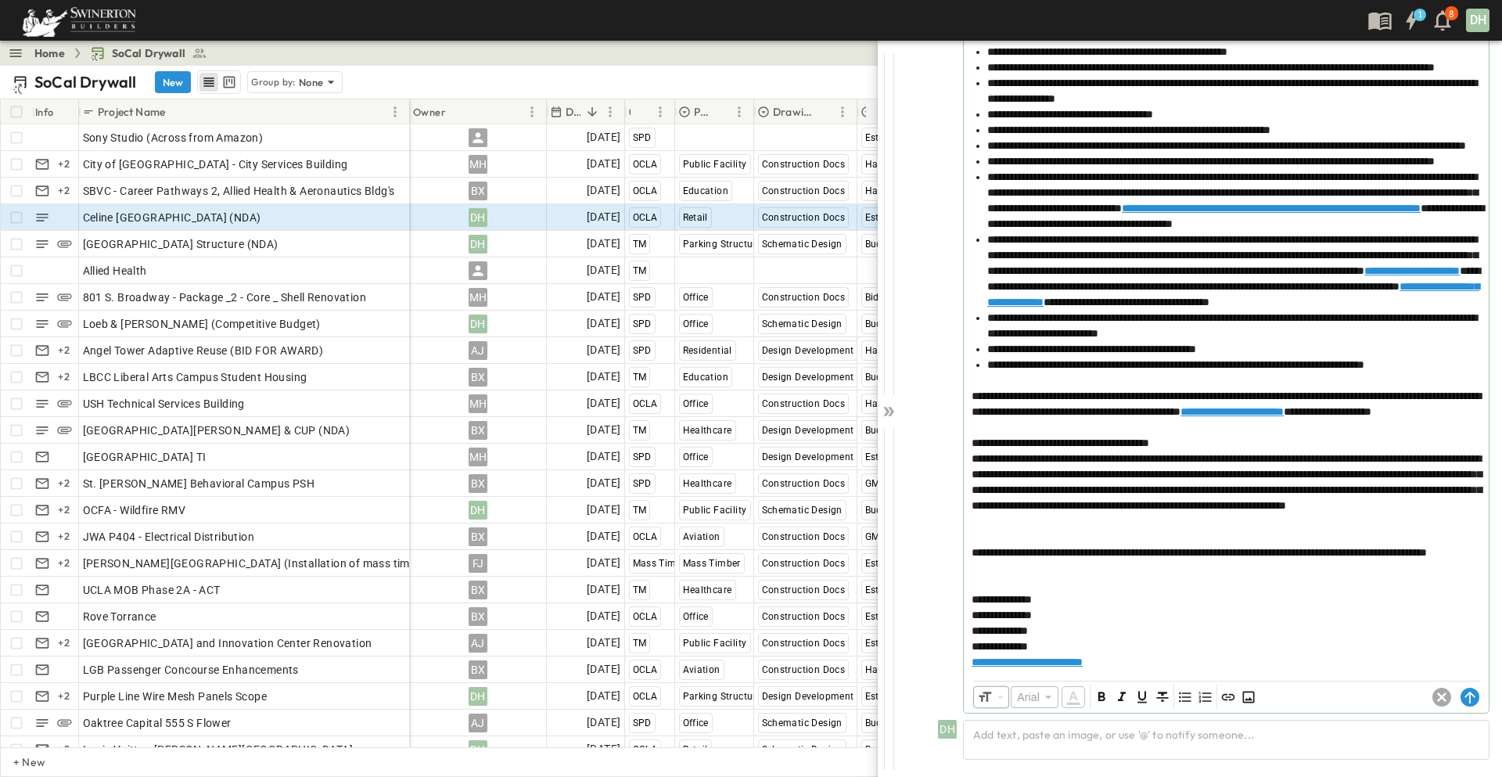
scroll to position [863, 0]
click at [981, 513] on div at bounding box center [1226, 528] width 509 height 31
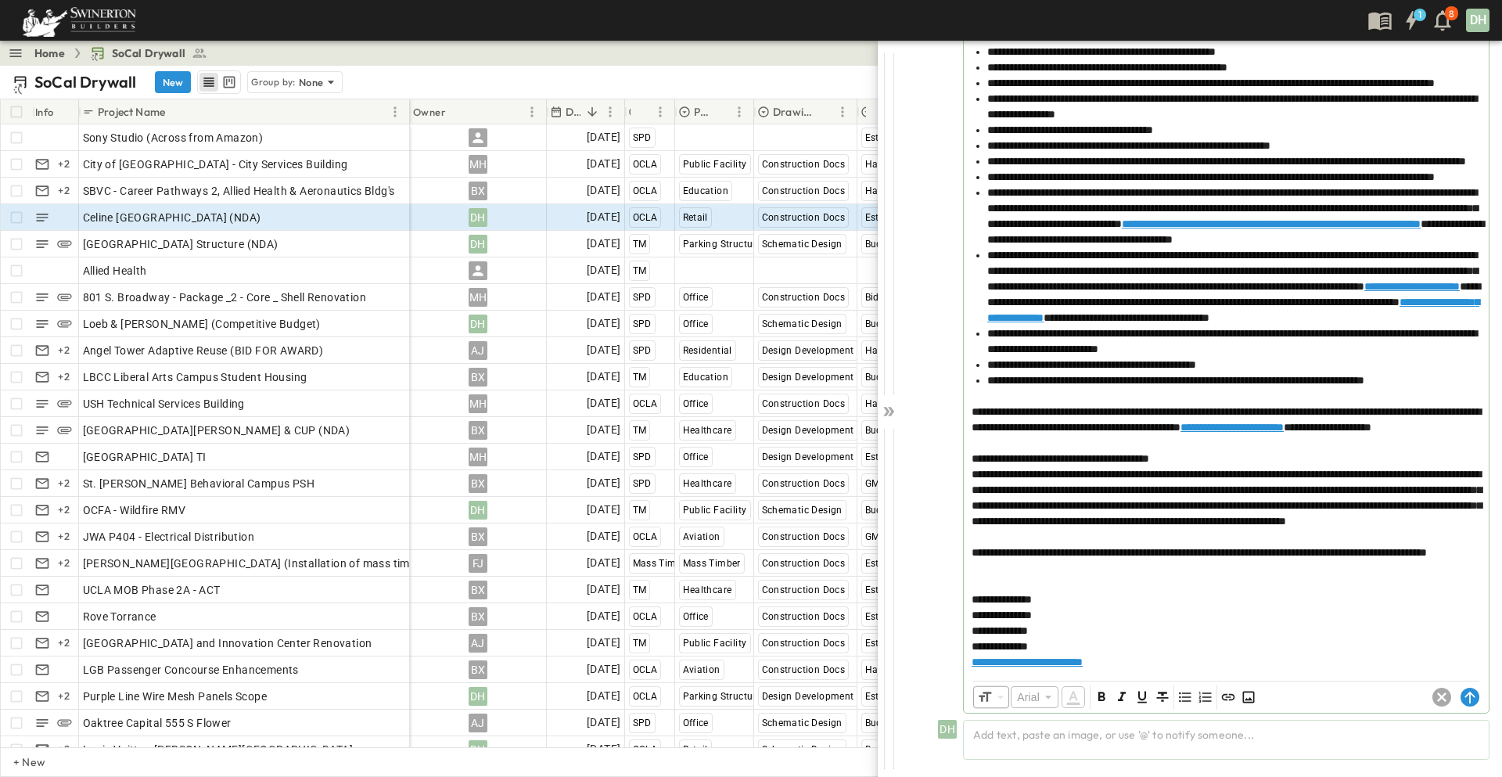
click at [980, 561] on div at bounding box center [1226, 575] width 509 height 31
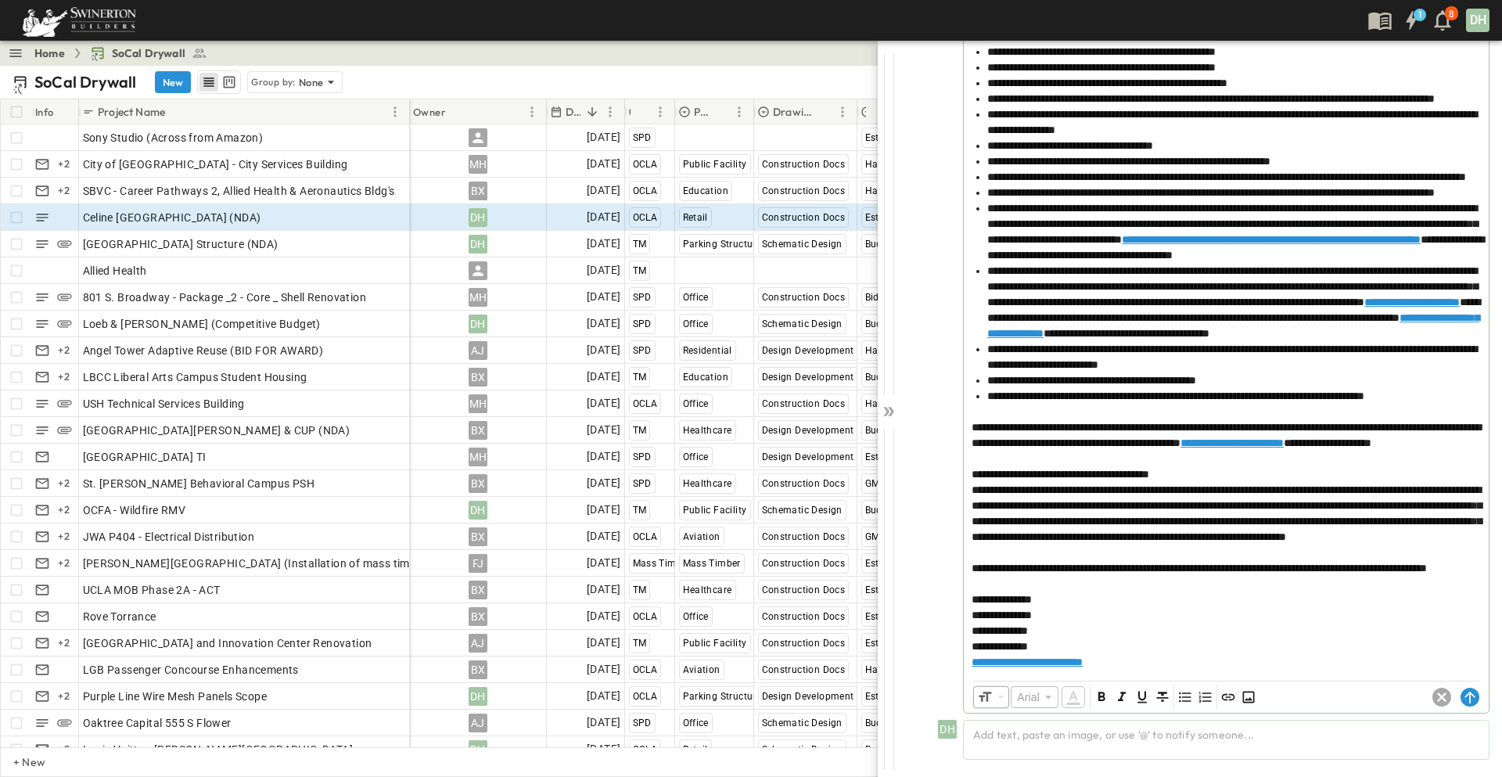
scroll to position [832, 0]
click at [1461, 695] on circle at bounding box center [1470, 697] width 19 height 19
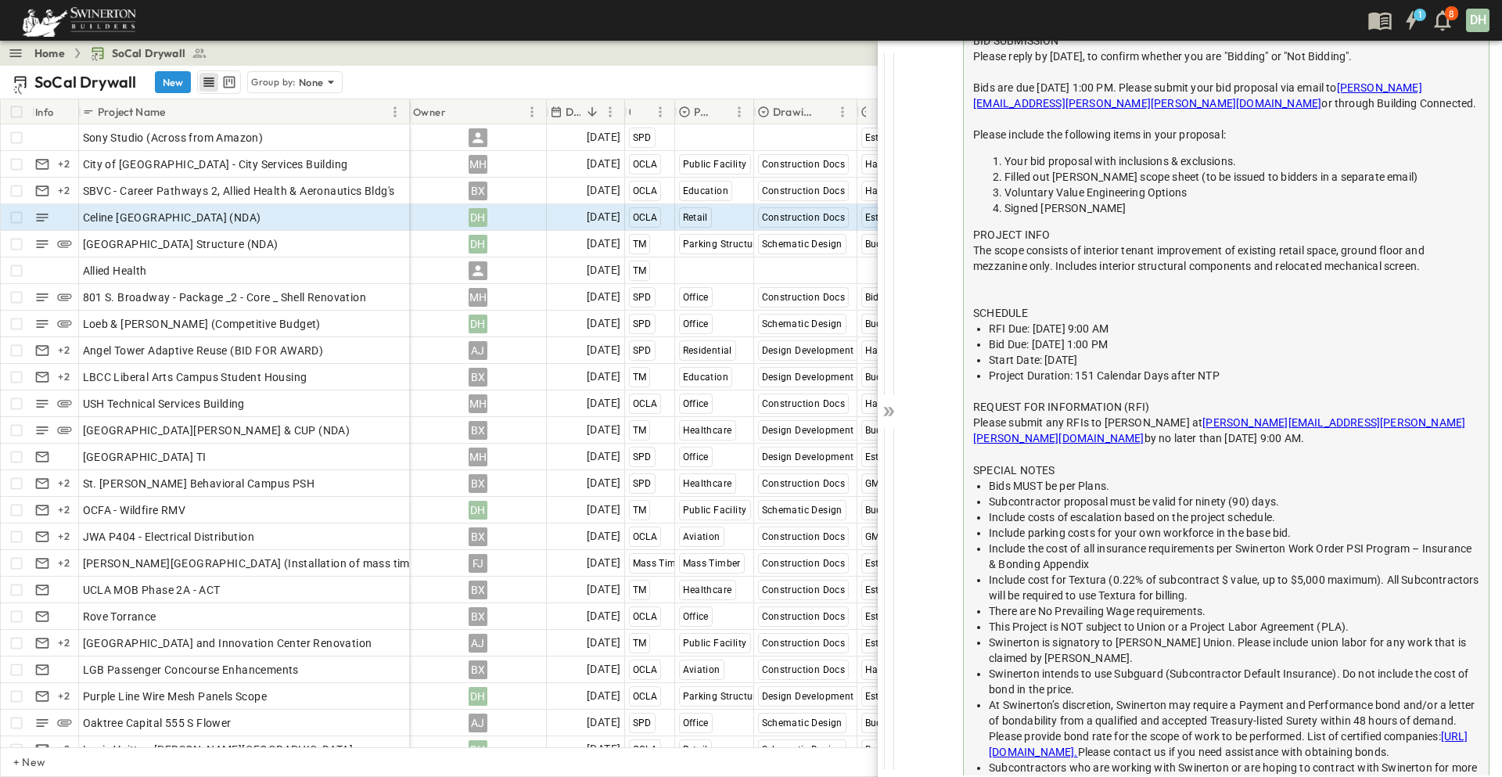
scroll to position [0, 0]
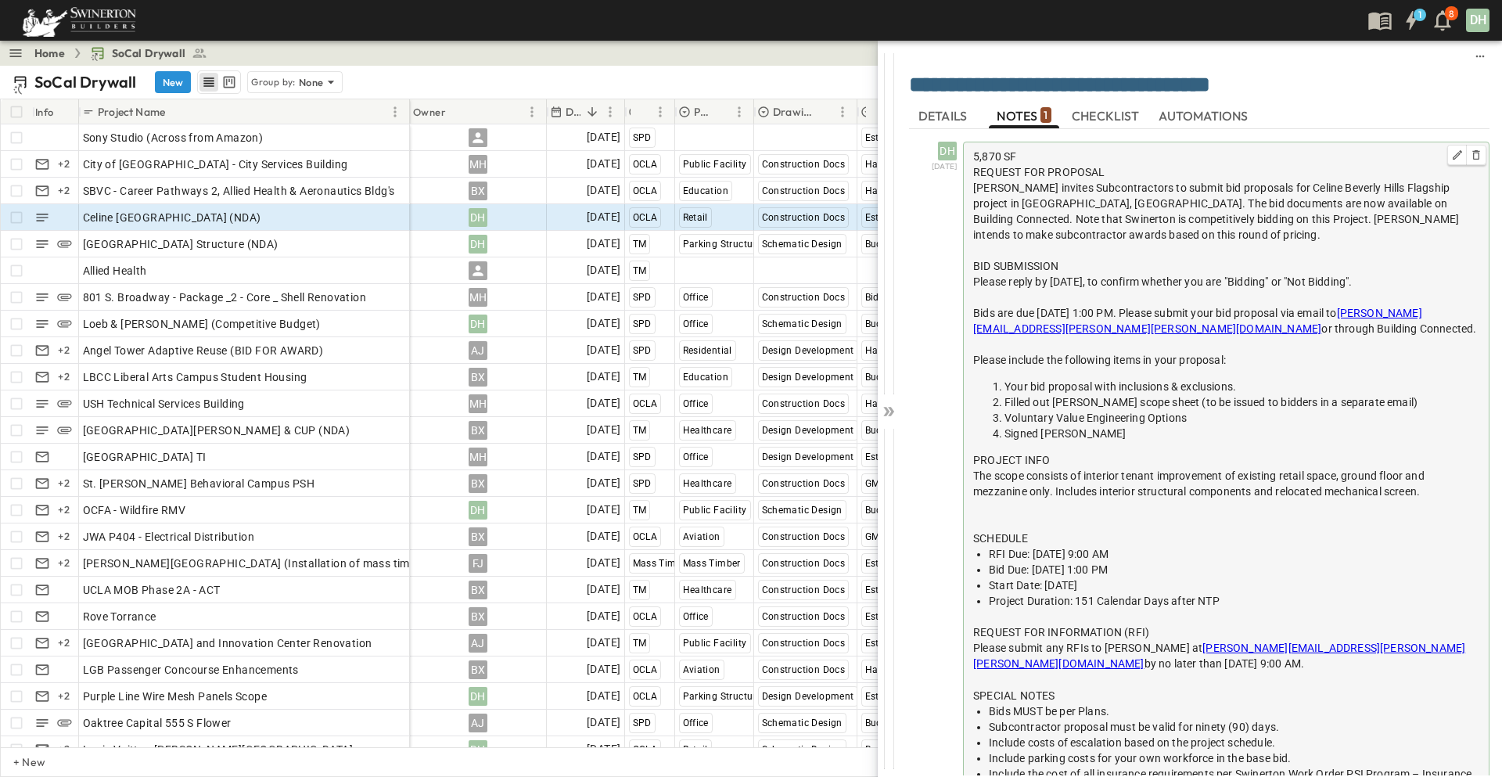
click at [1166, 156] on div "5,870 SF REQUEST FOR PROPOSAL" at bounding box center [1226, 164] width 506 height 31
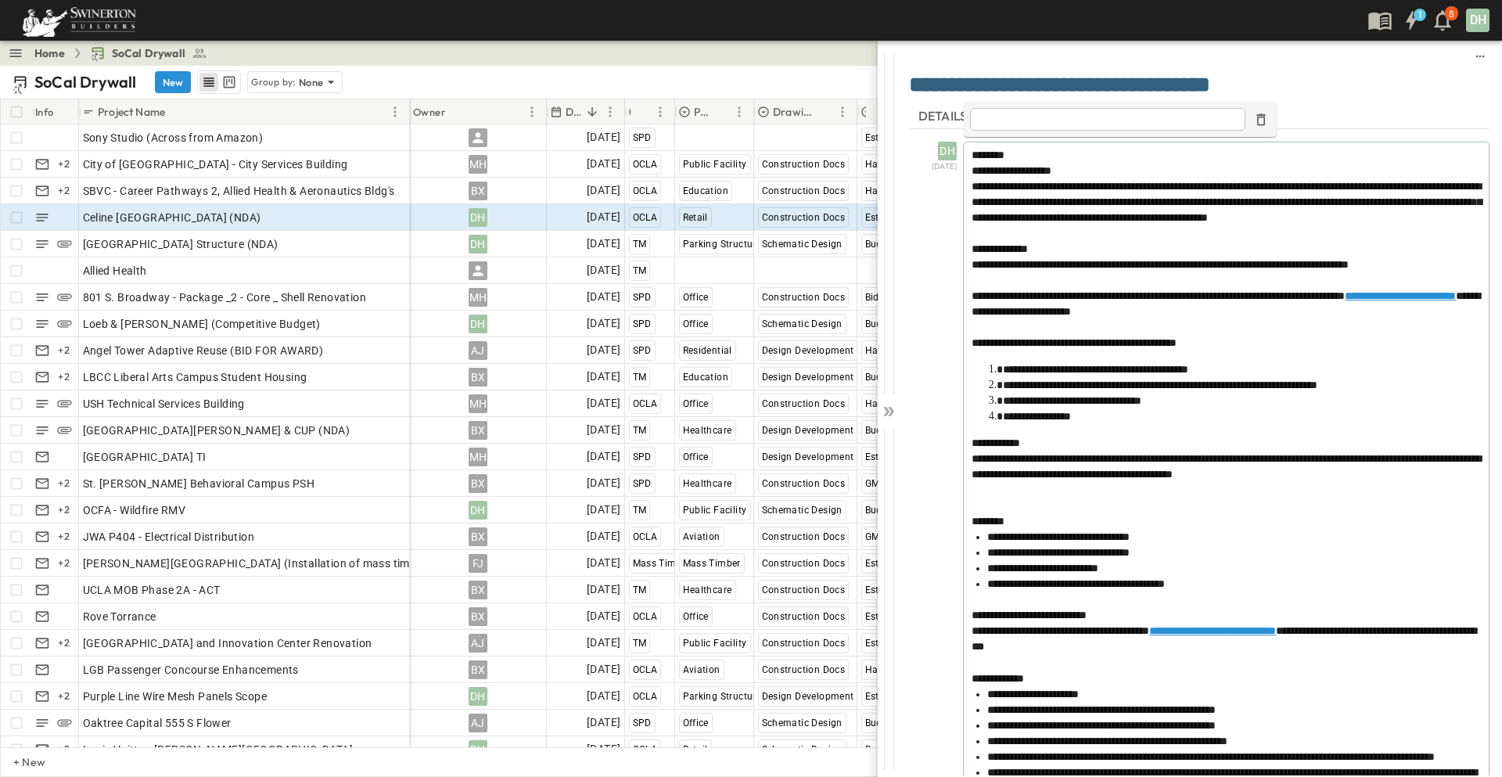
type input "**********"
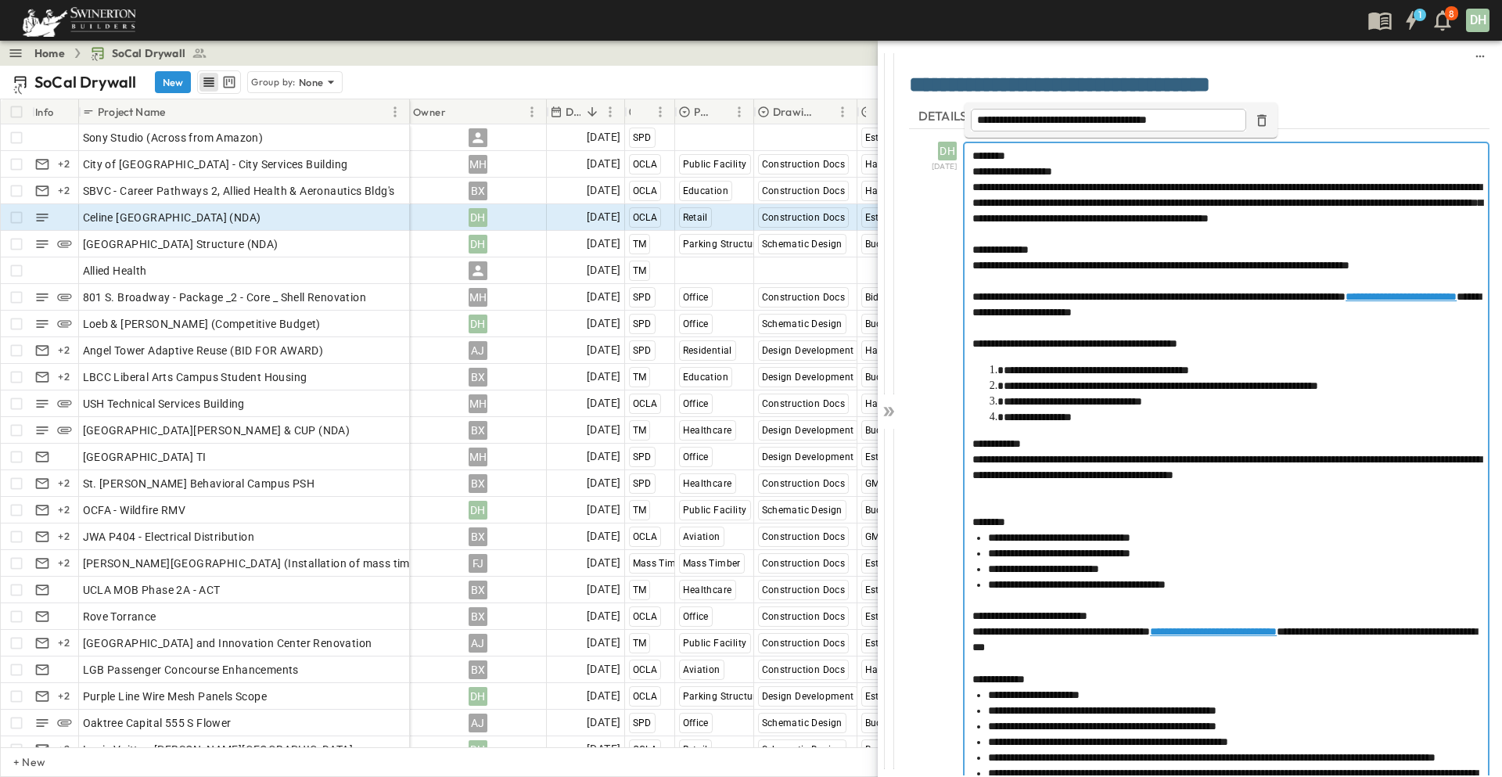
click at [955, 214] on div "**********" at bounding box center [1202, 757] width 574 height 1231
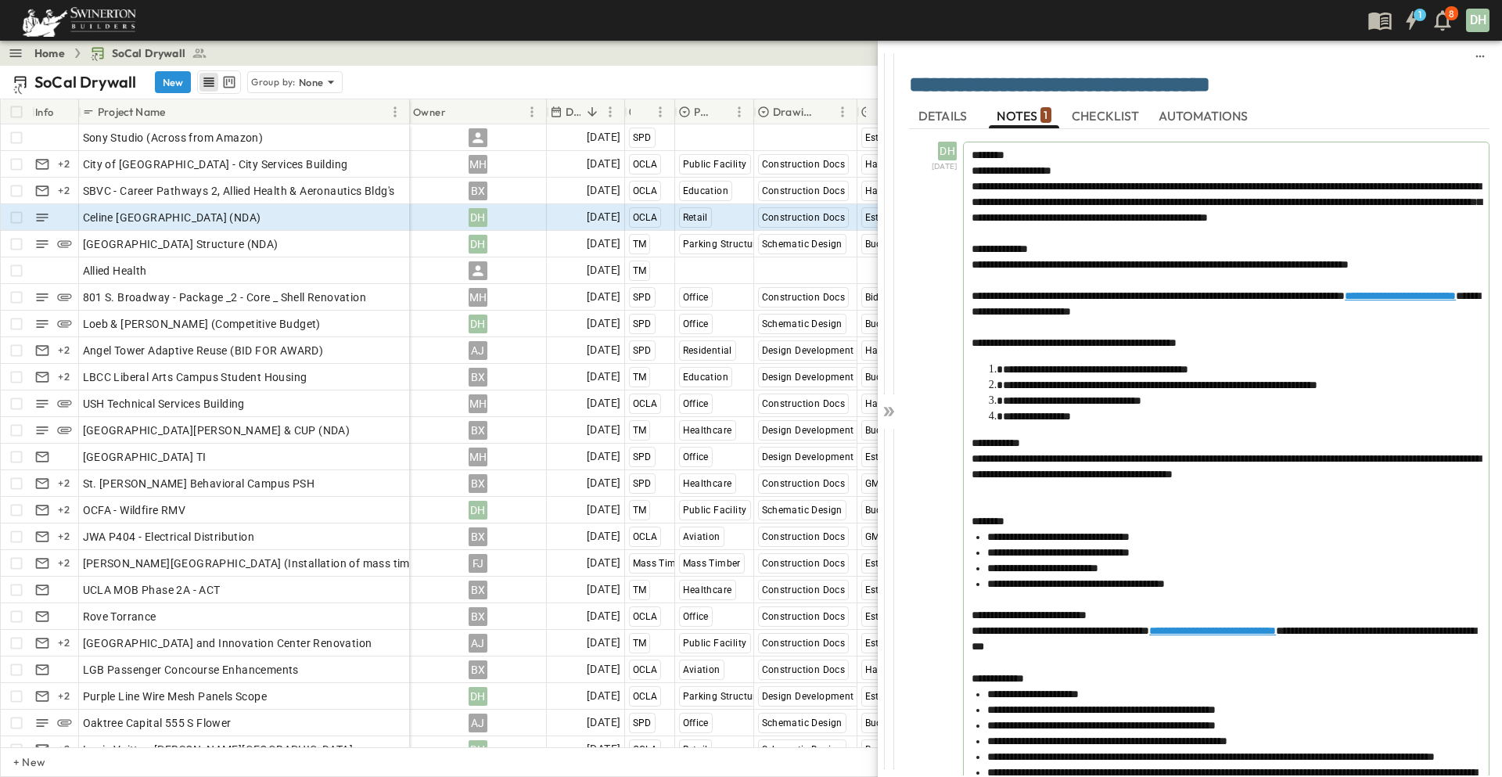
click at [946, 112] on span "DETAILS" at bounding box center [944, 116] width 52 height 14
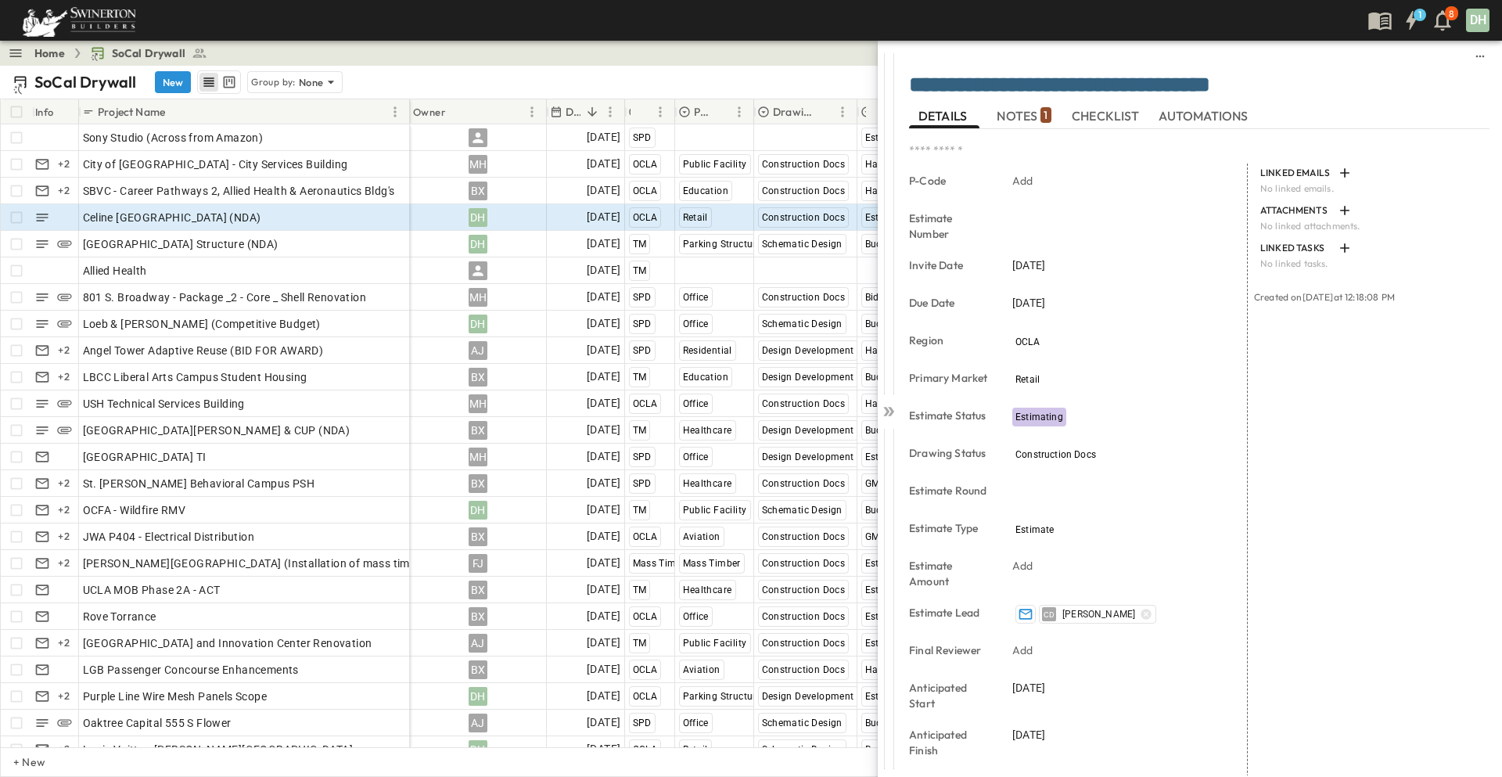
click at [1028, 114] on span "NOTES 1" at bounding box center [1024, 116] width 54 height 14
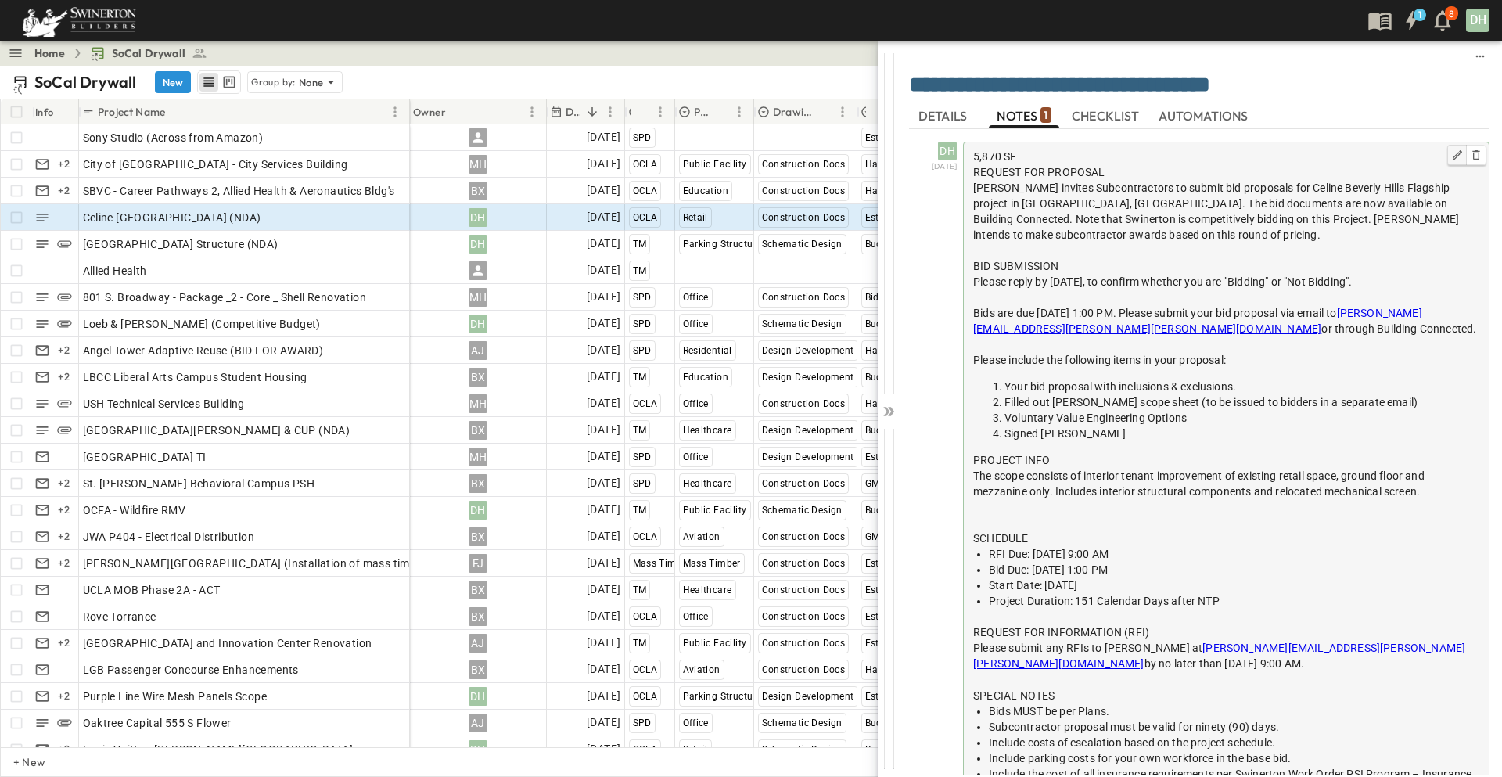
click at [1453, 155] on icon "button" at bounding box center [1457, 154] width 9 height 9
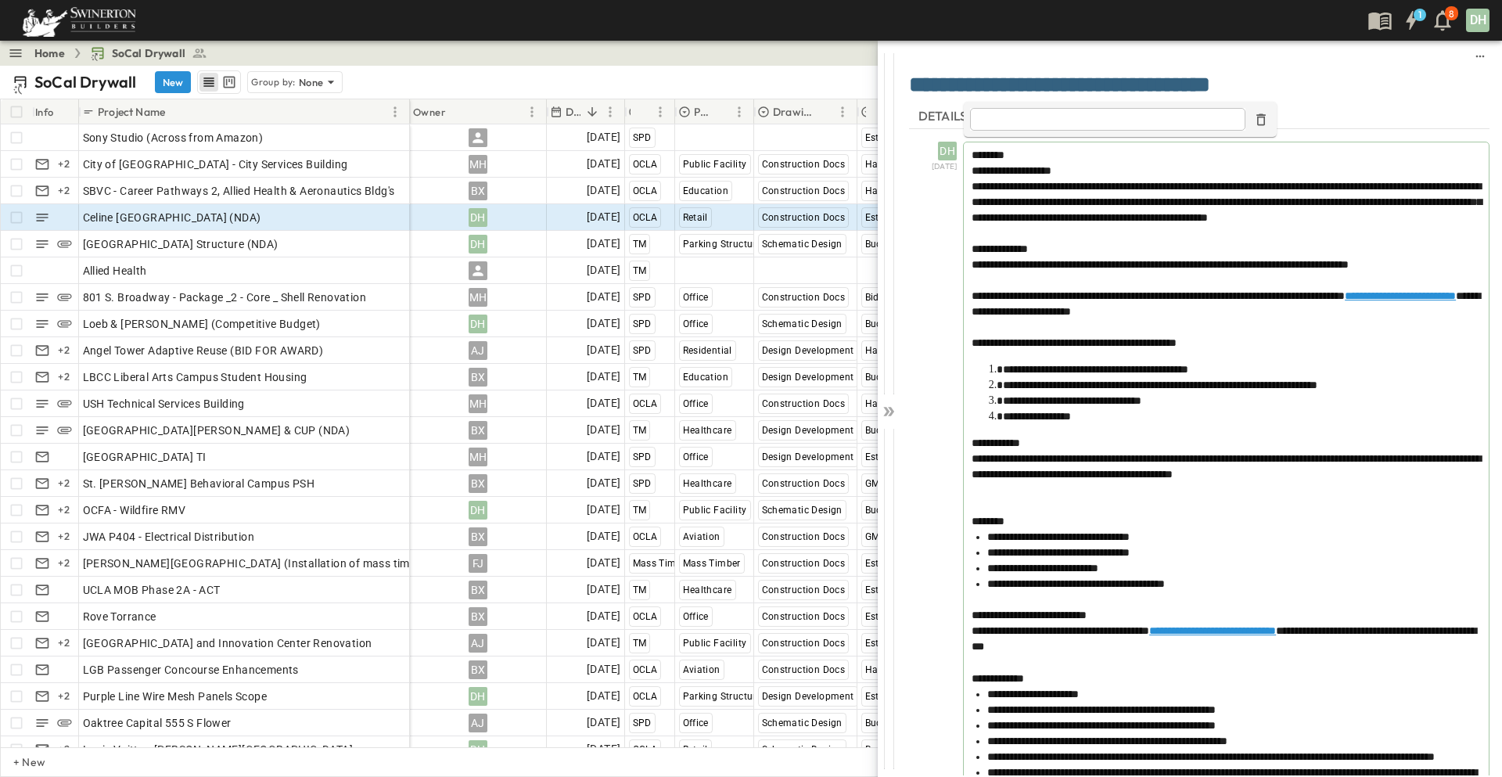
type input "**********"
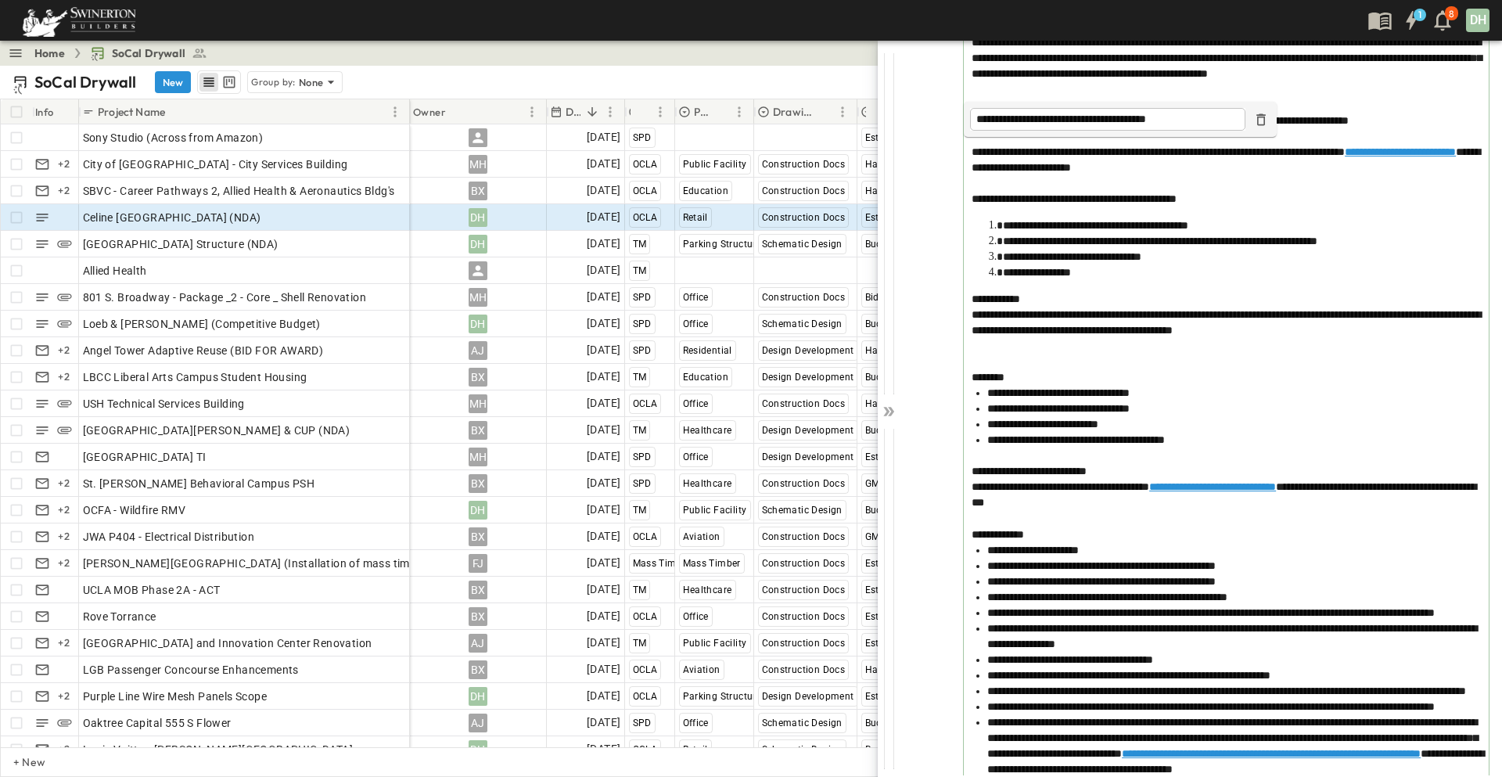
scroll to position [235, 0]
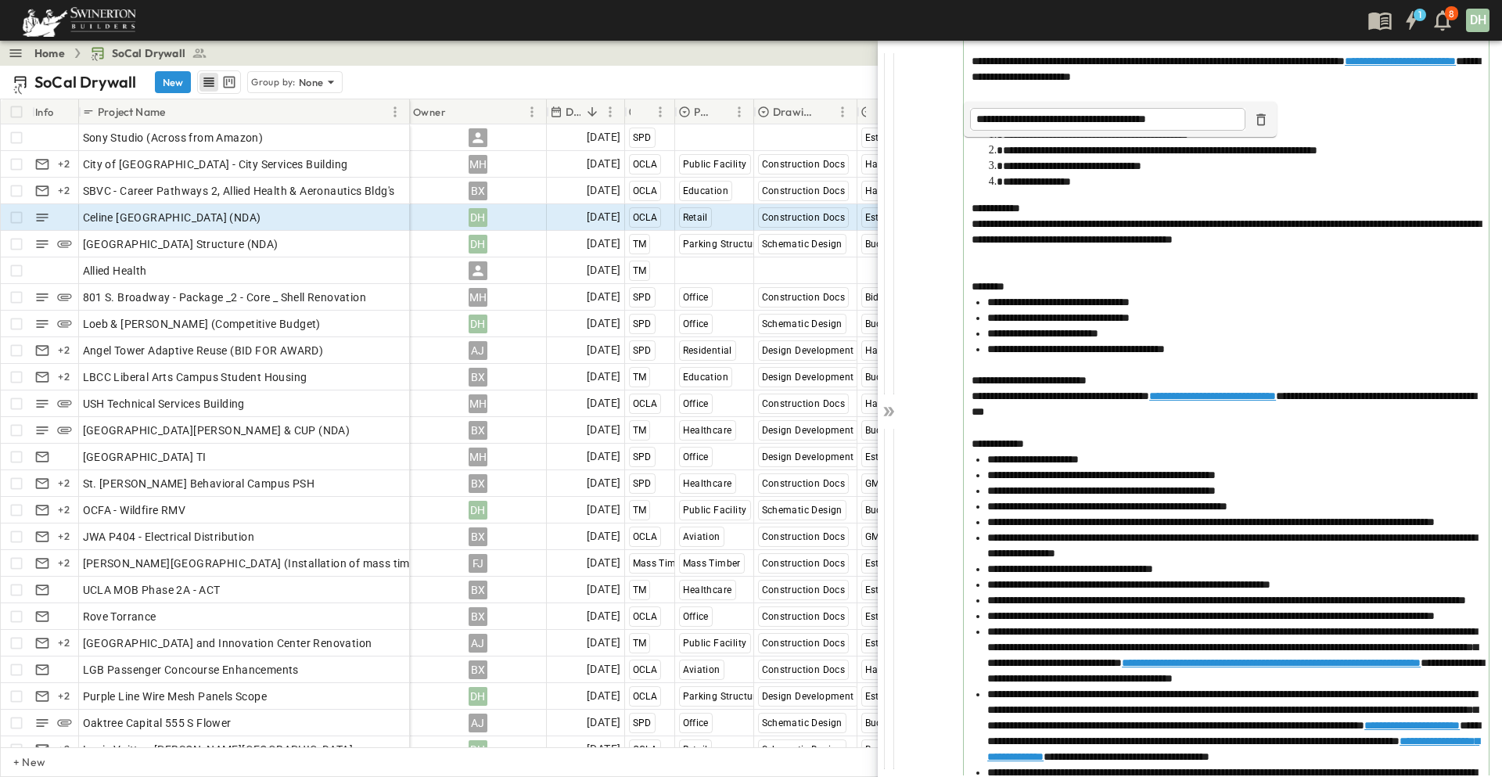
click at [976, 274] on div at bounding box center [1226, 262] width 509 height 31
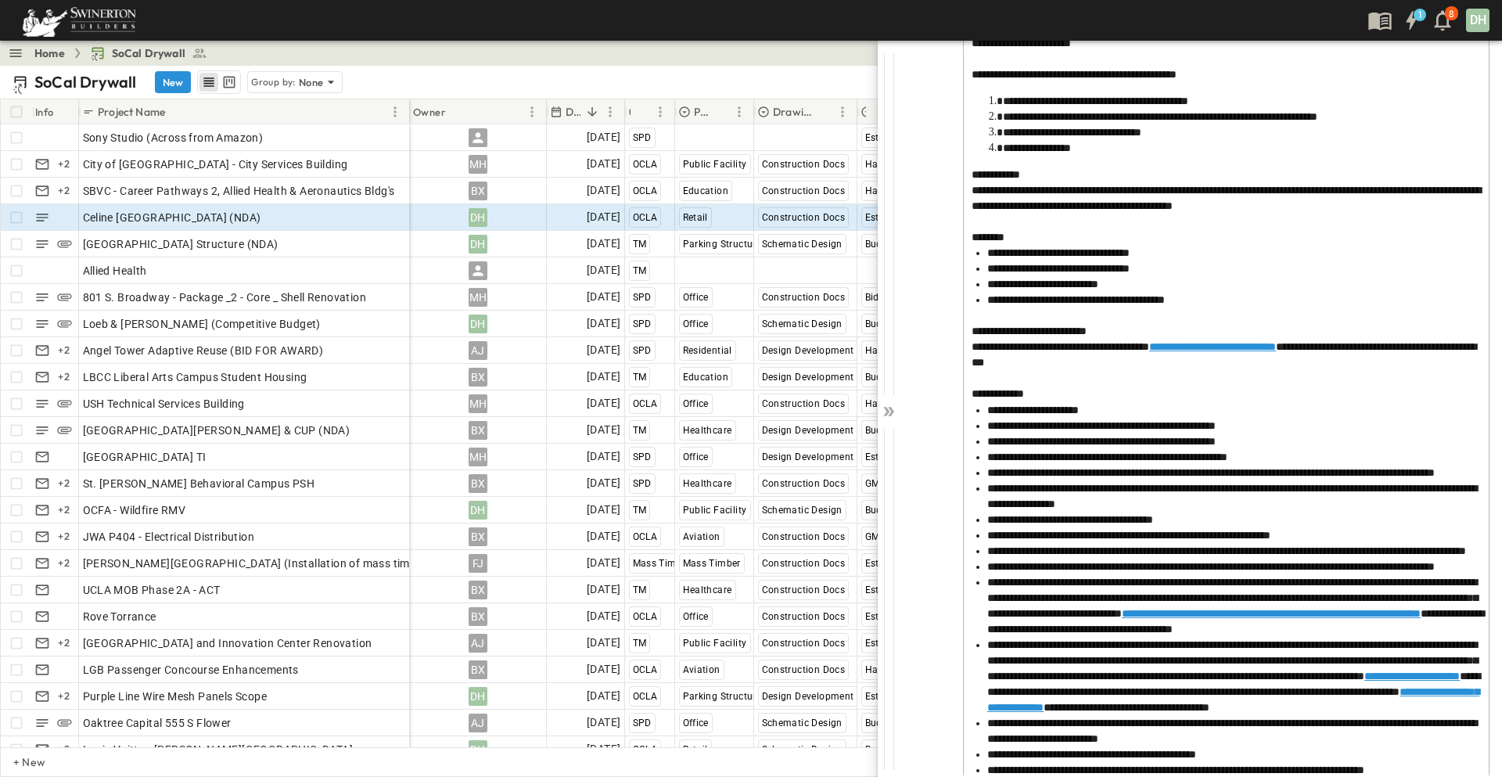
scroll to position [0, 0]
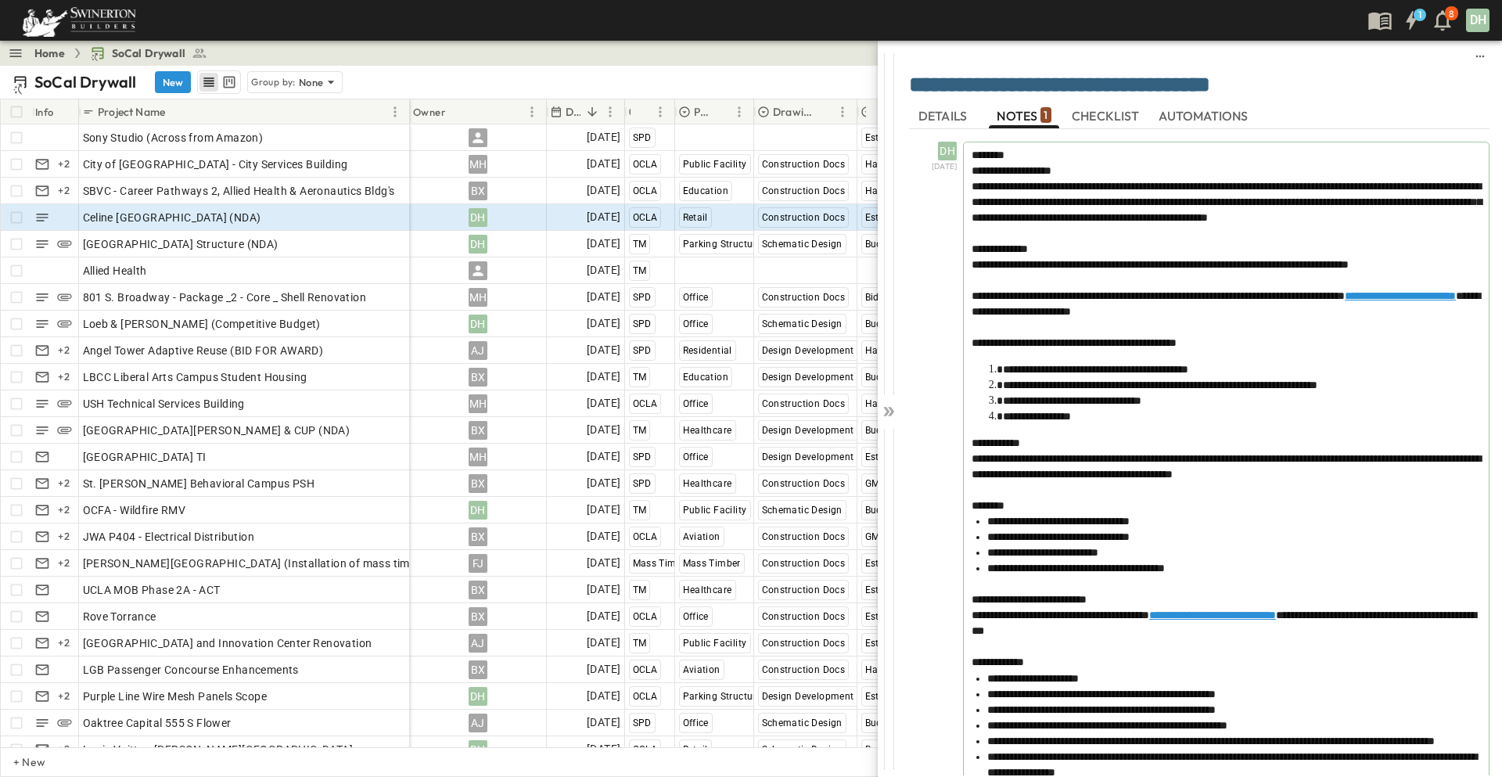
click at [1253, 241] on div at bounding box center [1226, 233] width 509 height 16
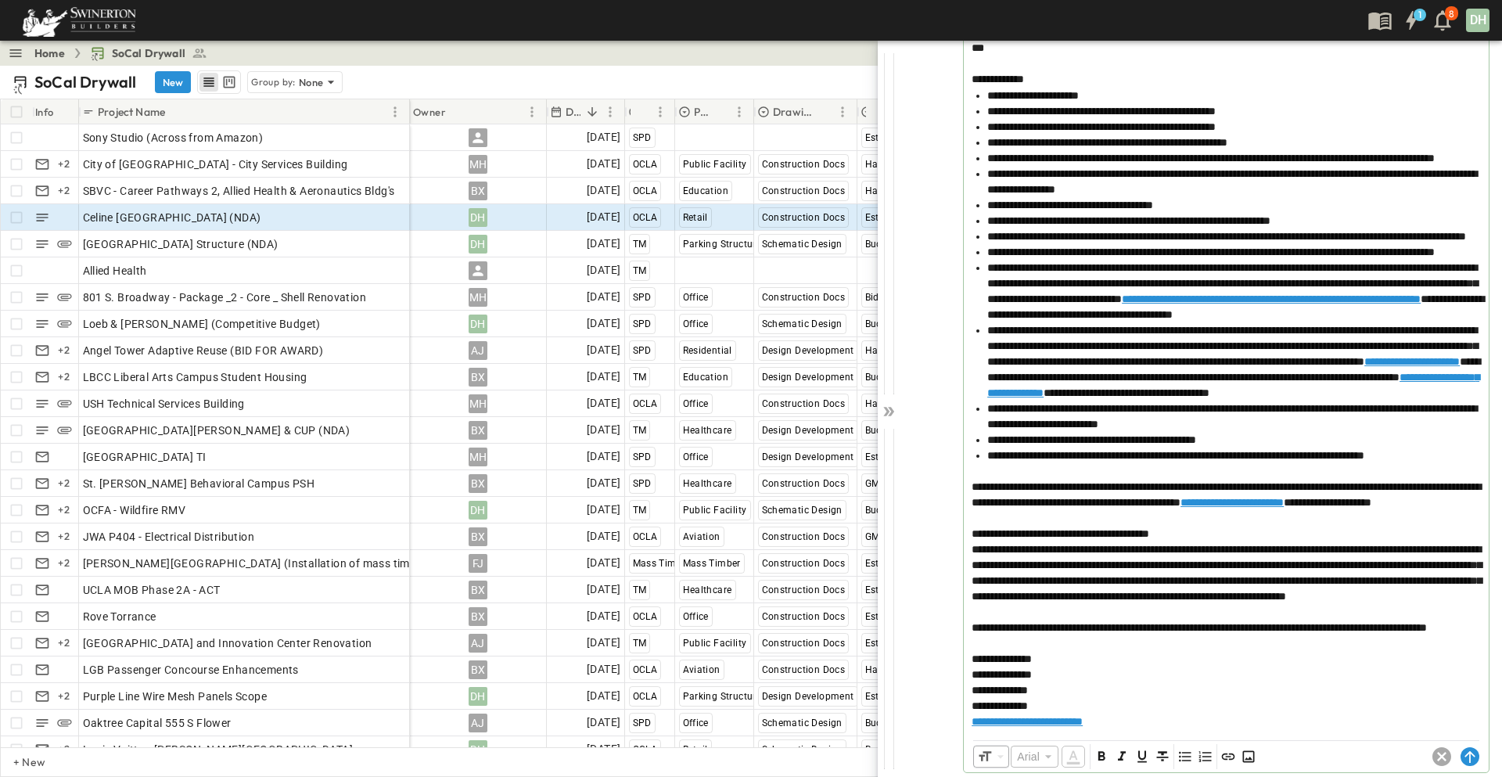
scroll to position [816, 0]
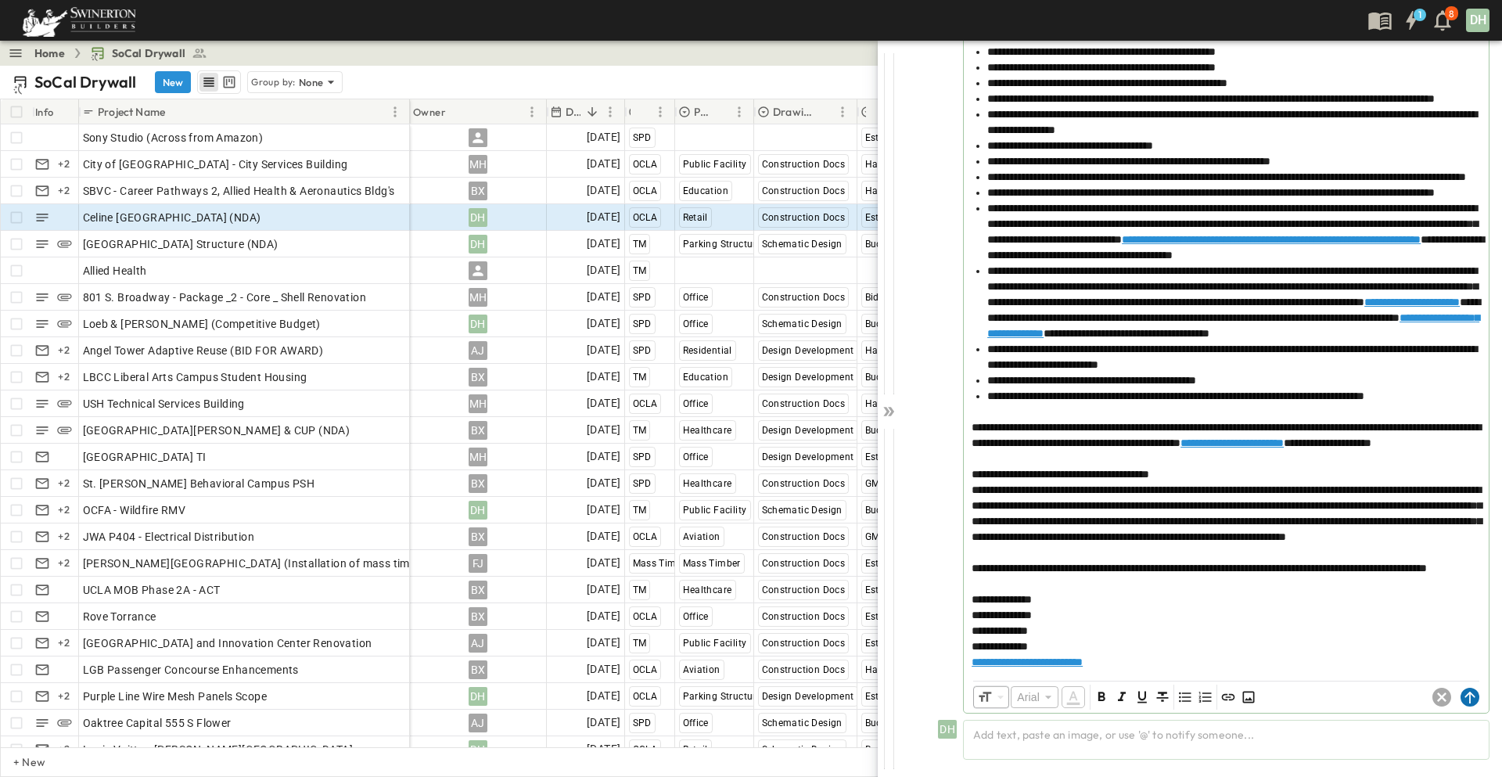
click at [1461, 694] on circle at bounding box center [1470, 697] width 19 height 19
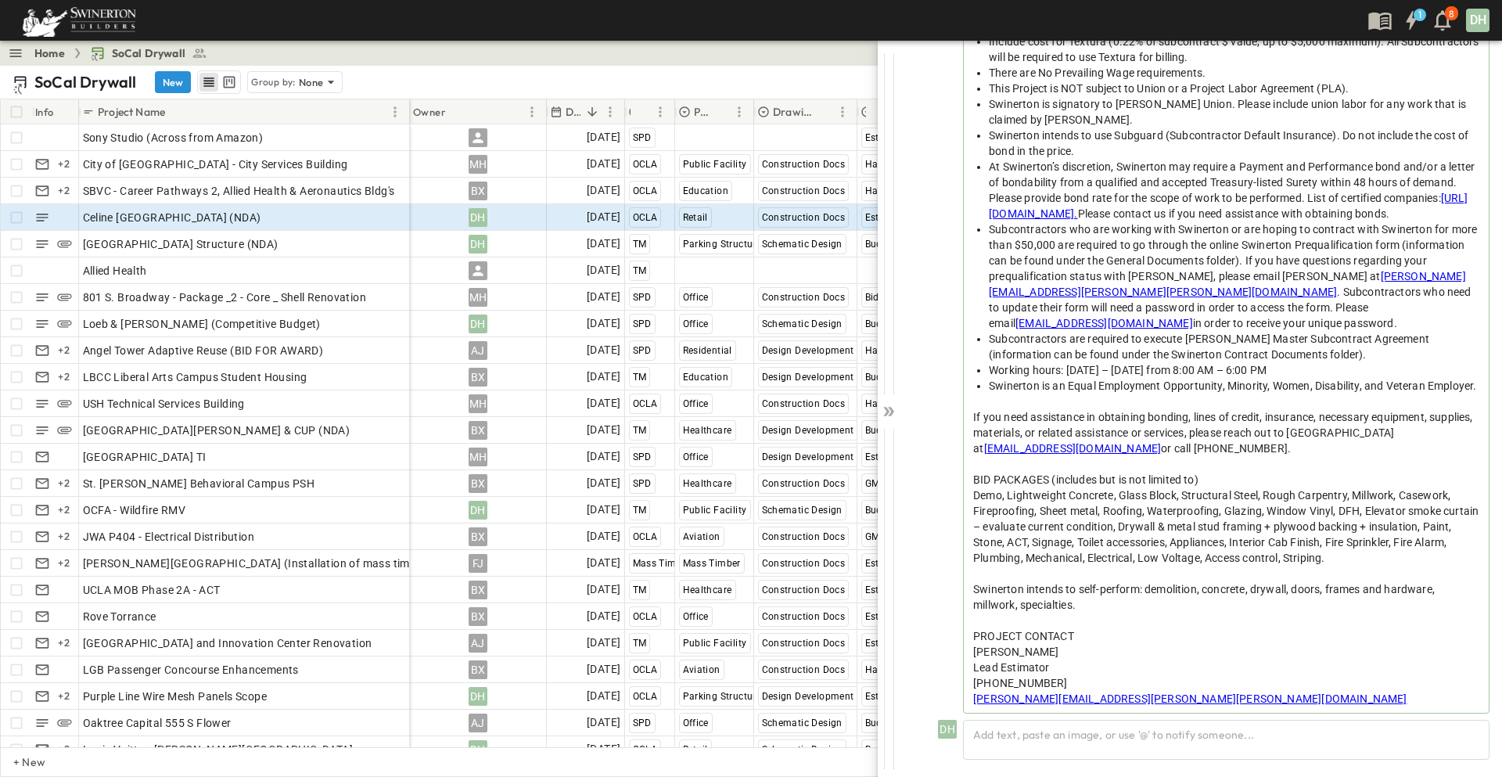
scroll to position [779, 0]
click at [230, 212] on span "Celine [GEOGRAPHIC_DATA] (NDA)" at bounding box center [172, 218] width 178 height 16
click at [886, 411] on icon at bounding box center [889, 412] width 16 height 16
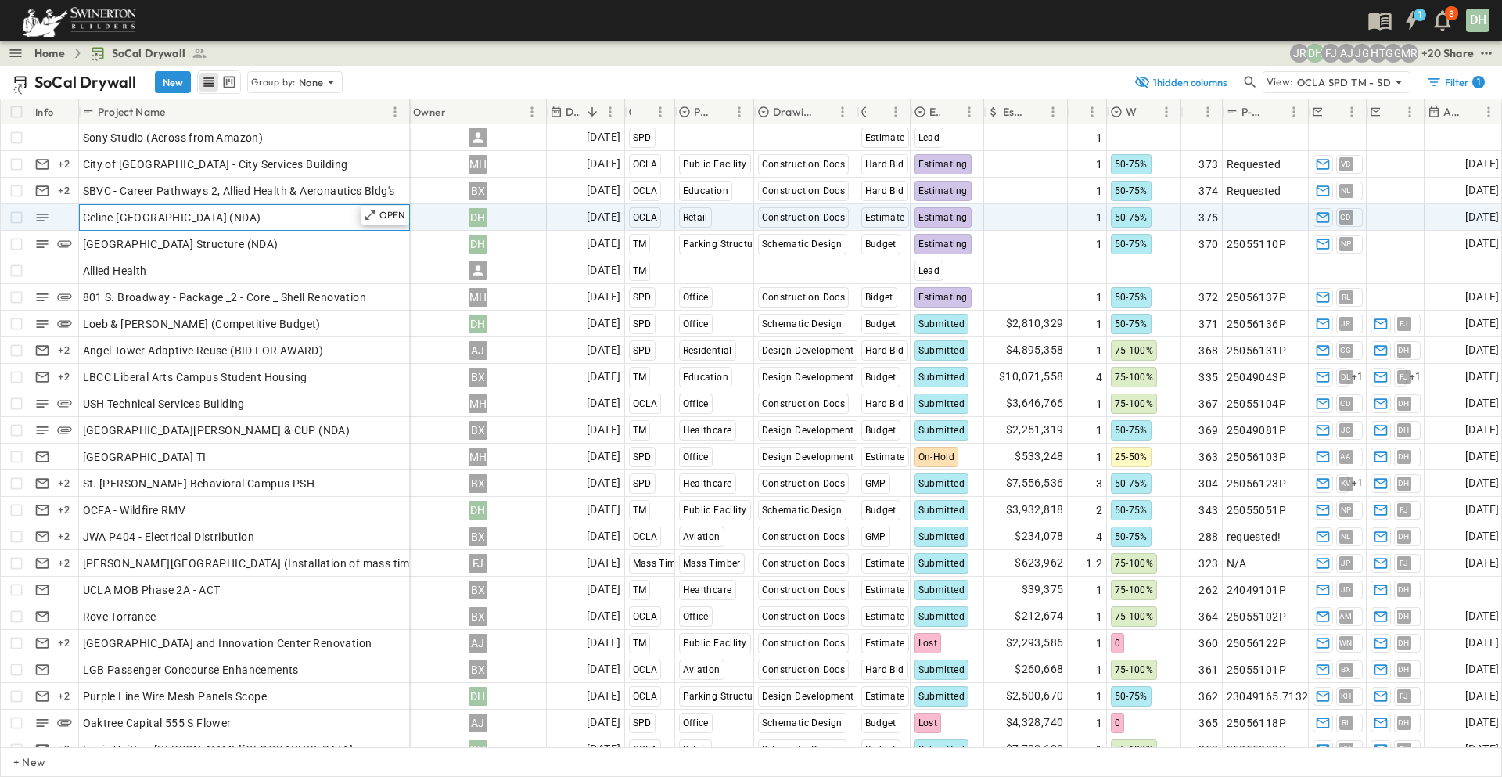
click at [322, 218] on div "Celine [GEOGRAPHIC_DATA] (NDA)" at bounding box center [244, 218] width 323 height 22
click at [393, 214] on p "OPEN" at bounding box center [392, 215] width 27 height 13
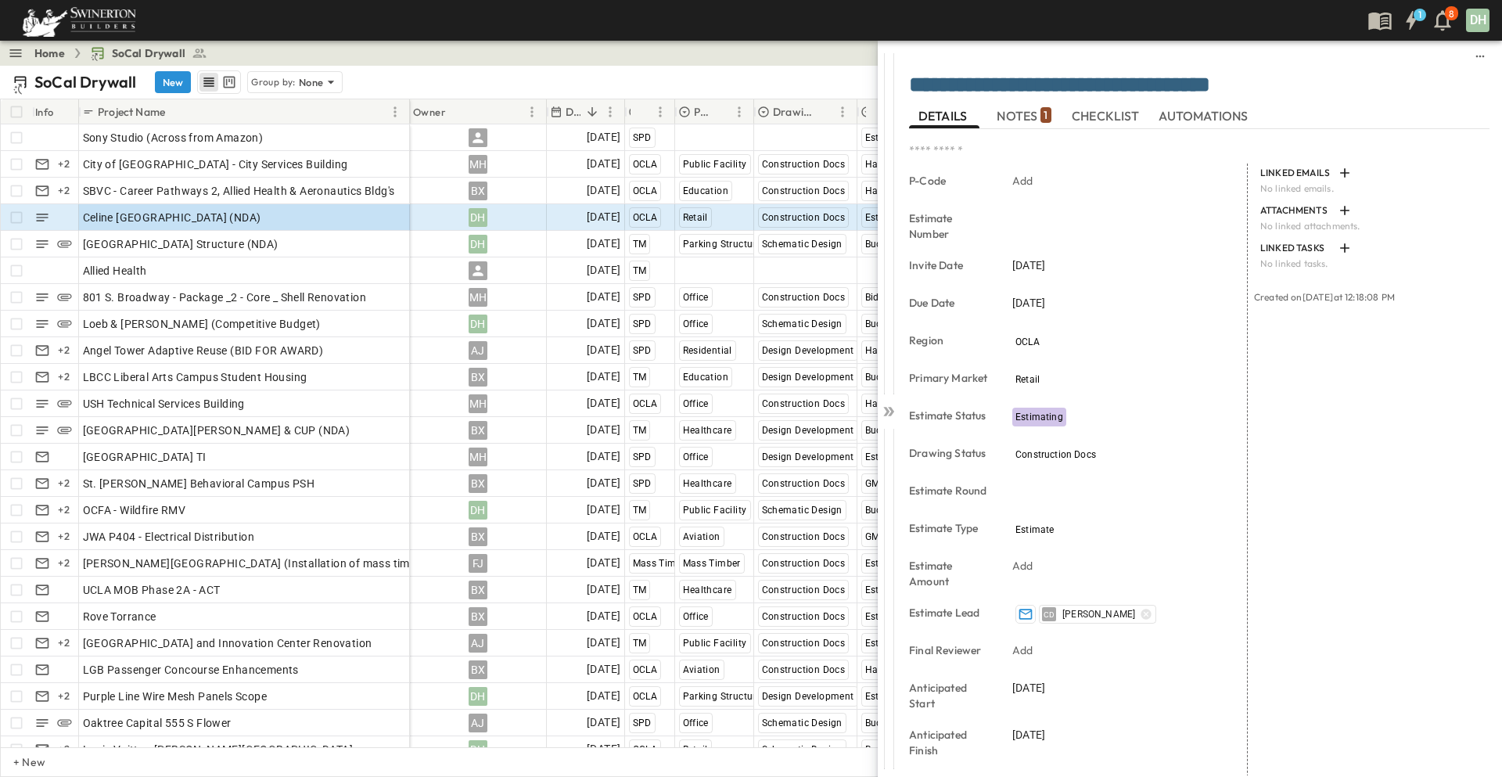
click at [1028, 120] on span "NOTES 1" at bounding box center [1024, 116] width 54 height 14
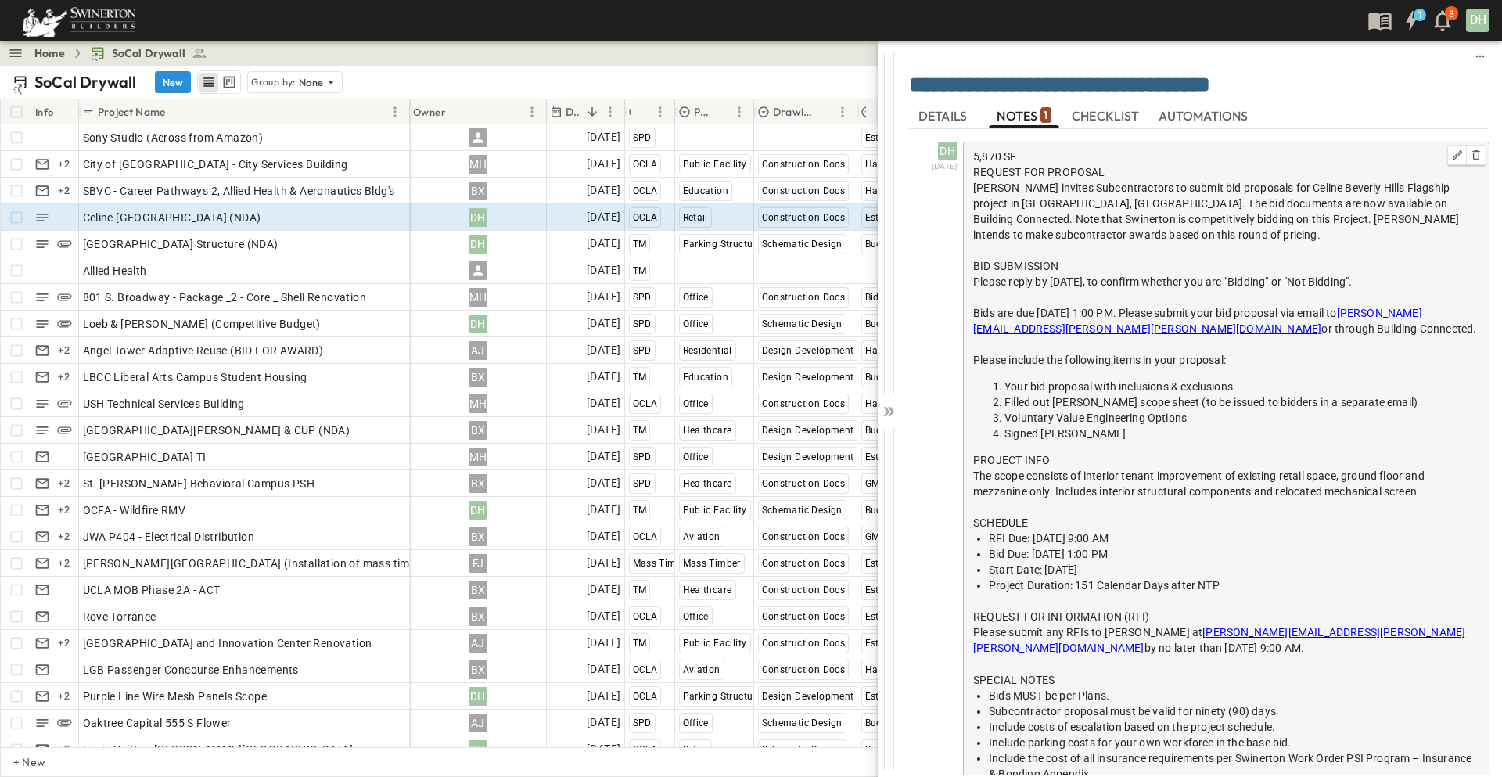
click at [975, 154] on span "5,870 SF" at bounding box center [994, 156] width 43 height 13
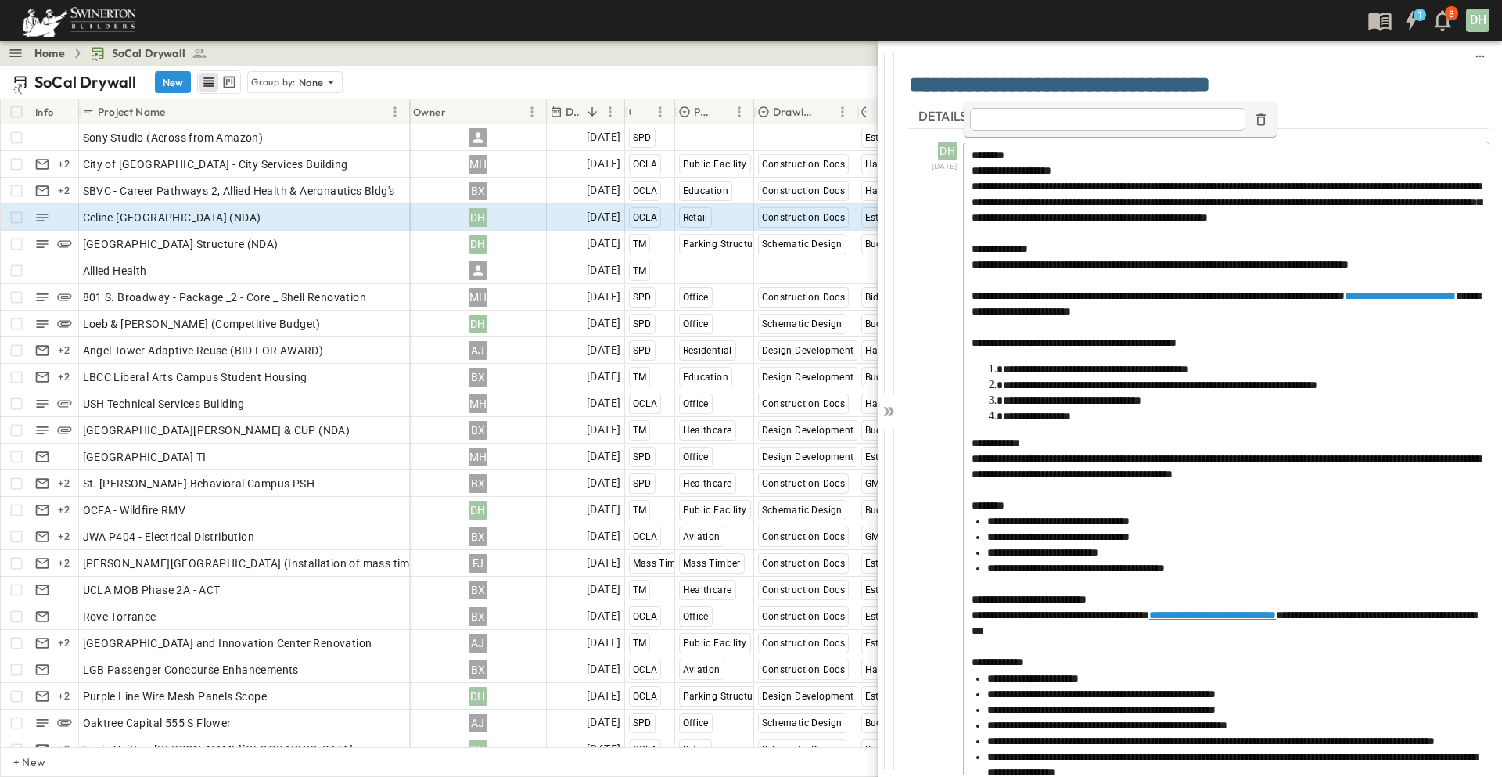
type input "**********"
click at [986, 153] on span "********" at bounding box center [988, 154] width 33 height 11
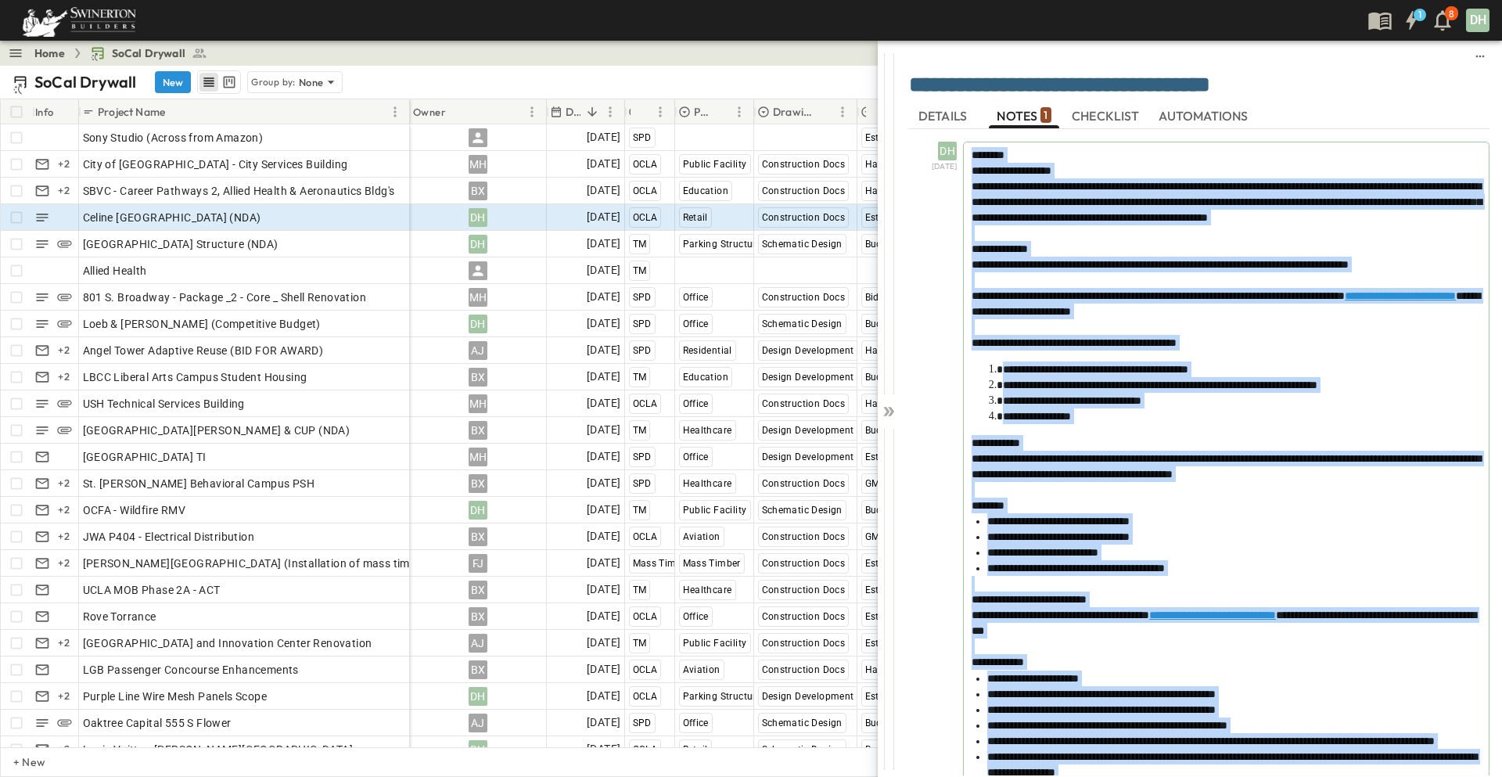
copy div "**********"
click at [889, 412] on icon at bounding box center [886, 411] width 6 height 9
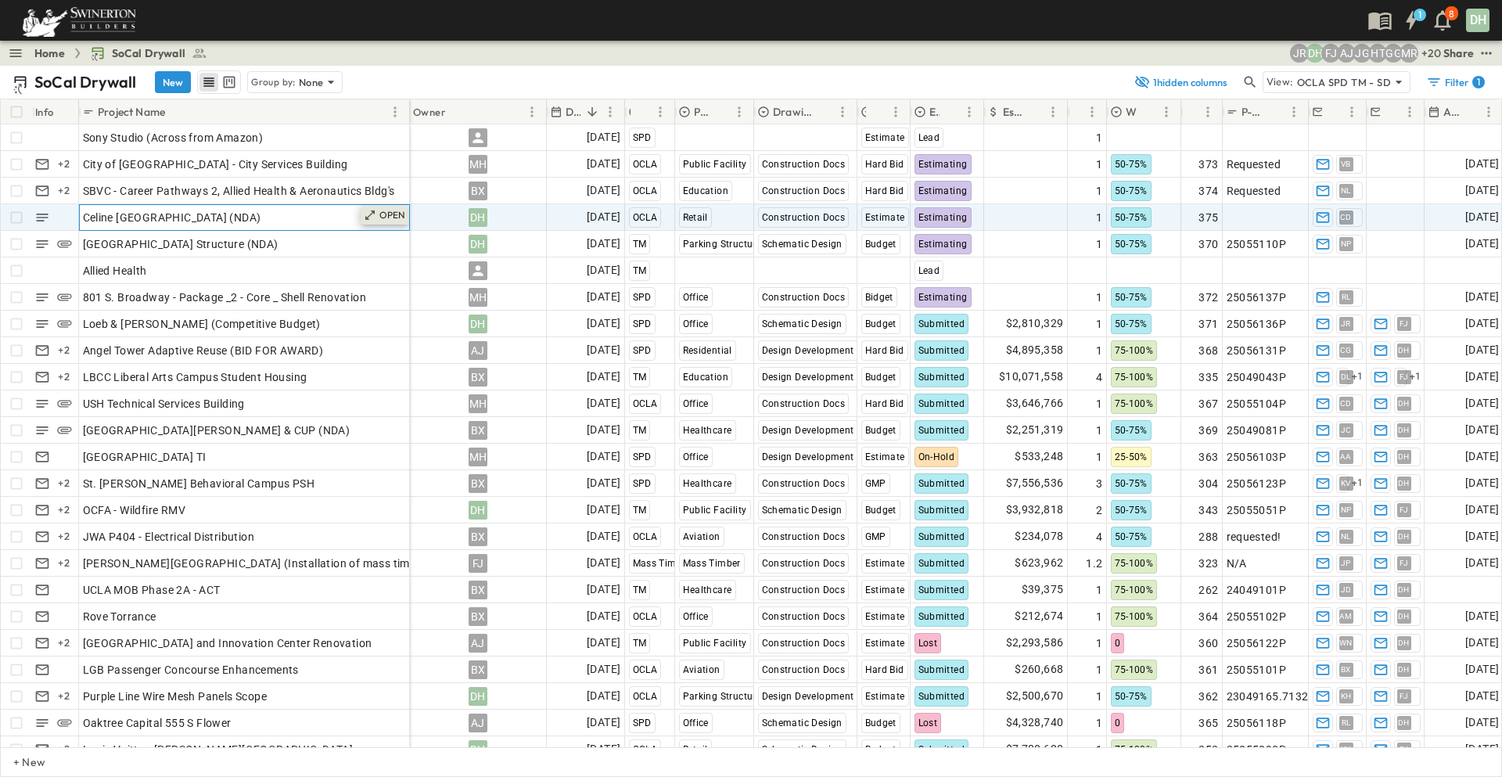
drag, startPoint x: 319, startPoint y: 213, endPoint x: 367, endPoint y: 220, distance: 48.2
click at [319, 213] on div "Celine [GEOGRAPHIC_DATA] (NDA)" at bounding box center [244, 218] width 323 height 22
click at [395, 212] on p "OPEN" at bounding box center [392, 215] width 27 height 13
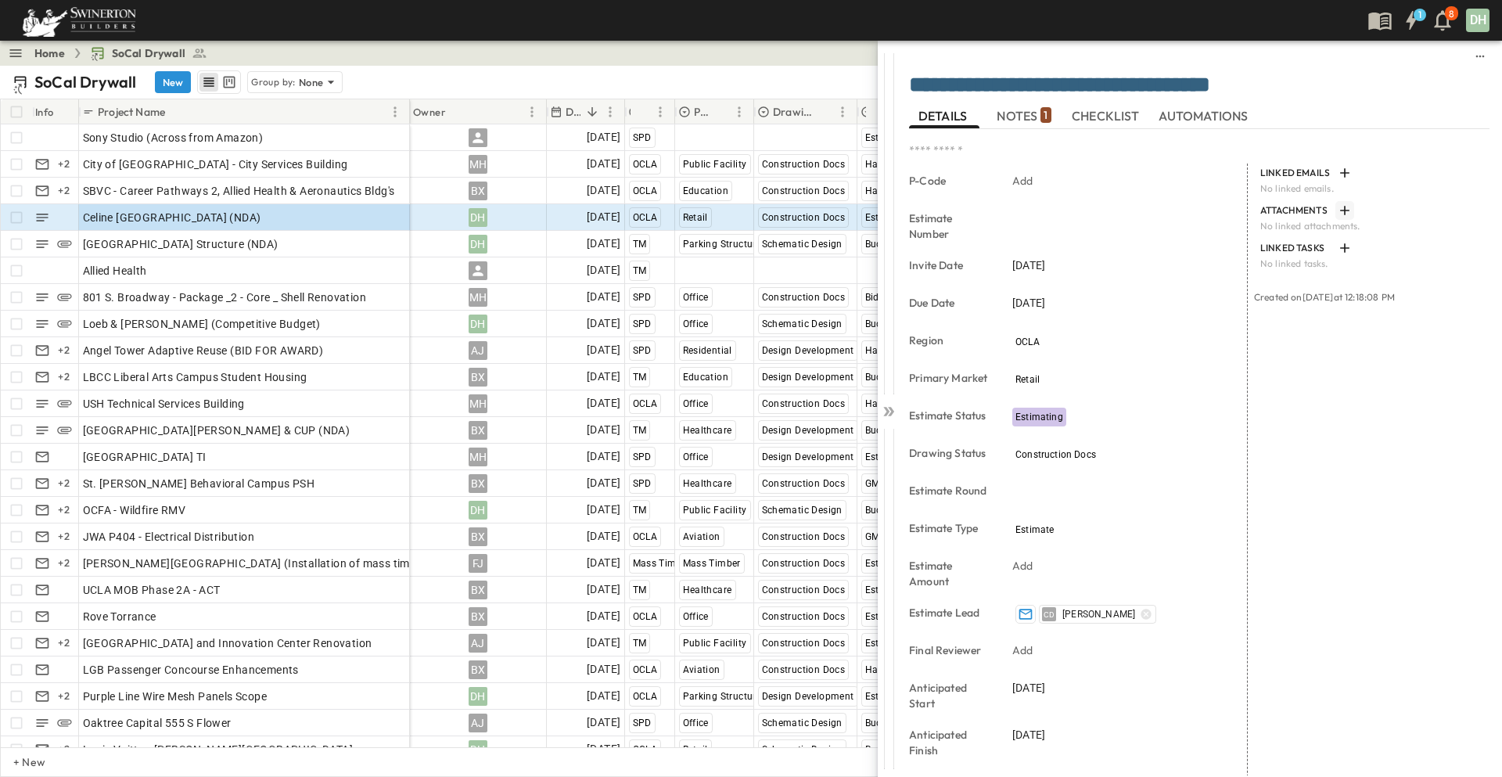
click at [1338, 204] on icon "button" at bounding box center [1345, 211] width 16 height 16
click at [888, 413] on icon at bounding box center [886, 411] width 6 height 9
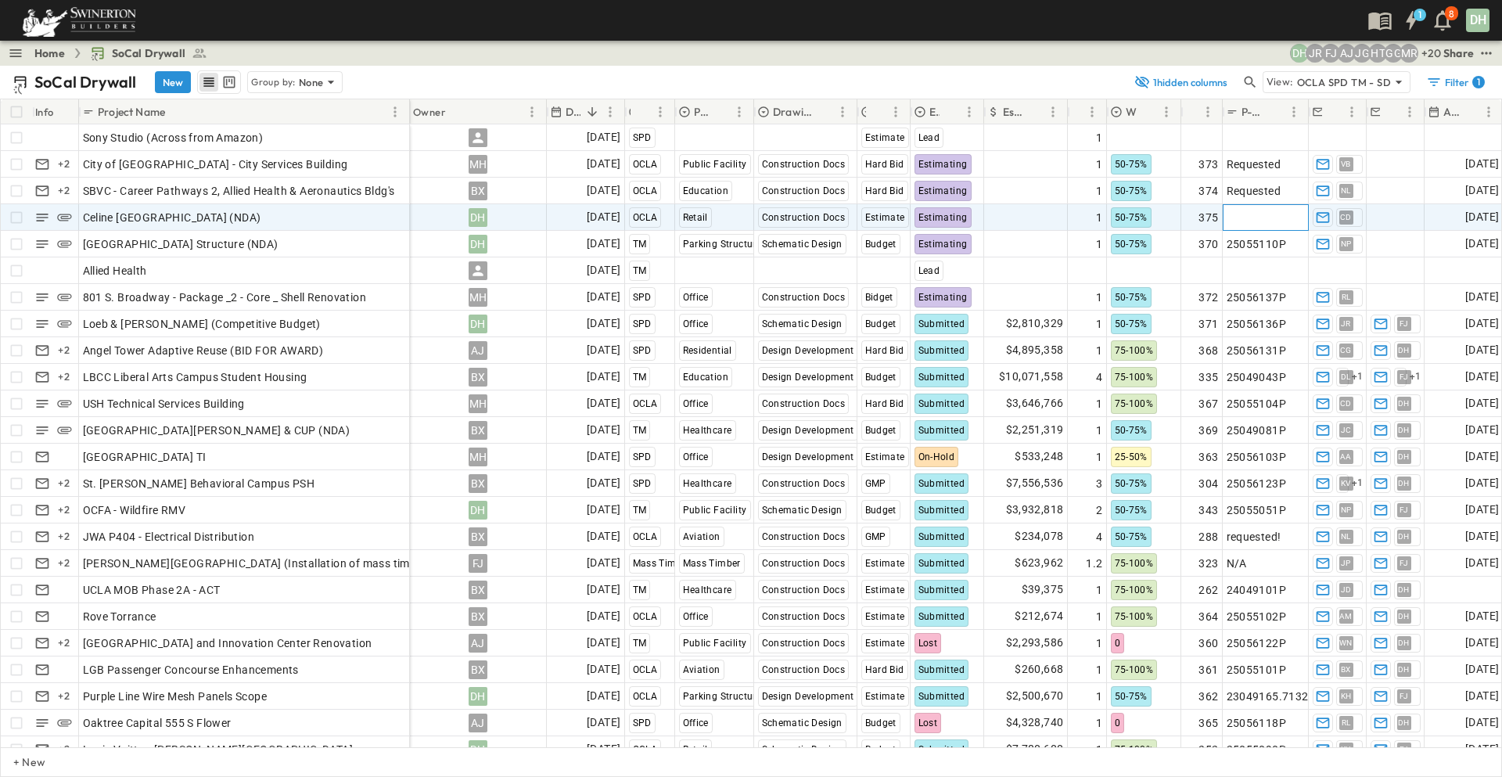
click at [1250, 214] on span "Add P-Code" at bounding box center [1257, 218] width 60 height 16
type input "*********"
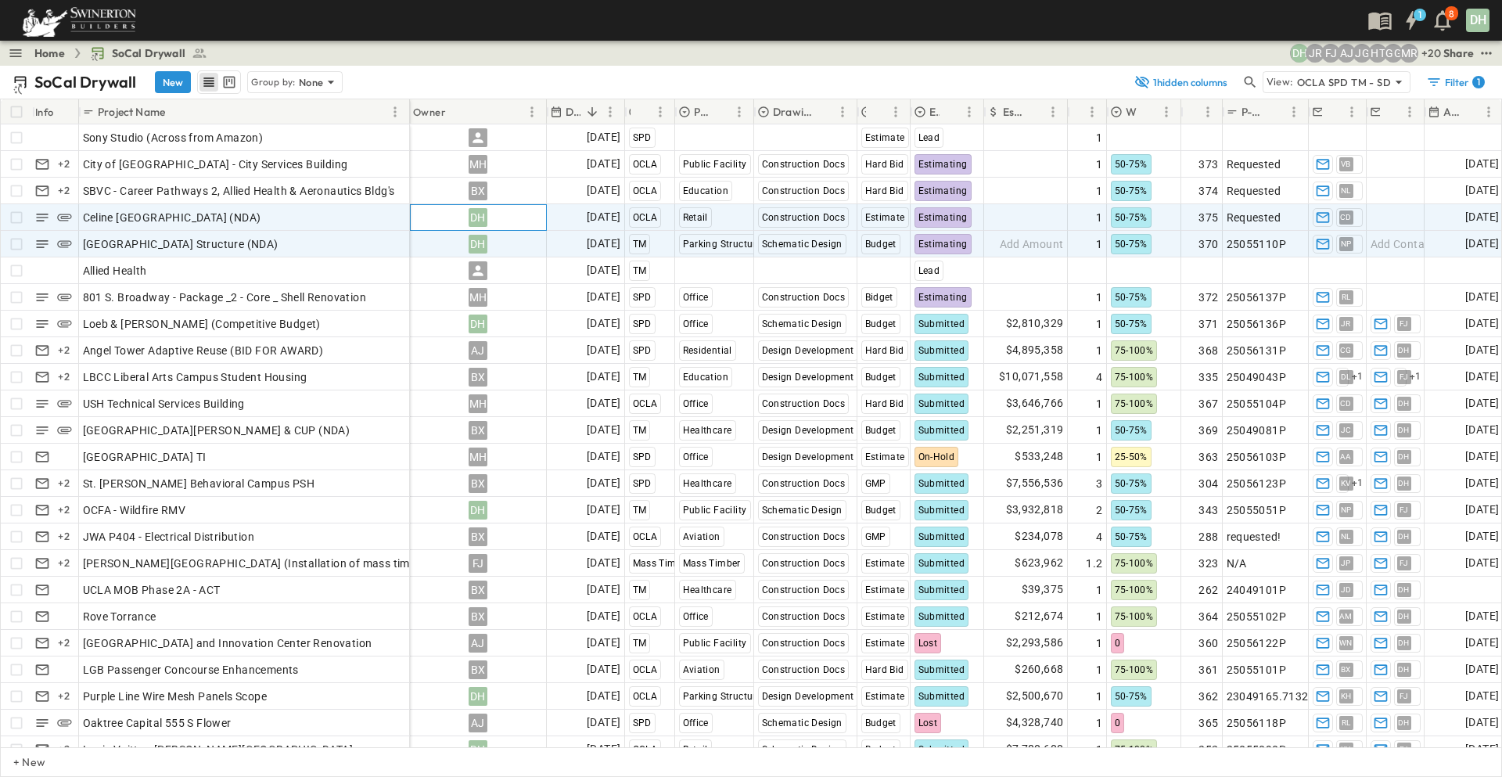
click at [478, 218] on div "DH" at bounding box center [478, 217] width 19 height 19
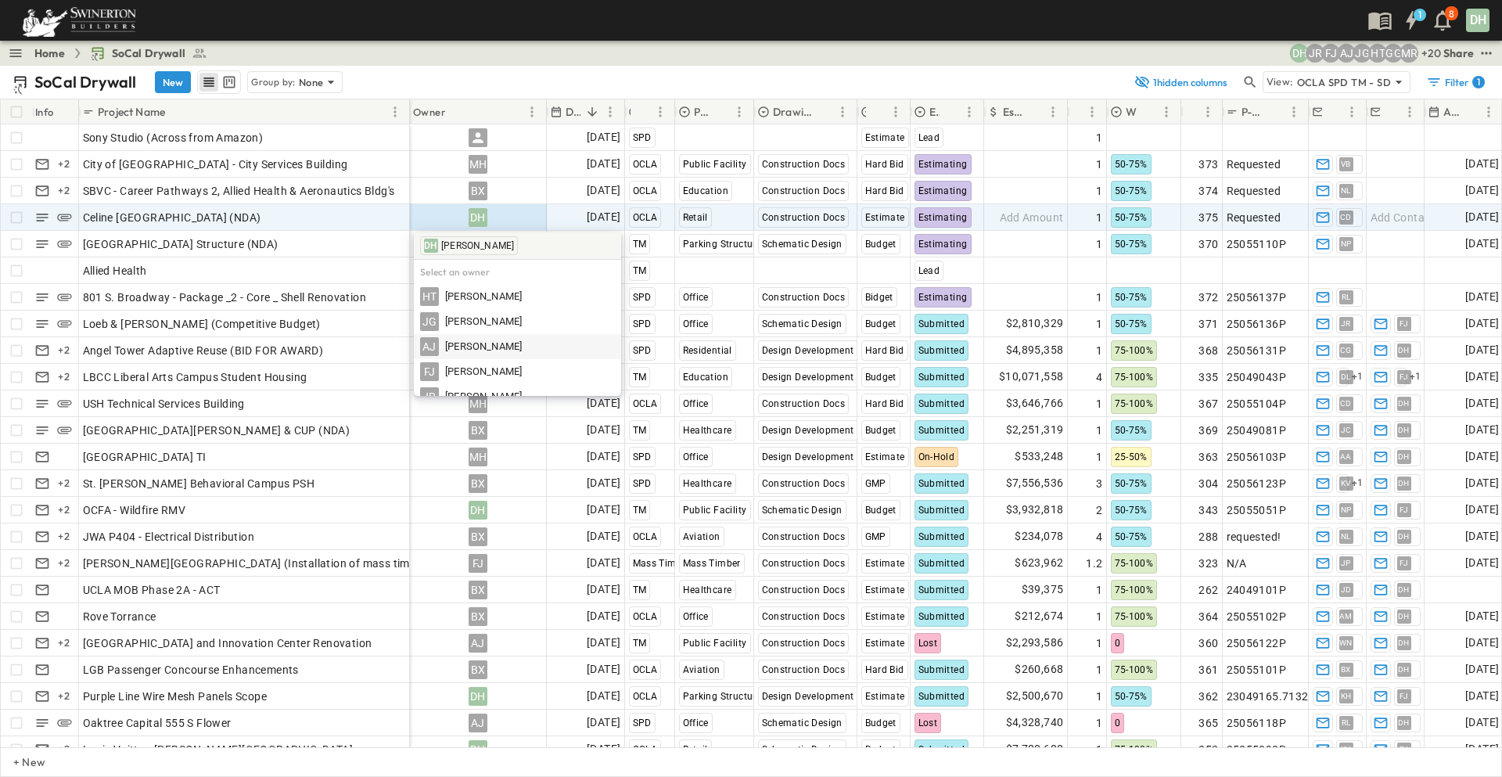
scroll to position [78, 0]
click at [472, 318] on span "[PERSON_NAME]" at bounding box center [483, 319] width 77 height 15
click at [295, 221] on div "Celine [GEOGRAPHIC_DATA] (NDA)" at bounding box center [244, 218] width 323 height 22
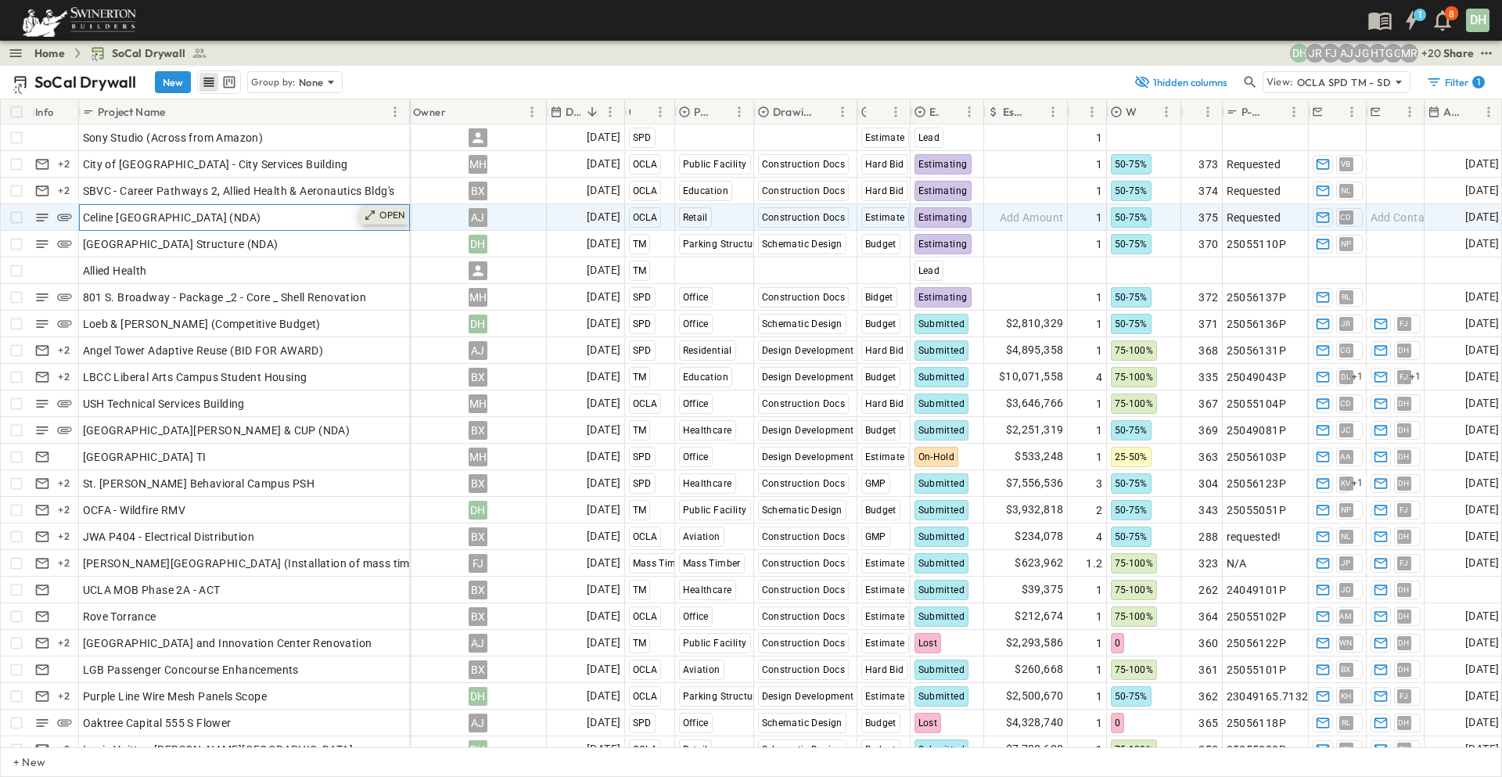
click at [377, 212] on div "OPEN" at bounding box center [385, 215] width 49 height 19
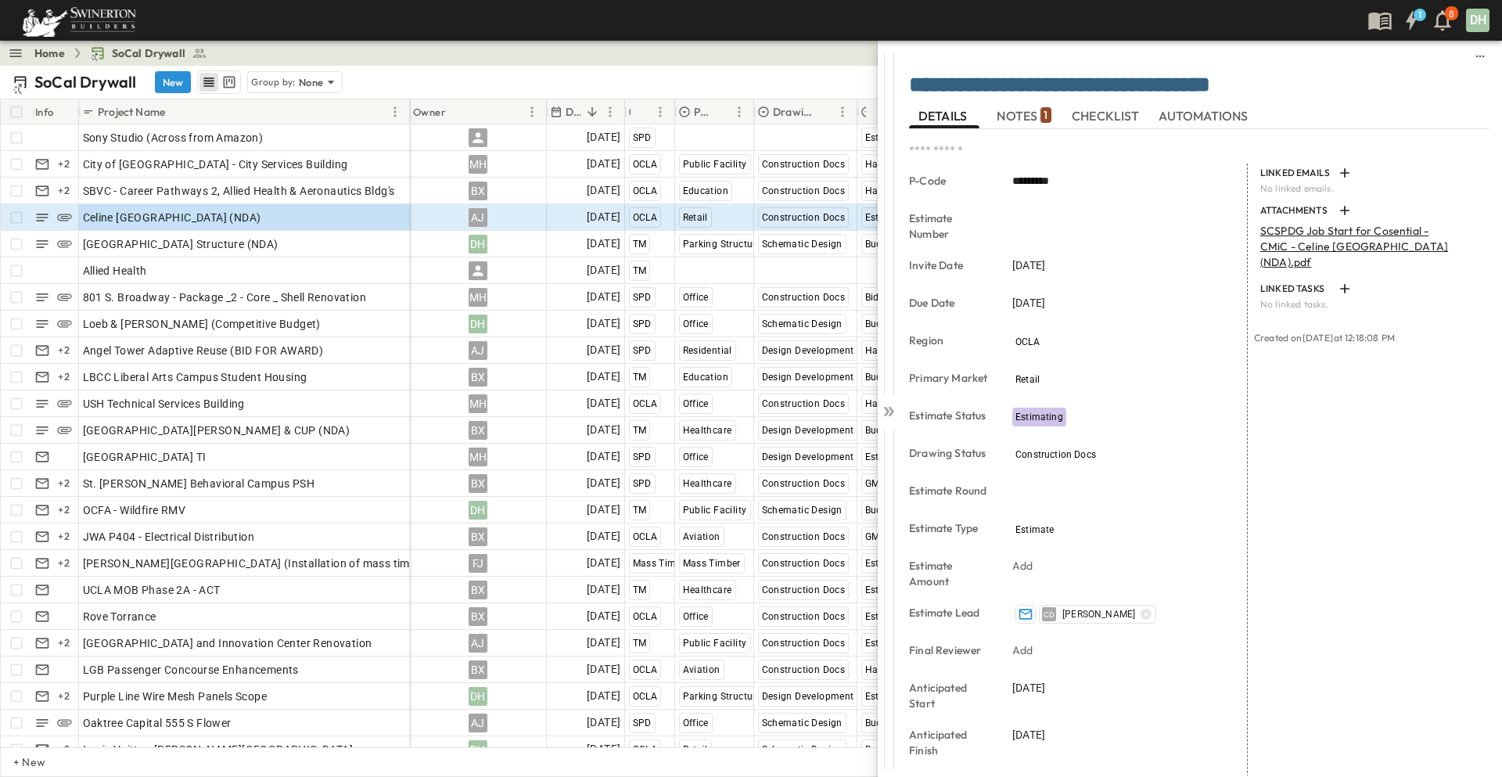
click at [1027, 113] on span "NOTES 1" at bounding box center [1024, 116] width 54 height 14
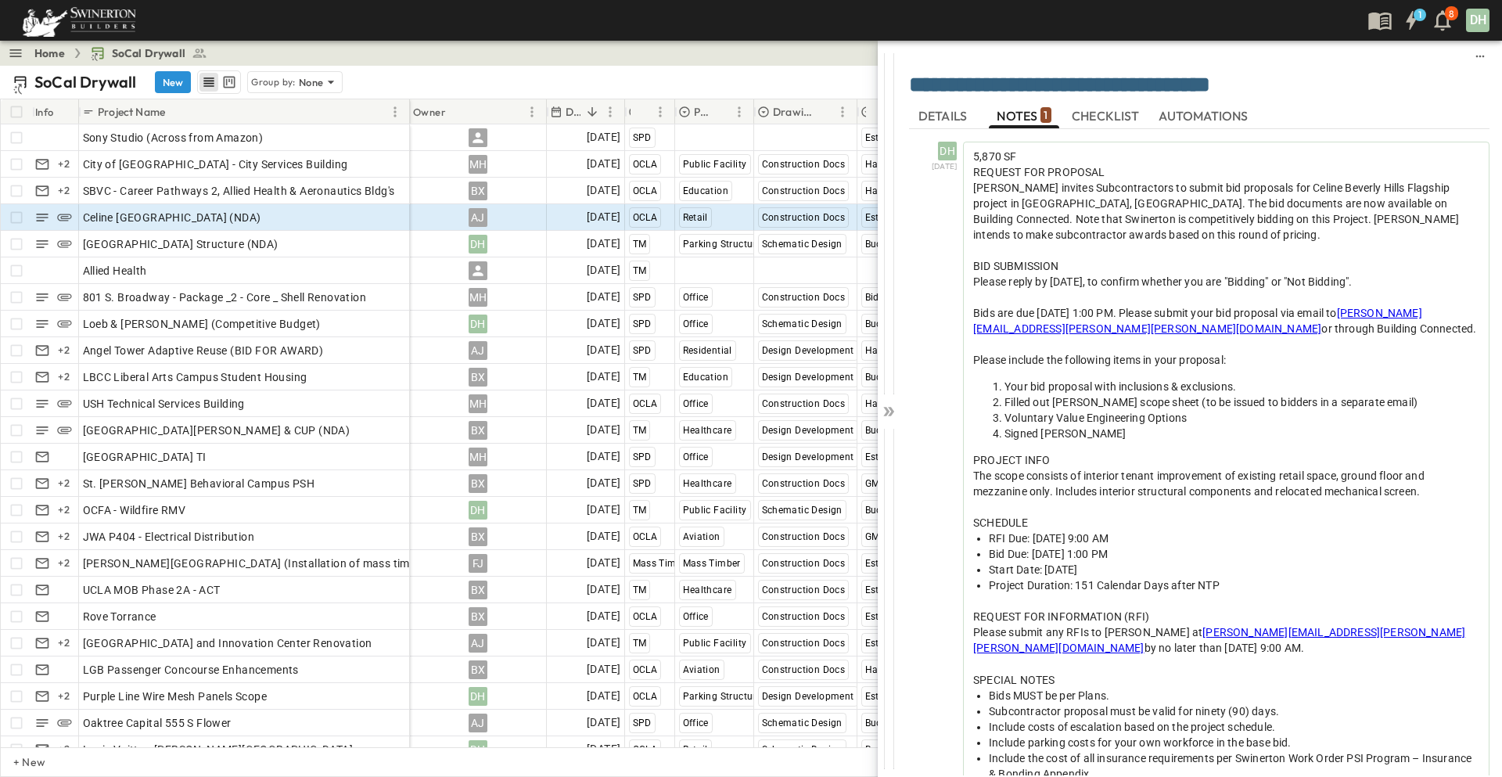
click at [1105, 112] on span "CHECKLIST" at bounding box center [1107, 116] width 71 height 14
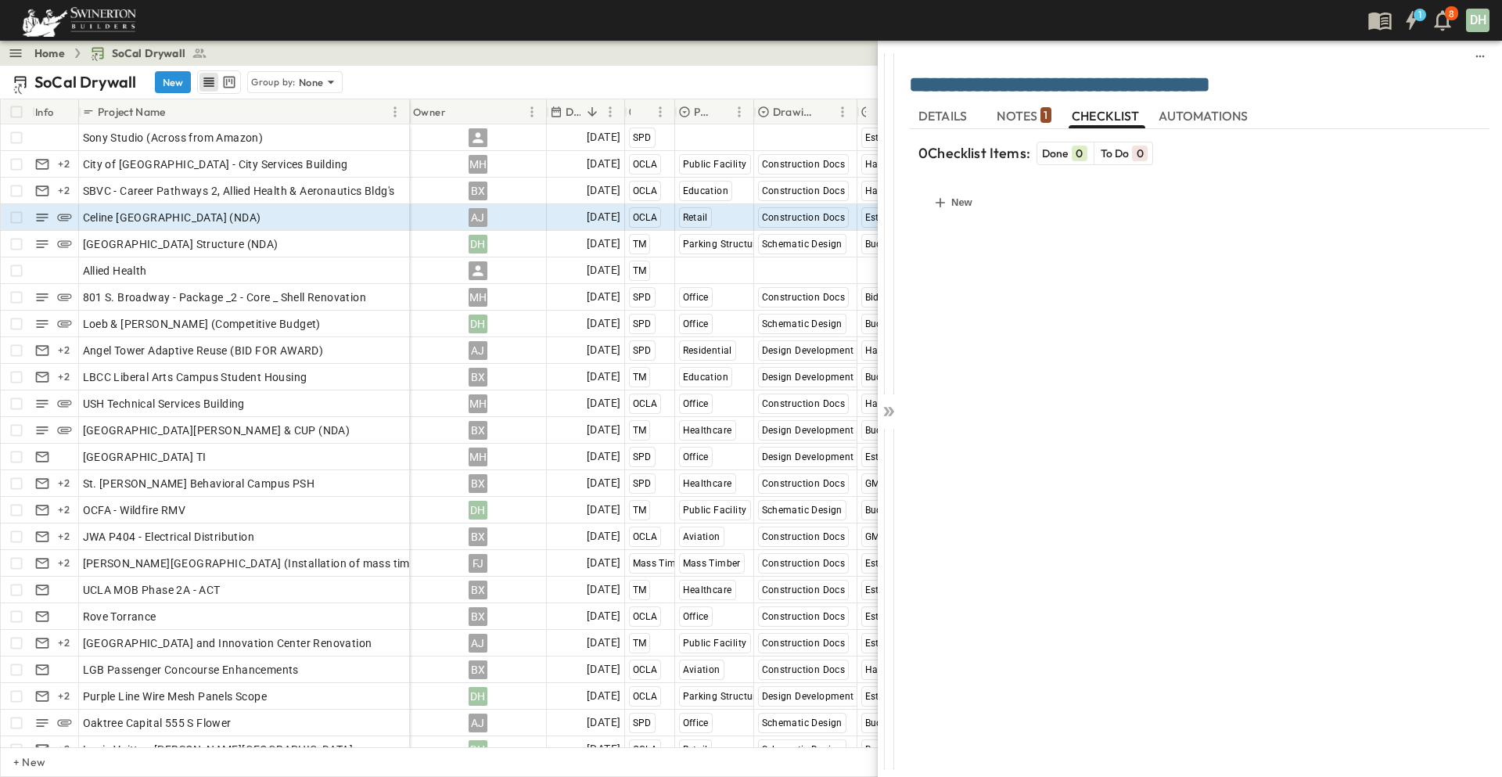
click at [1203, 116] on span "AUTOMATIONS" at bounding box center [1205, 116] width 93 height 14
click at [1016, 114] on span "NOTES 1" at bounding box center [1024, 116] width 54 height 14
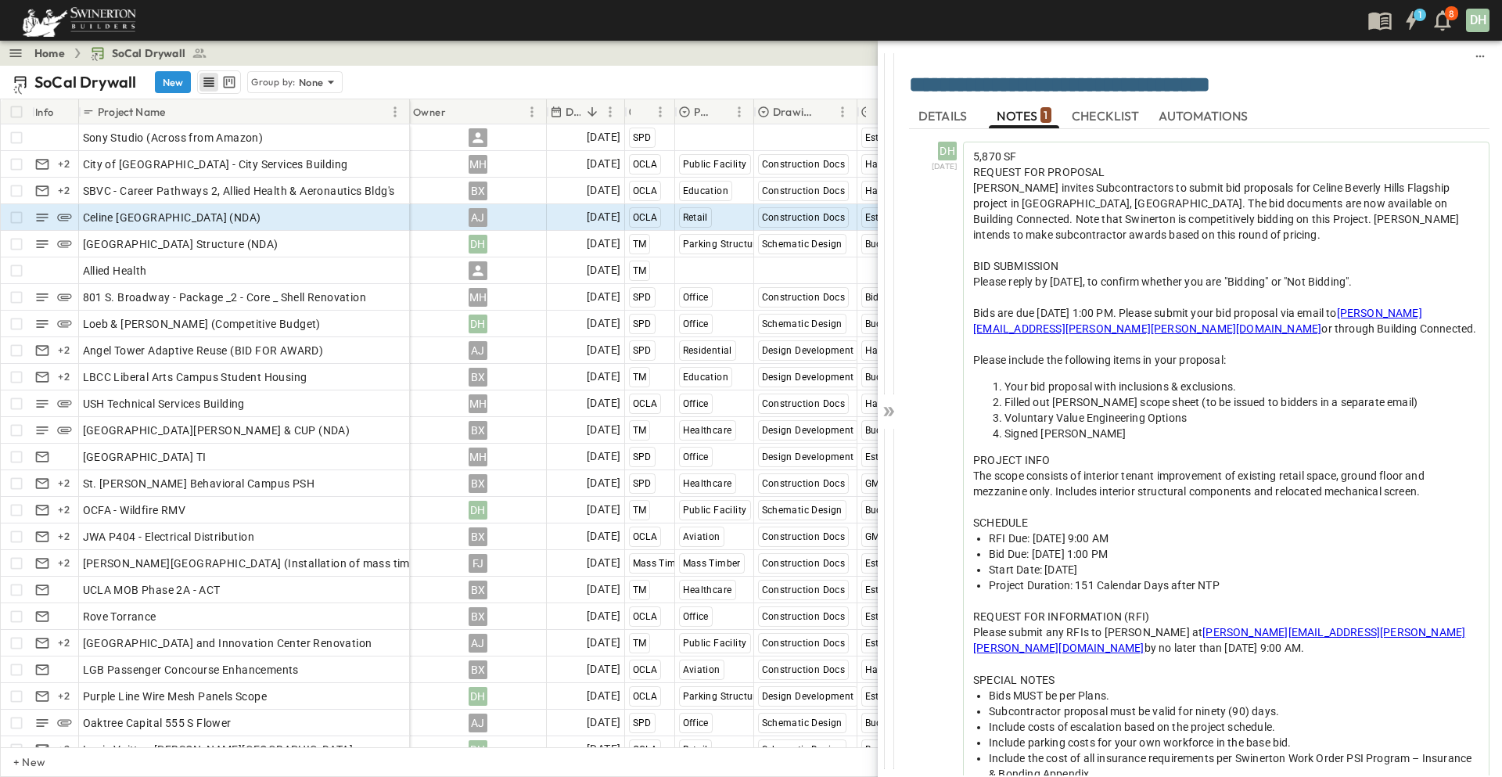
click at [953, 113] on span "DETAILS" at bounding box center [944, 116] width 52 height 14
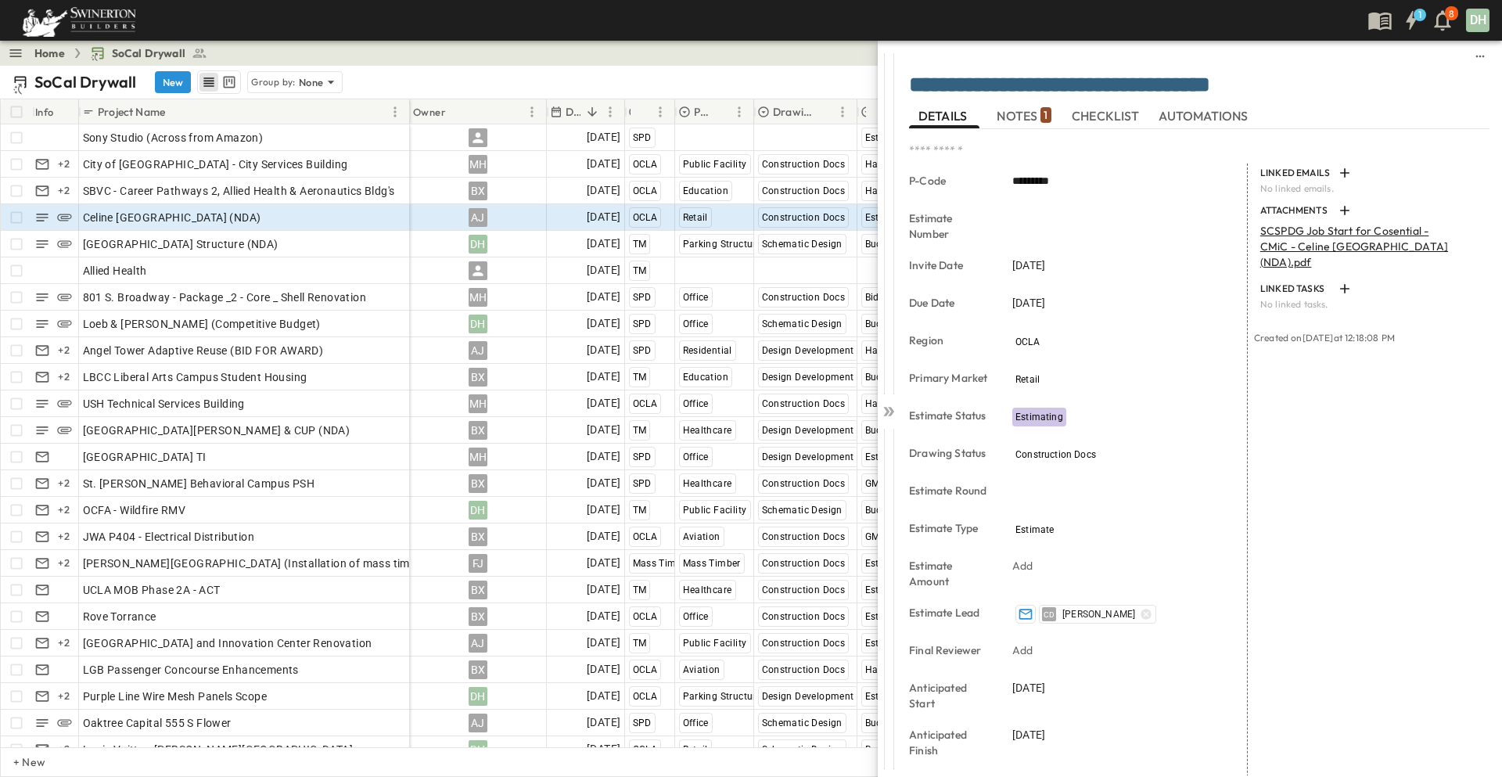
click at [1033, 115] on span "NOTES 1" at bounding box center [1024, 116] width 54 height 14
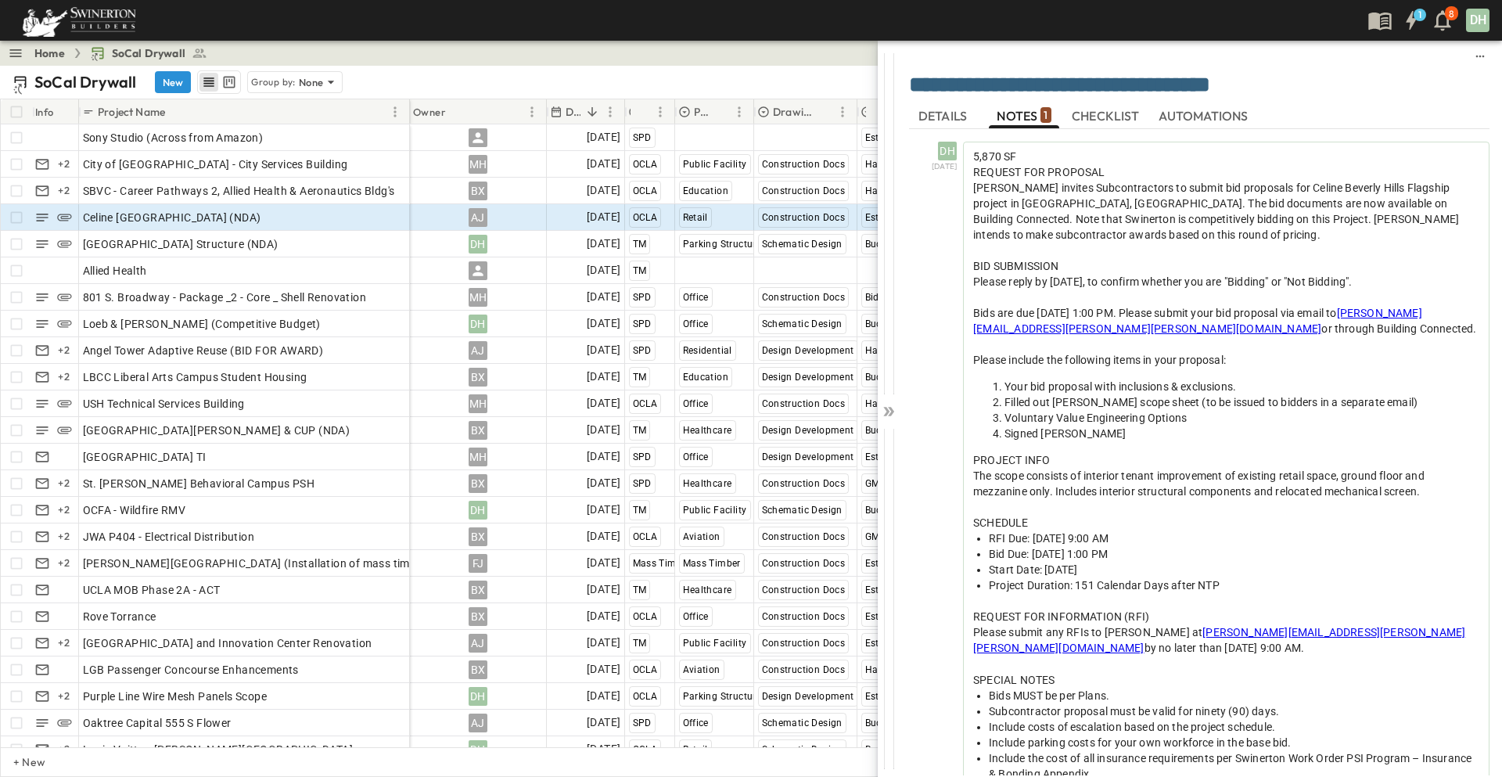
click at [950, 116] on span "DETAILS" at bounding box center [944, 116] width 52 height 14
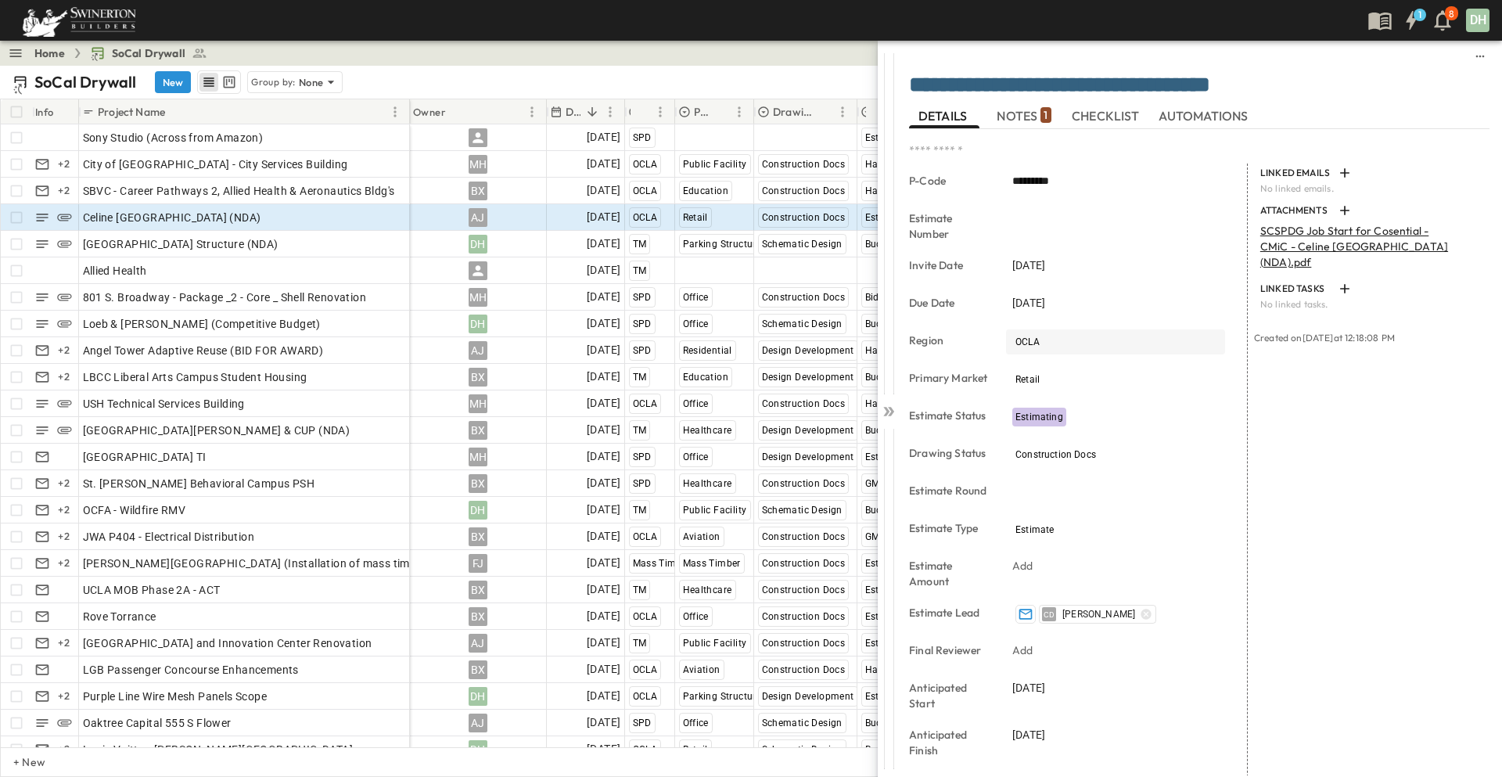
drag, startPoint x: 892, startPoint y: 412, endPoint x: 1074, endPoint y: 335, distance: 198.0
click at [894, 411] on icon at bounding box center [889, 412] width 16 height 16
